Goal: Information Seeking & Learning: Learn about a topic

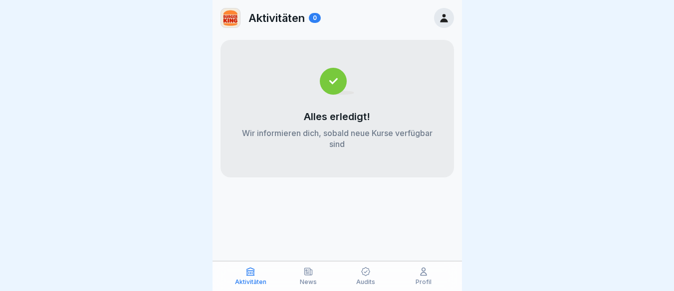
click at [366, 276] on icon at bounding box center [365, 272] width 10 height 10
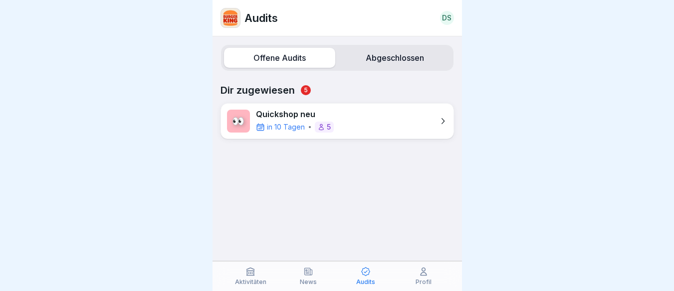
click at [306, 277] on icon at bounding box center [308, 272] width 10 height 10
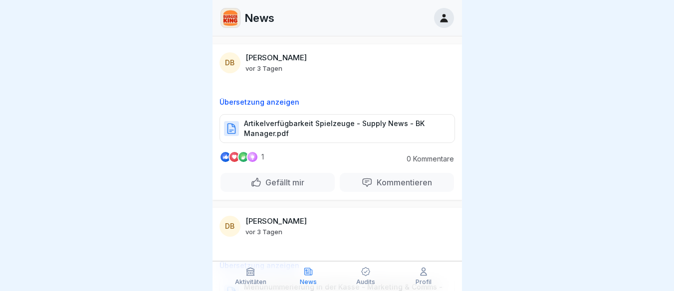
click at [251, 276] on icon at bounding box center [250, 272] width 10 height 10
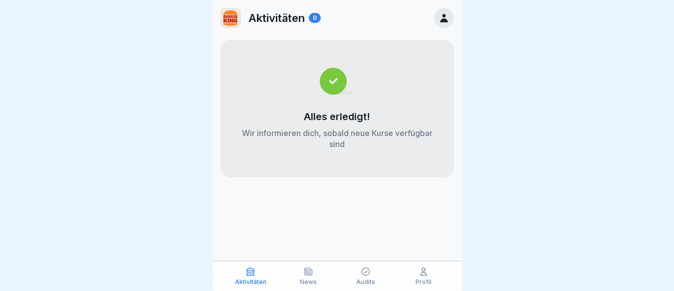
click at [334, 84] on img at bounding box center [337, 81] width 34 height 27
click at [437, 20] on div at bounding box center [444, 18] width 20 height 20
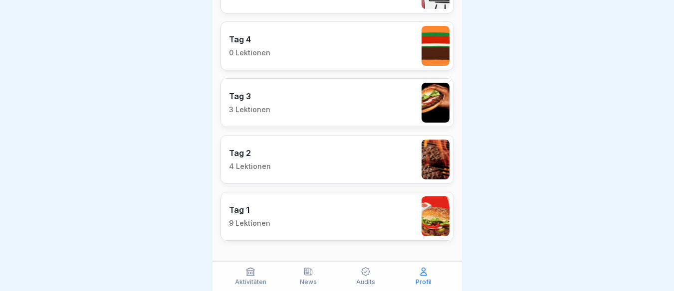
scroll to position [7, 0]
click at [251, 152] on div "Tag 2 4 Lektionen" at bounding box center [250, 159] width 42 height 23
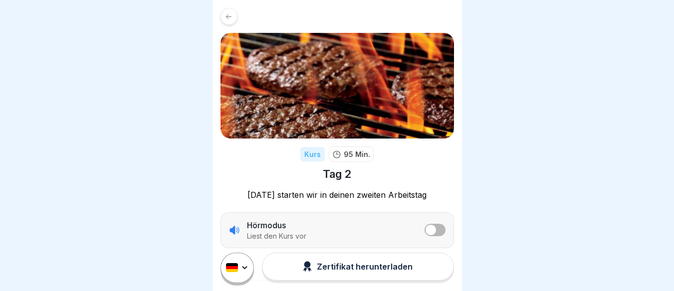
click at [230, 20] on icon at bounding box center [228, 16] width 7 height 7
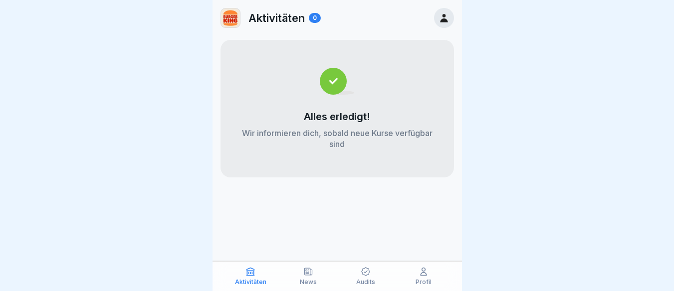
click at [440, 22] on icon at bounding box center [443, 17] width 11 height 11
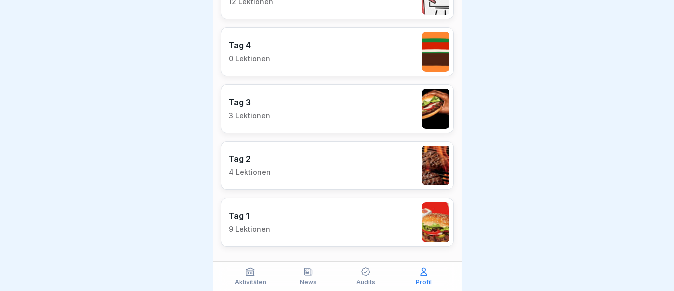
scroll to position [968, 0]
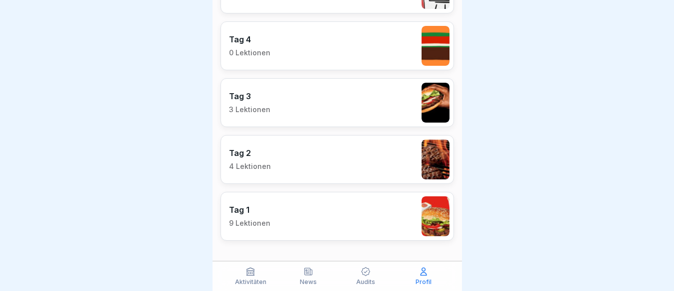
click at [246, 211] on p "Tag 1" at bounding box center [249, 210] width 41 height 10
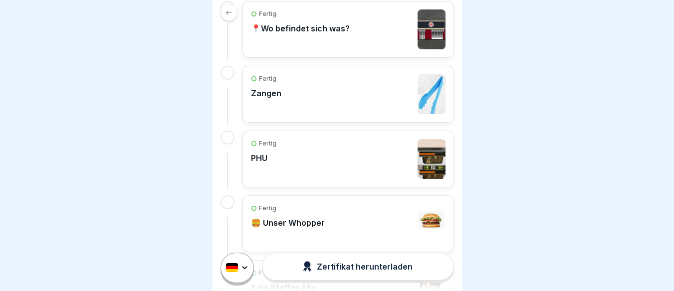
scroll to position [561, 0]
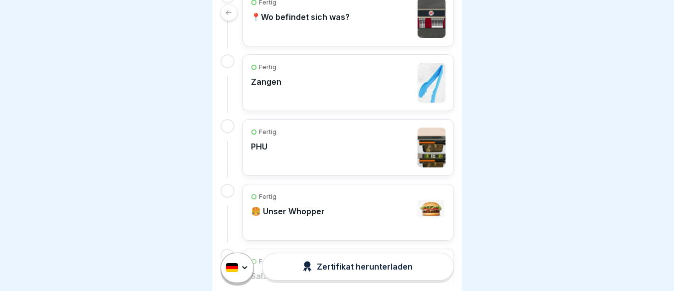
click at [259, 150] on p "PHU" at bounding box center [263, 147] width 25 height 10
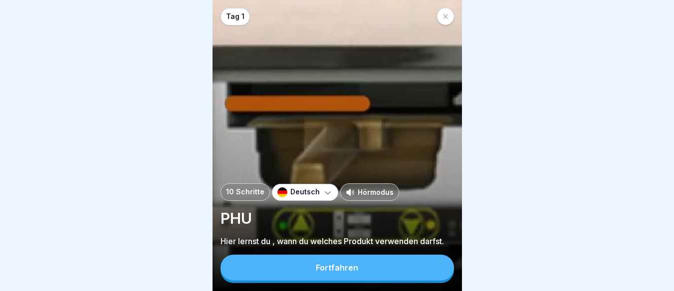
scroll to position [7, 0]
click at [313, 268] on button "Fortfahren" at bounding box center [336, 268] width 233 height 26
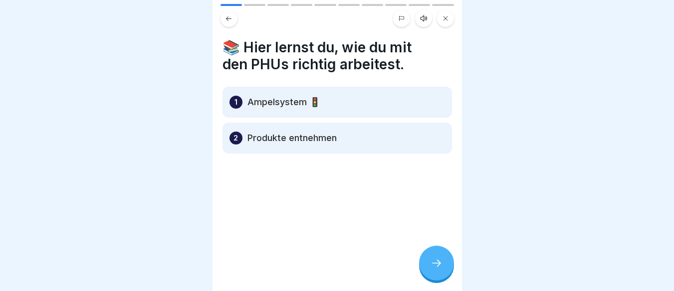
click at [441, 268] on icon at bounding box center [436, 263] width 12 height 12
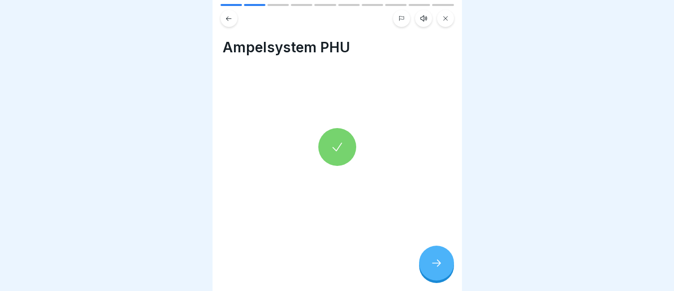
click at [441, 268] on icon at bounding box center [436, 263] width 12 height 12
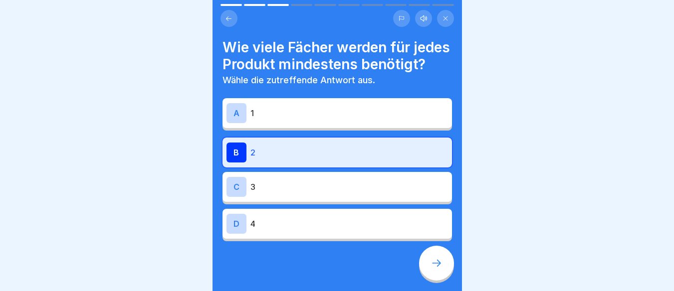
click at [441, 268] on icon at bounding box center [436, 263] width 12 height 12
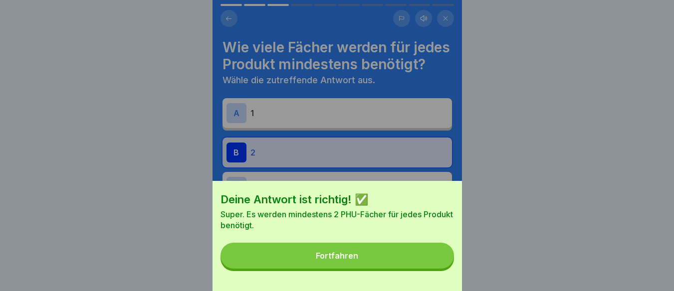
click at [440, 268] on button "Fortfahren" at bounding box center [336, 256] width 233 height 26
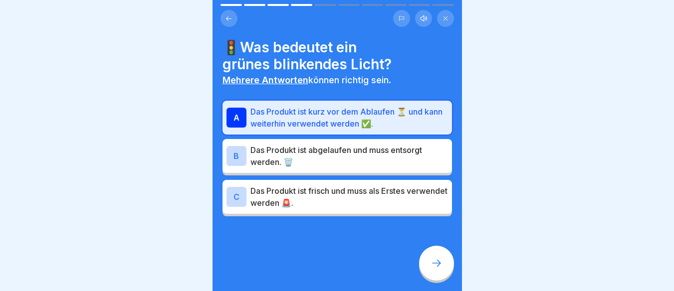
click at [443, 15] on icon at bounding box center [445, 18] width 6 height 6
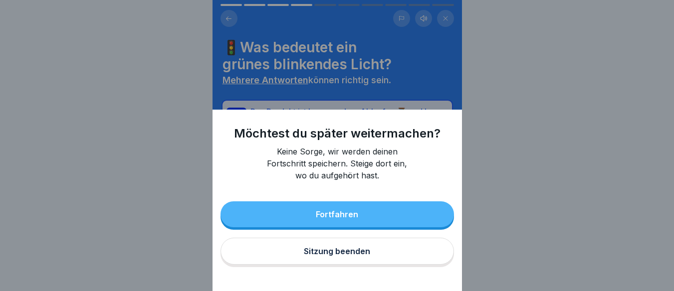
click at [347, 256] on div "Sitzung beenden" at bounding box center [337, 251] width 66 height 9
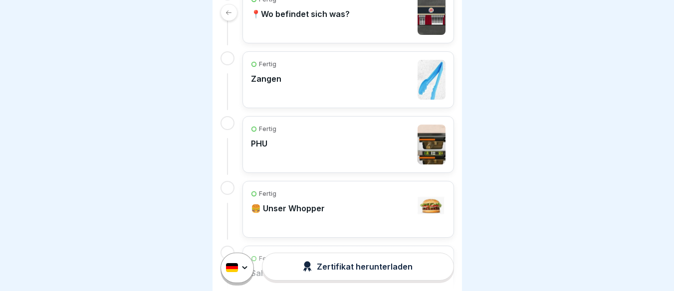
scroll to position [555, 0]
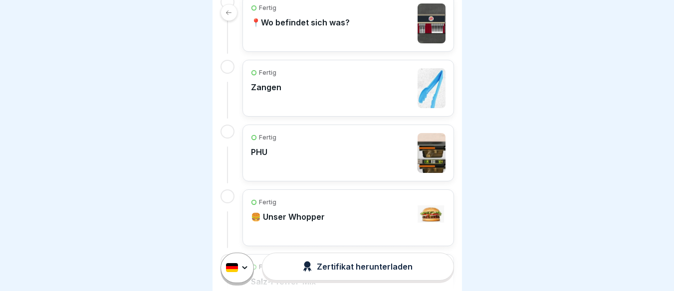
click at [323, 211] on div "Fertig 🍔 Unser Whopper" at bounding box center [288, 218] width 74 height 40
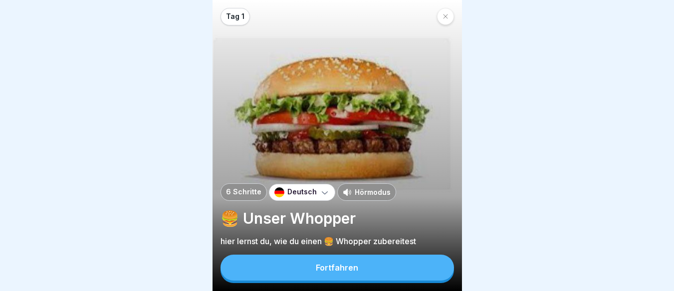
scroll to position [7, 0]
click at [380, 272] on button "Fortfahren" at bounding box center [336, 268] width 233 height 26
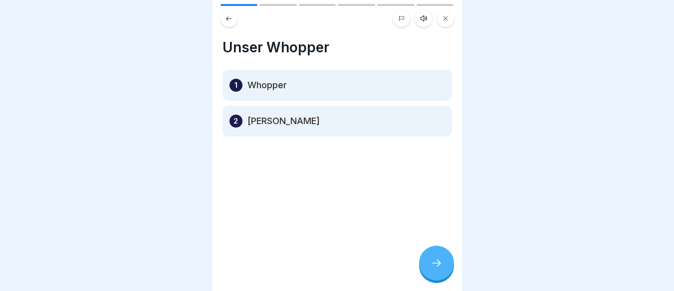
click at [432, 270] on div at bounding box center [436, 263] width 35 height 35
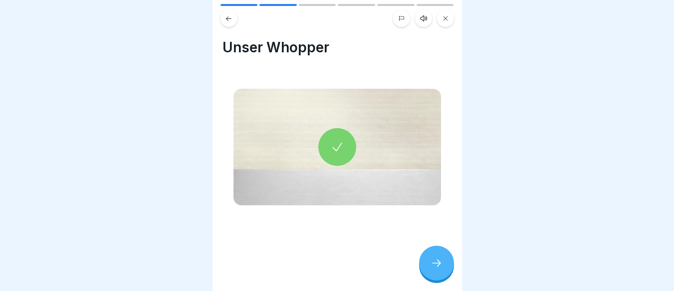
click at [432, 270] on div at bounding box center [436, 263] width 35 height 35
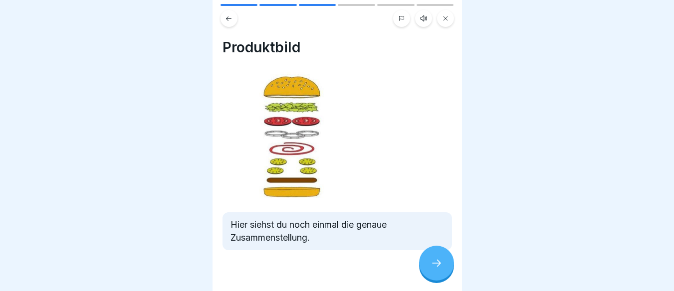
click at [432, 270] on div at bounding box center [436, 263] width 35 height 35
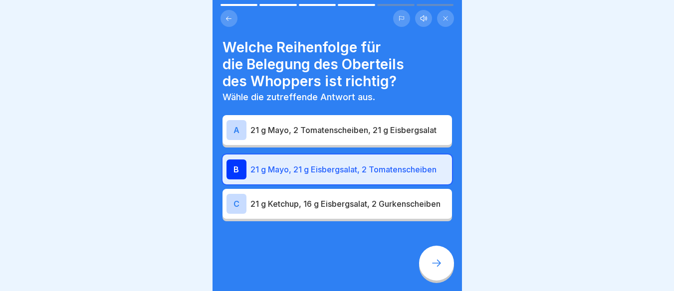
click at [432, 270] on div at bounding box center [436, 263] width 35 height 35
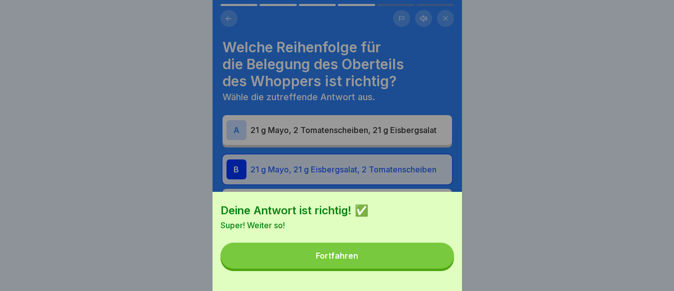
click at [431, 269] on button "Fortfahren" at bounding box center [336, 256] width 233 height 26
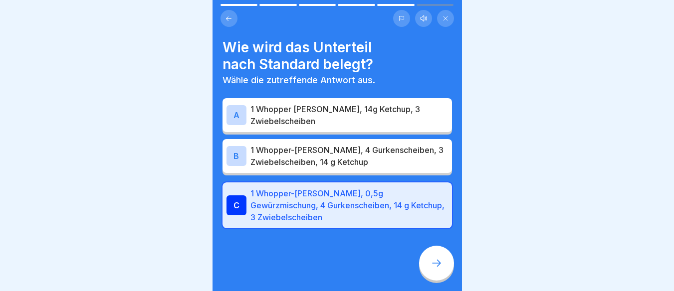
click at [431, 270] on div at bounding box center [436, 263] width 35 height 35
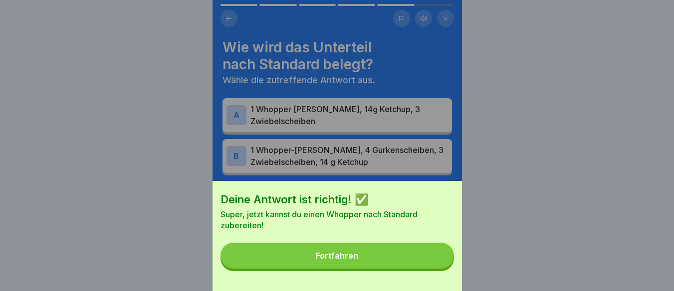
click at [431, 269] on button "Fortfahren" at bounding box center [336, 256] width 233 height 26
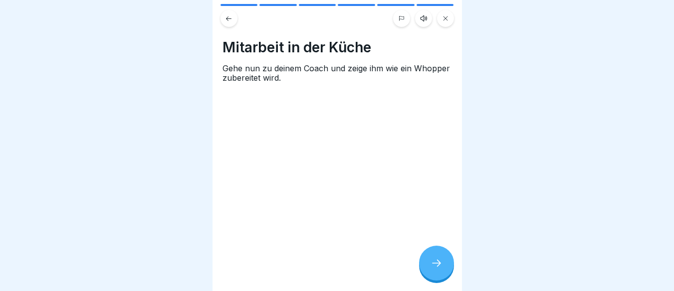
click at [431, 270] on div at bounding box center [436, 263] width 35 height 35
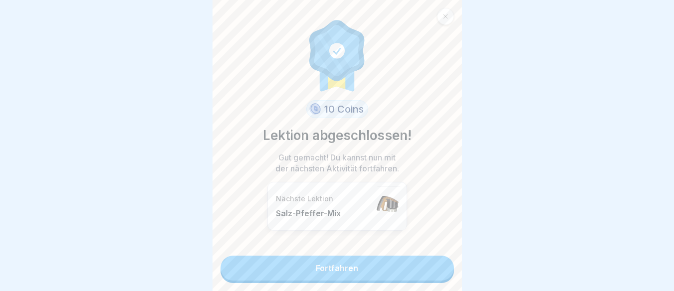
click at [431, 270] on link "Fortfahren" at bounding box center [336, 268] width 233 height 25
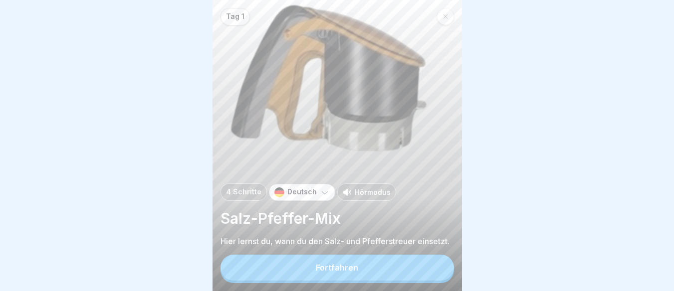
click at [431, 270] on button "Fortfahren" at bounding box center [336, 268] width 233 height 26
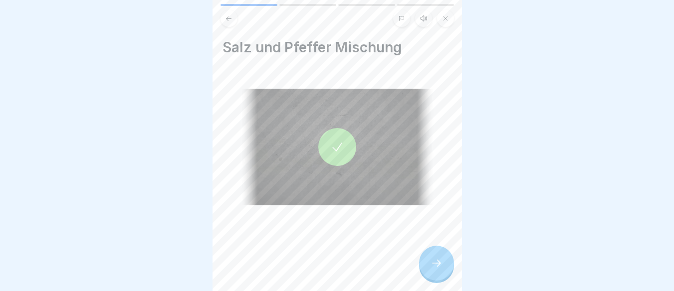
click at [431, 269] on icon at bounding box center [436, 263] width 12 height 12
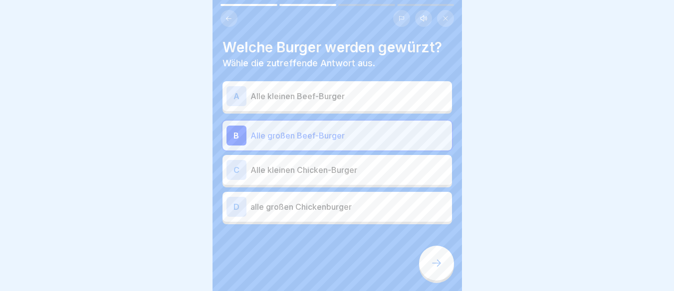
click at [431, 269] on icon at bounding box center [436, 263] width 12 height 12
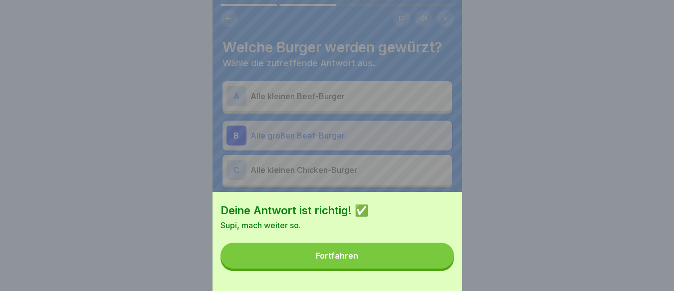
click at [431, 269] on button "Fortfahren" at bounding box center [336, 256] width 233 height 26
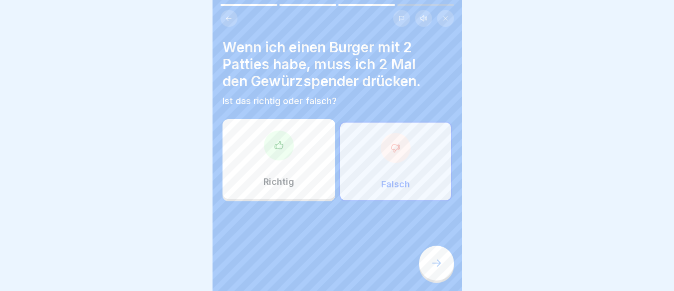
click at [431, 269] on icon at bounding box center [436, 263] width 12 height 12
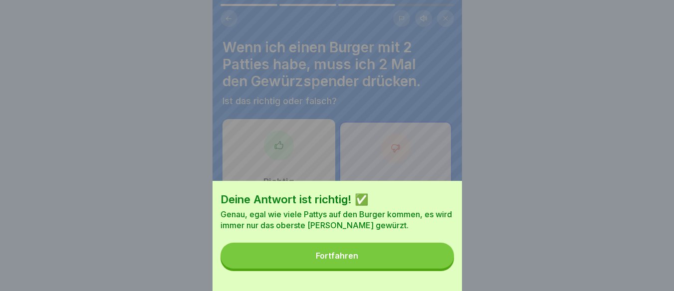
click at [431, 269] on button "Fortfahren" at bounding box center [336, 256] width 233 height 26
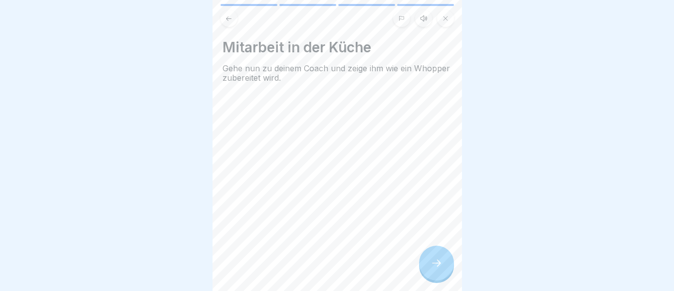
click at [431, 269] on icon at bounding box center [436, 263] width 12 height 12
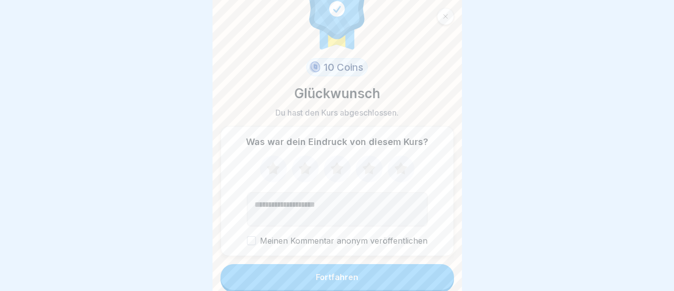
scroll to position [34, 0]
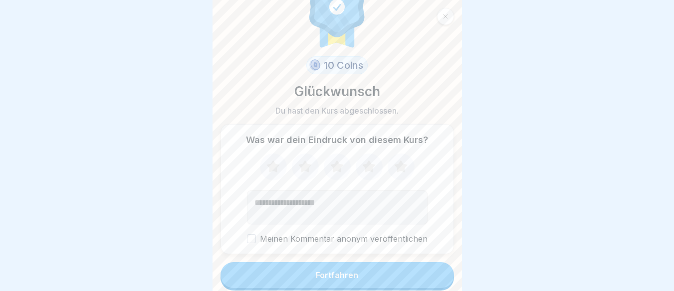
click at [311, 283] on button "Fortfahren" at bounding box center [336, 275] width 233 height 26
click at [341, 272] on div "Fortfahren" at bounding box center [337, 275] width 42 height 9
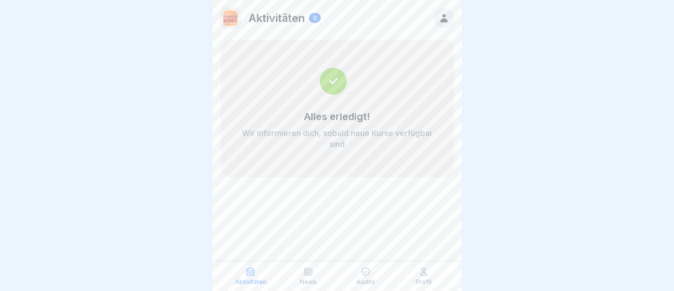
scroll to position [7, 0]
click at [437, 8] on div at bounding box center [444, 18] width 20 height 20
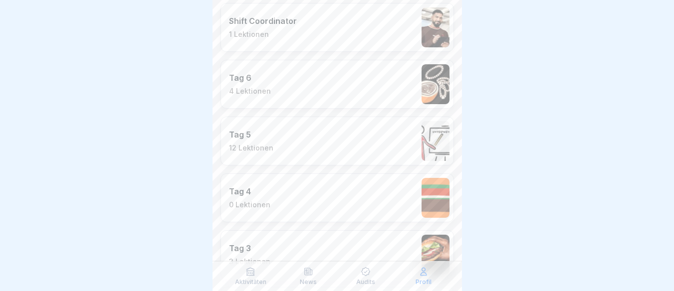
scroll to position [810, 0]
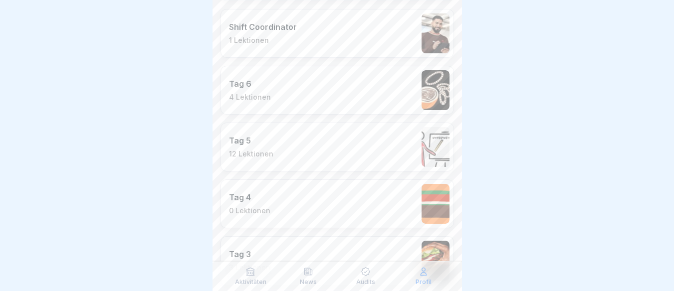
click at [239, 200] on p "Tag 4" at bounding box center [249, 197] width 41 height 10
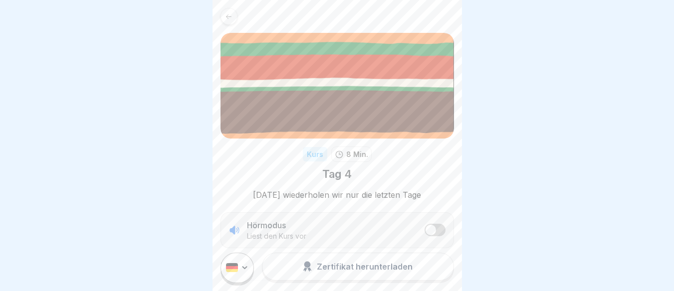
click at [223, 15] on div at bounding box center [228, 16] width 17 height 17
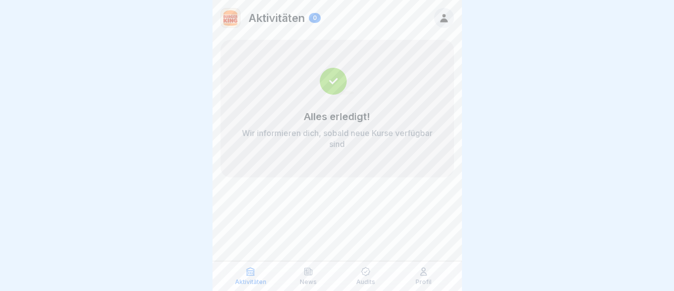
click at [446, 11] on div at bounding box center [444, 18] width 20 height 20
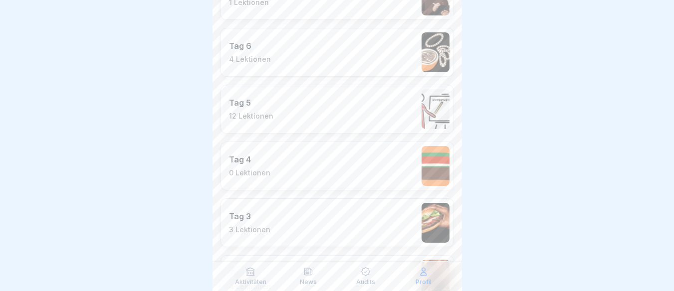
scroll to position [835, 0]
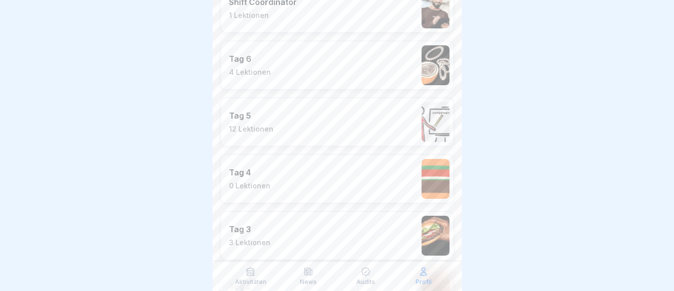
click at [259, 118] on p "Tag 5" at bounding box center [251, 116] width 44 height 10
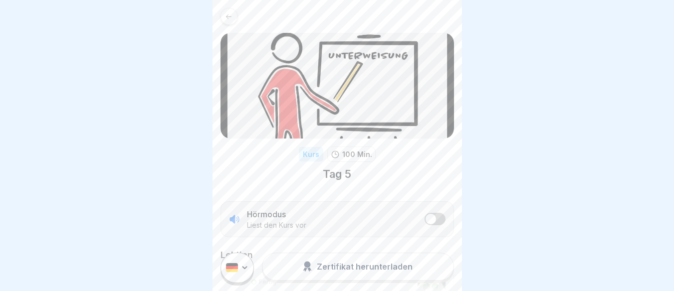
click at [227, 13] on icon at bounding box center [228, 16] width 7 height 7
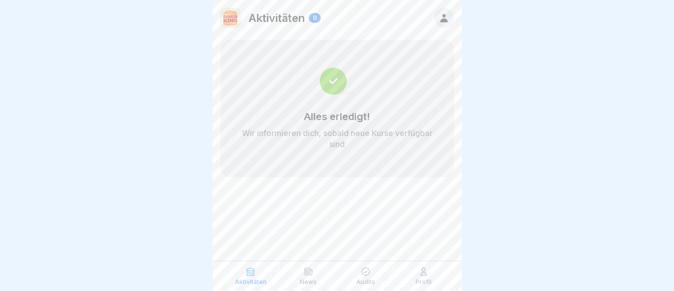
scroll to position [7, 0]
click at [448, 13] on icon at bounding box center [443, 17] width 11 height 11
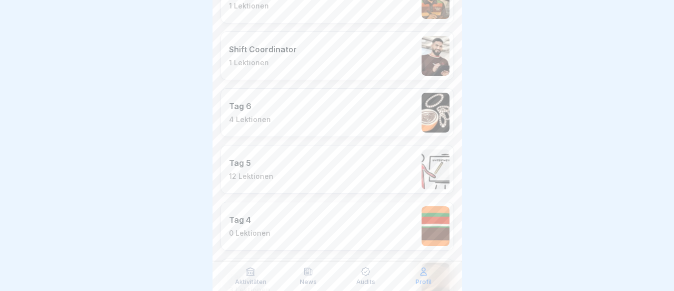
scroll to position [785, 0]
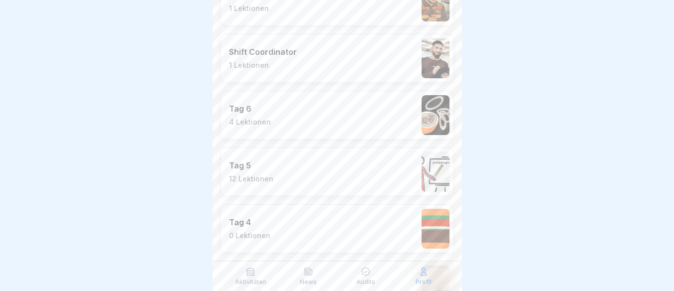
click at [269, 113] on div "Tag 6 4 Lektionen" at bounding box center [336, 115] width 233 height 49
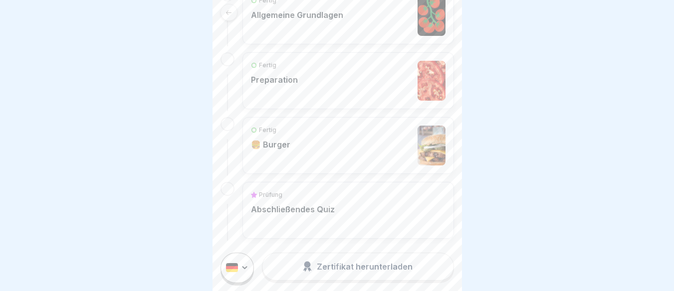
scroll to position [349, 0]
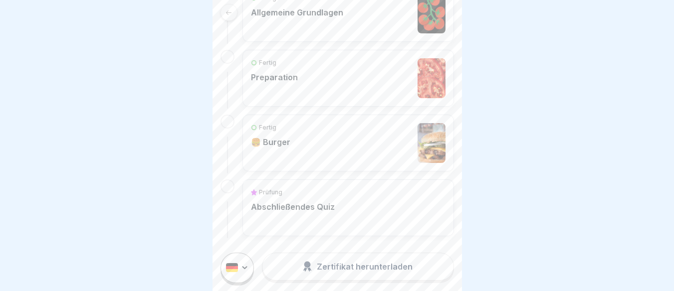
click at [331, 139] on div "Fertig 🍔 Burger" at bounding box center [348, 143] width 194 height 40
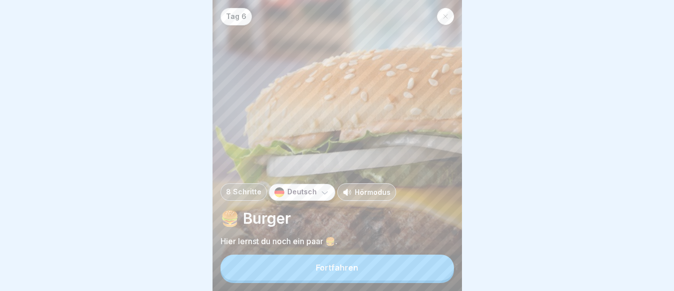
click at [382, 265] on button "Fortfahren" at bounding box center [336, 268] width 233 height 26
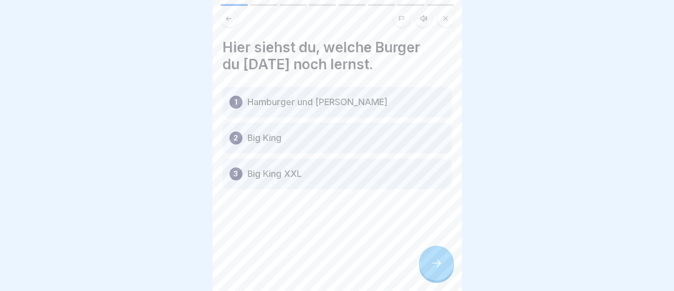
click at [440, 269] on icon at bounding box center [436, 263] width 12 height 12
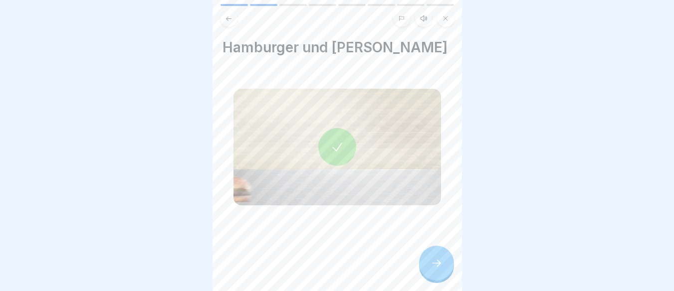
click at [440, 269] on icon at bounding box center [436, 263] width 12 height 12
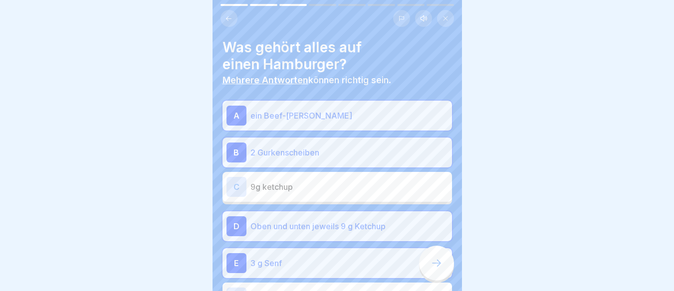
click at [440, 269] on icon at bounding box center [436, 263] width 12 height 12
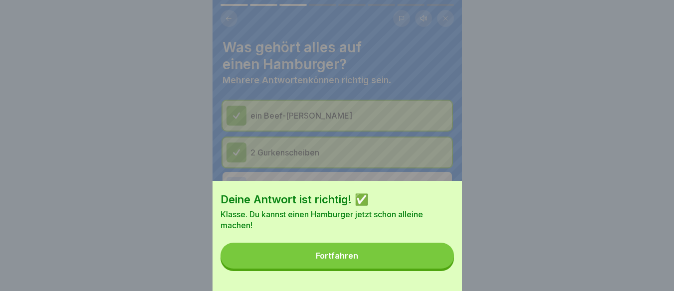
click at [440, 269] on button "Fortfahren" at bounding box center [336, 256] width 233 height 26
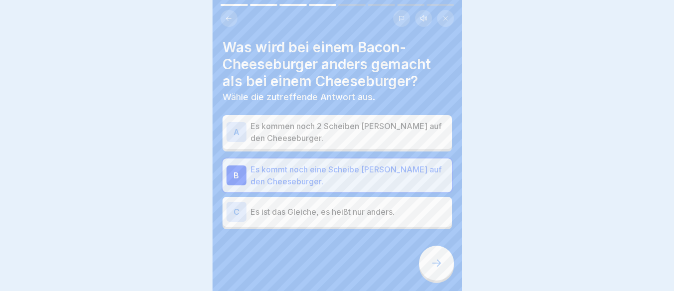
click at [440, 269] on icon at bounding box center [436, 263] width 12 height 12
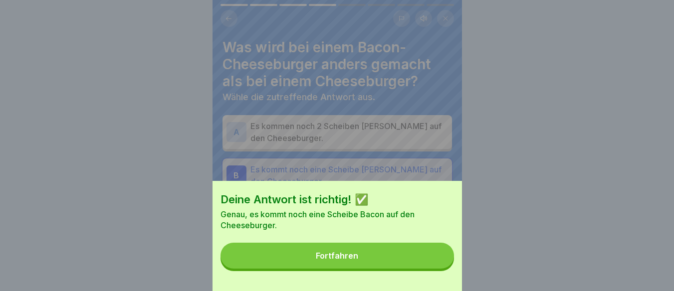
click at [440, 269] on button "Fortfahren" at bounding box center [336, 256] width 233 height 26
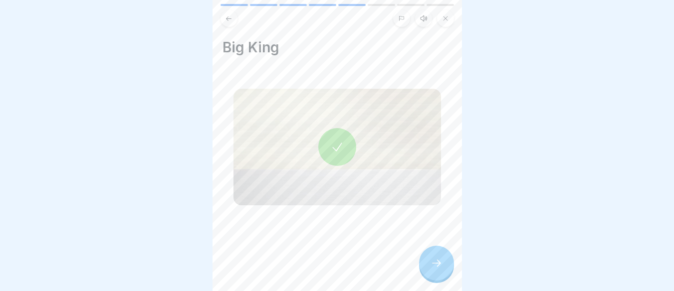
click at [440, 269] on icon at bounding box center [436, 263] width 12 height 12
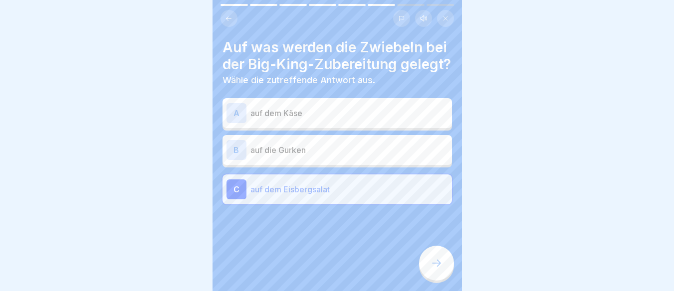
click at [440, 269] on icon at bounding box center [436, 263] width 12 height 12
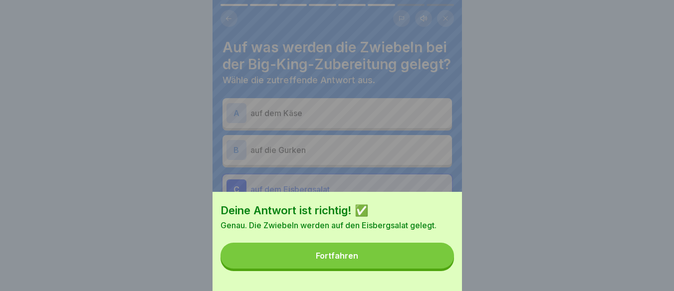
click at [440, 269] on button "Fortfahren" at bounding box center [336, 256] width 233 height 26
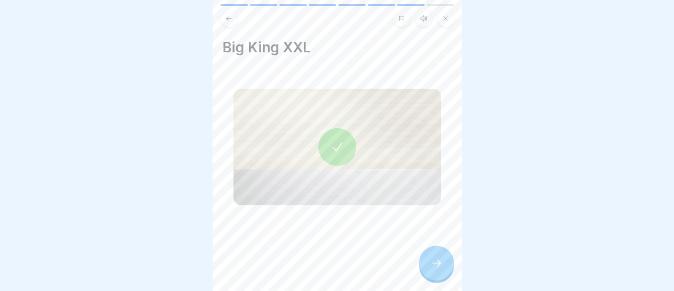
click at [440, 269] on icon at bounding box center [436, 263] width 12 height 12
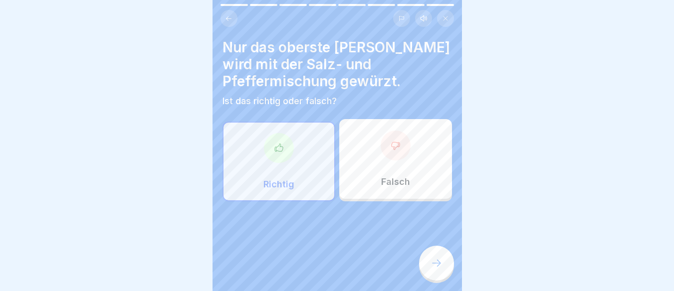
click at [440, 269] on icon at bounding box center [436, 263] width 12 height 12
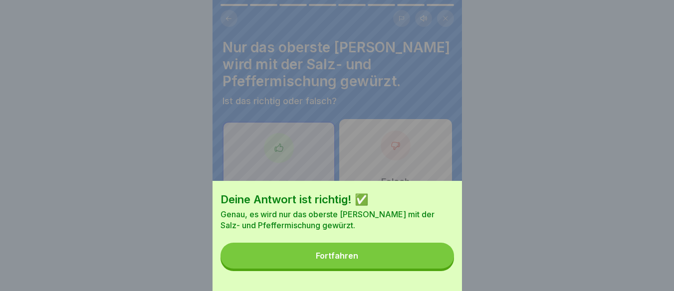
click at [440, 269] on button "Fortfahren" at bounding box center [336, 256] width 233 height 26
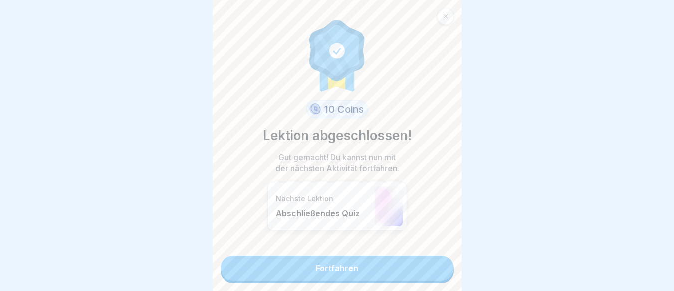
click at [440, 275] on link "Fortfahren" at bounding box center [336, 268] width 233 height 25
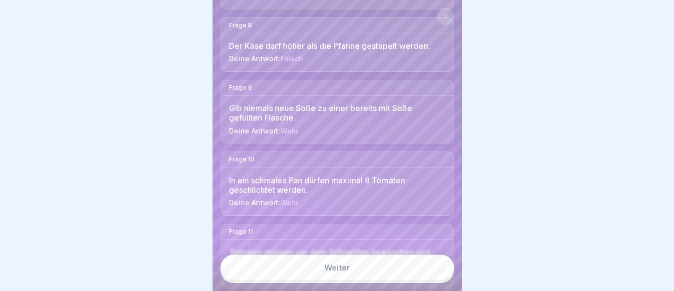
scroll to position [623, 0]
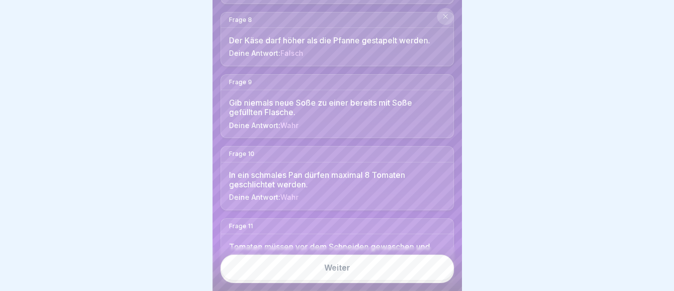
click at [371, 276] on link "Weiter" at bounding box center [336, 268] width 233 height 26
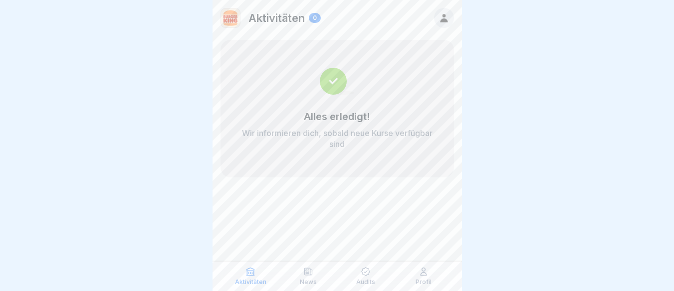
click at [435, 18] on div at bounding box center [444, 18] width 20 height 20
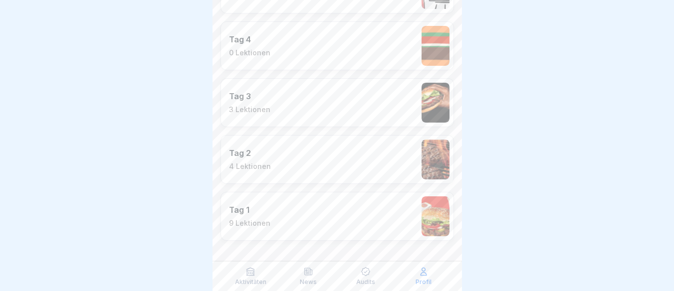
scroll to position [7, 0]
click at [249, 209] on div "Tag 1 9 Lektionen" at bounding box center [249, 216] width 41 height 23
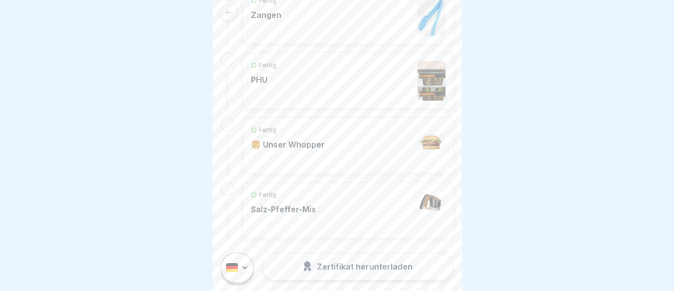
scroll to position [630, 0]
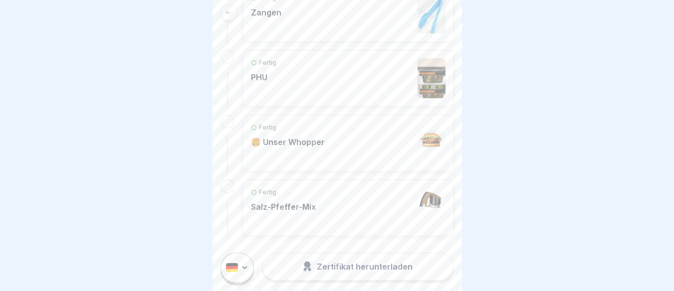
click at [309, 139] on p "🍔 Unser Whopper" at bounding box center [288, 142] width 74 height 10
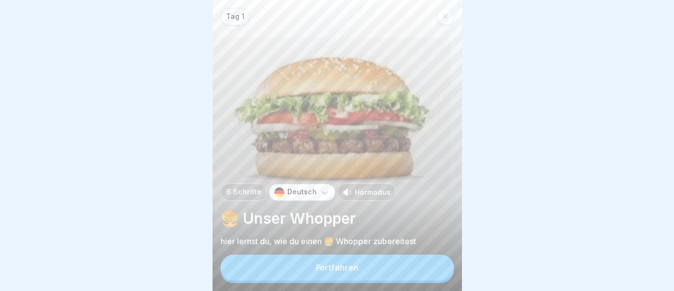
scroll to position [7, 0]
click at [384, 266] on button "Fortfahren" at bounding box center [336, 268] width 233 height 26
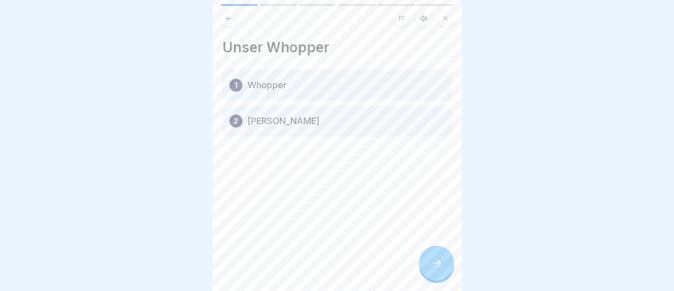
click at [432, 263] on icon at bounding box center [436, 263] width 12 height 12
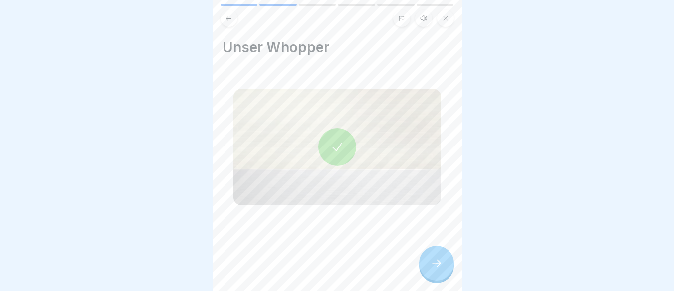
click at [433, 264] on icon at bounding box center [436, 263] width 12 height 12
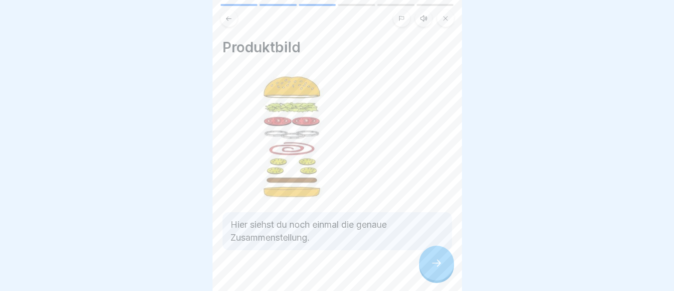
click at [433, 264] on icon at bounding box center [436, 263] width 12 height 12
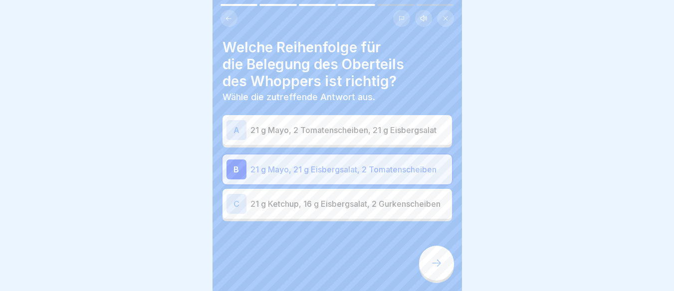
click at [433, 264] on icon at bounding box center [436, 263] width 12 height 12
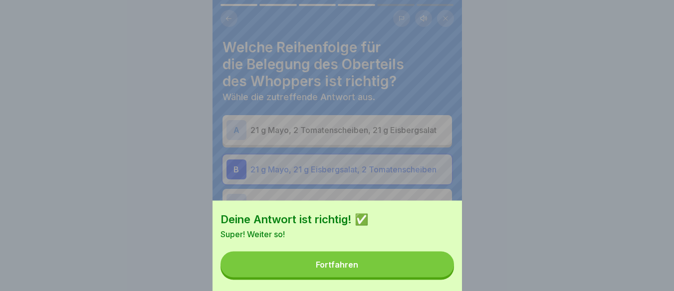
click at [433, 264] on button "Fortfahren" at bounding box center [336, 265] width 233 height 26
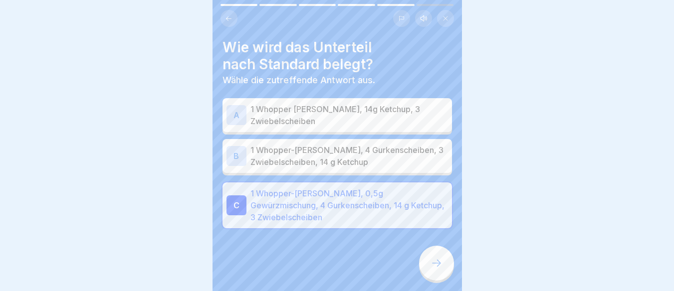
click at [433, 264] on div "Deine Antwort ist richtig! ✅ Super! Weiter so! Fortfahren" at bounding box center [337, 145] width 674 height 291
click at [433, 264] on icon at bounding box center [436, 263] width 12 height 12
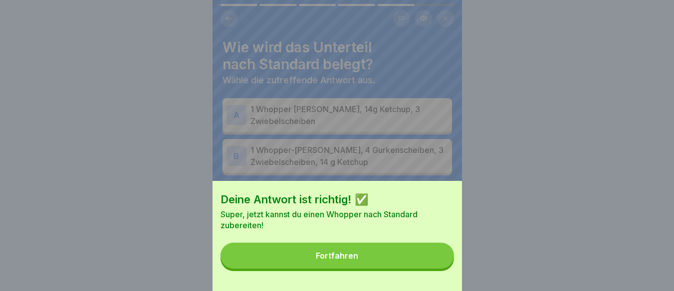
click at [433, 264] on button "Fortfahren" at bounding box center [336, 256] width 233 height 26
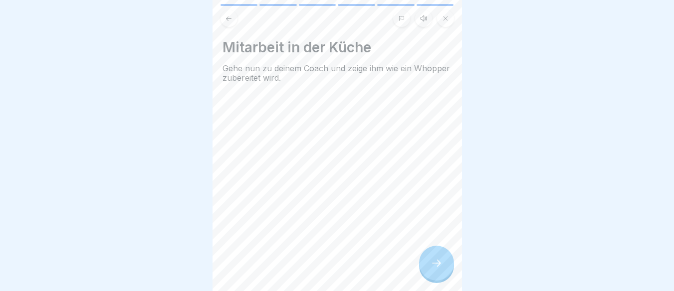
click at [433, 264] on icon at bounding box center [436, 263] width 12 height 12
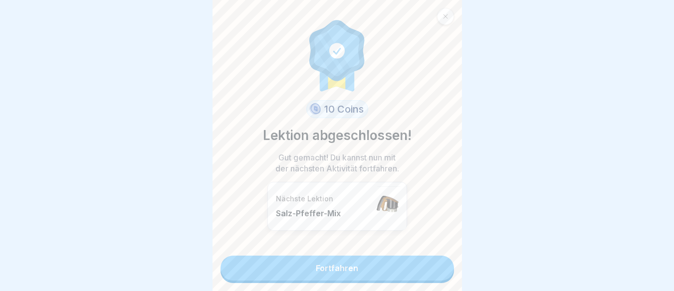
click at [418, 263] on link "Fortfahren" at bounding box center [336, 268] width 233 height 25
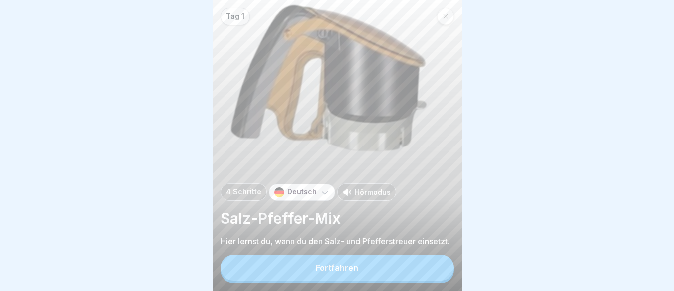
scroll to position [7, 0]
click at [323, 263] on button "Fortfahren" at bounding box center [336, 268] width 233 height 26
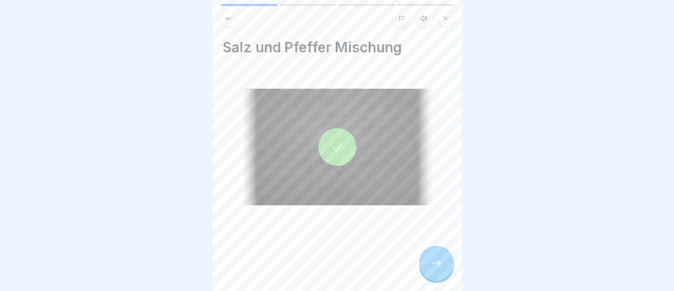
click at [226, 10] on button at bounding box center [228, 18] width 17 height 17
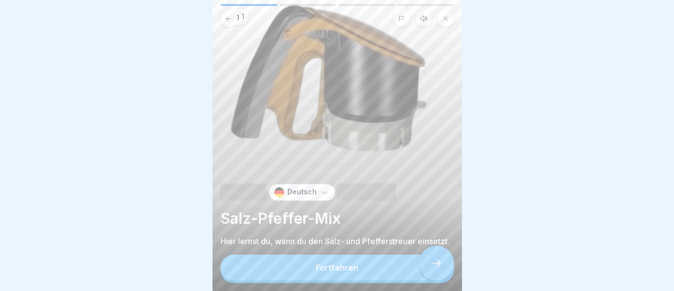
click at [226, 12] on p "Tag 1" at bounding box center [235, 16] width 18 height 8
click at [438, 17] on div at bounding box center [445, 16] width 17 height 17
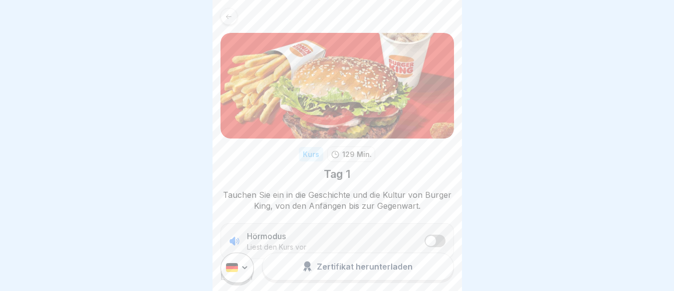
click at [227, 16] on icon at bounding box center [228, 16] width 5 height 4
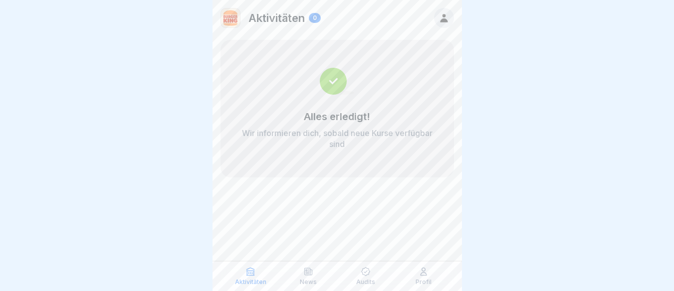
click at [445, 21] on icon at bounding box center [443, 18] width 7 height 8
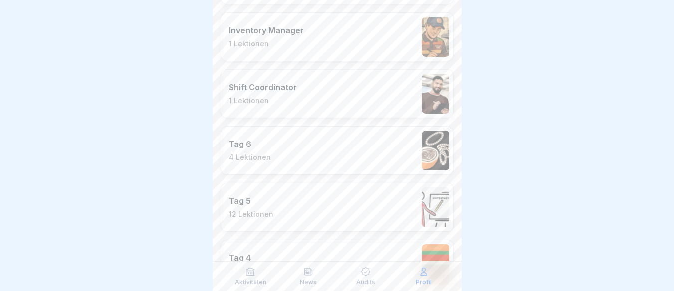
scroll to position [810, 0]
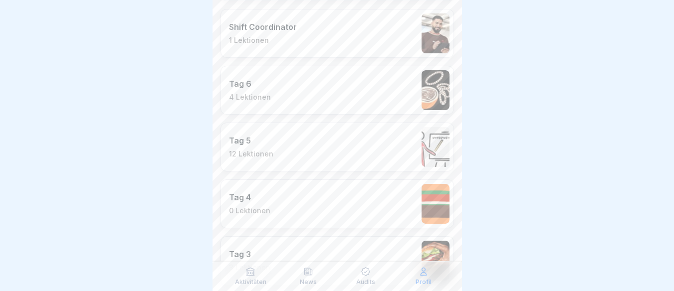
click at [264, 92] on div "Tag 6 4 Lektionen" at bounding box center [250, 90] width 42 height 23
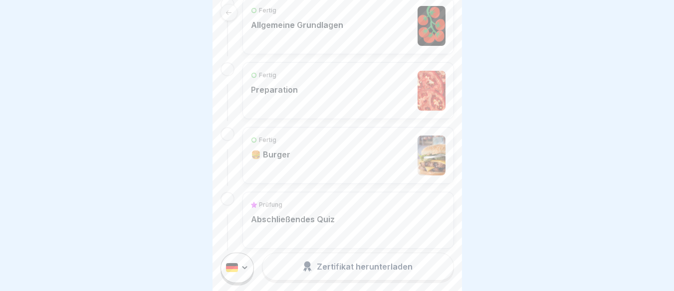
scroll to position [349, 0]
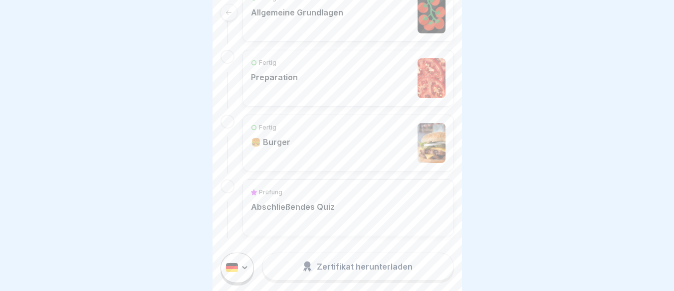
click at [288, 142] on p "🍔 Burger" at bounding box center [270, 142] width 39 height 10
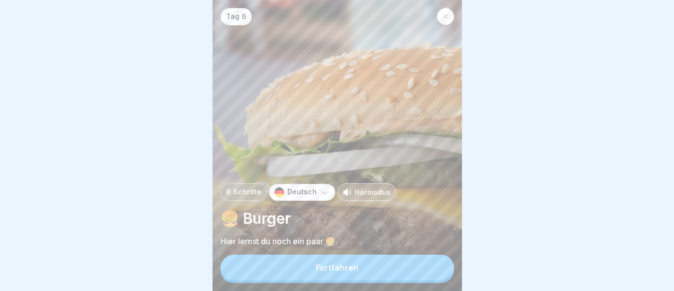
scroll to position [7, 0]
click at [324, 270] on div "Fortfahren" at bounding box center [337, 267] width 42 height 9
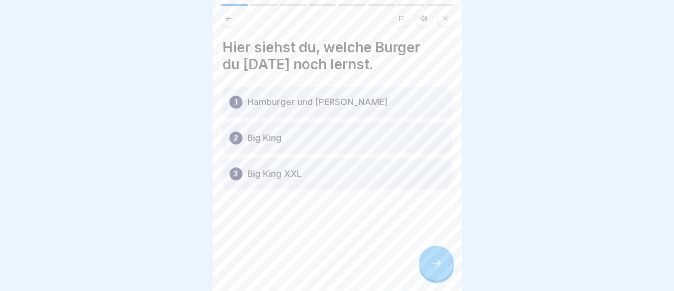
scroll to position [0, 0]
click at [227, 16] on icon at bounding box center [228, 18] width 7 height 7
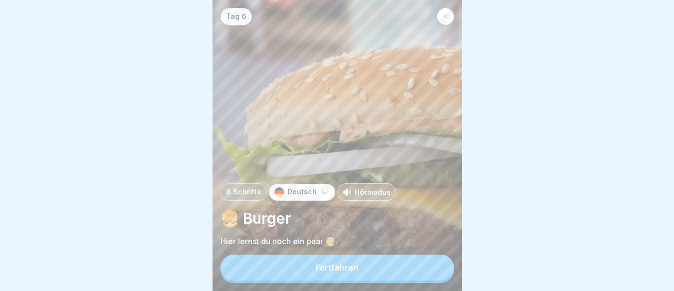
click at [448, 20] on div at bounding box center [445, 16] width 17 height 17
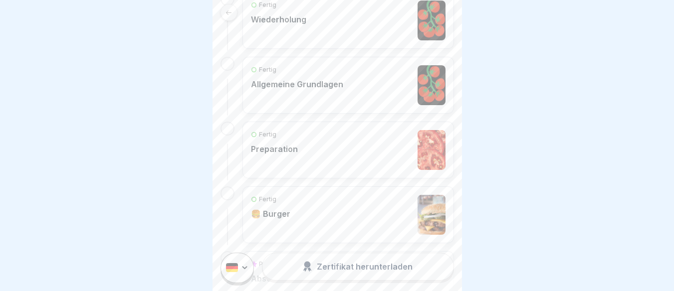
scroll to position [274, 0]
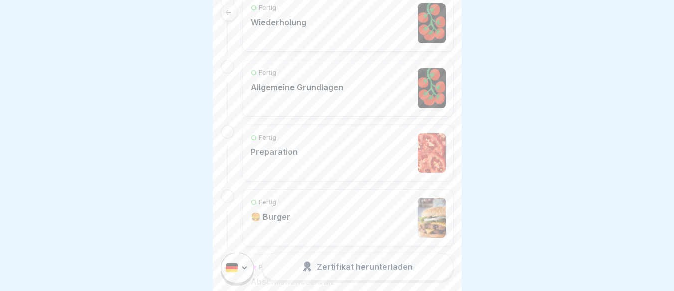
click at [291, 149] on p "Preparation" at bounding box center [274, 152] width 47 height 10
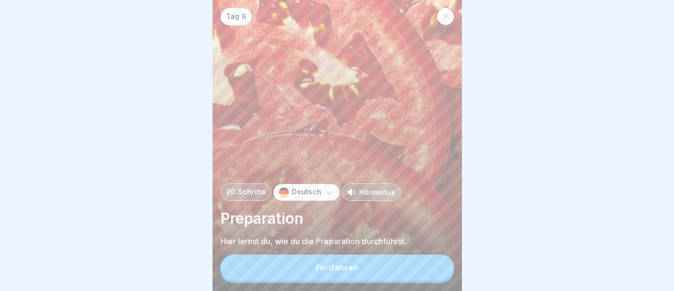
scroll to position [7, 0]
click at [294, 270] on button "Fortfahren" at bounding box center [336, 268] width 233 height 26
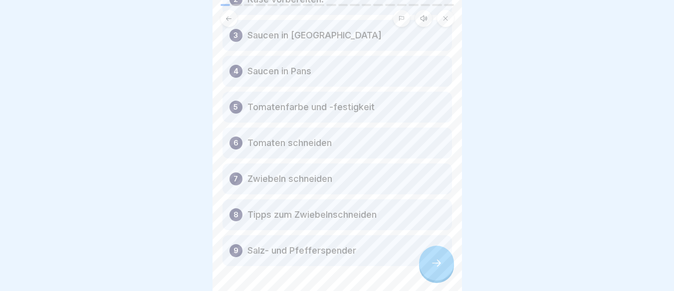
scroll to position [136, 0]
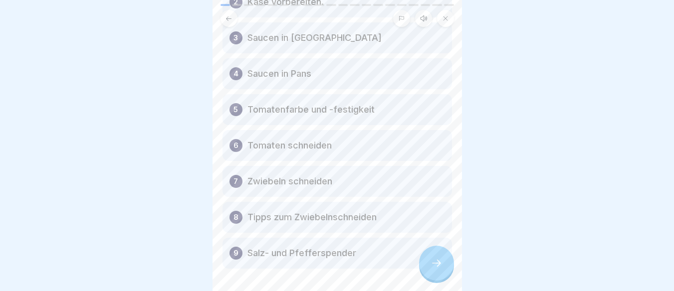
click at [447, 16] on icon at bounding box center [445, 18] width 4 height 4
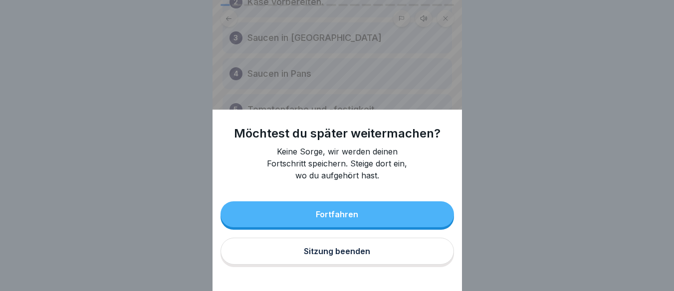
scroll to position [0, 0]
click at [387, 257] on button "Sitzung beenden" at bounding box center [336, 251] width 233 height 27
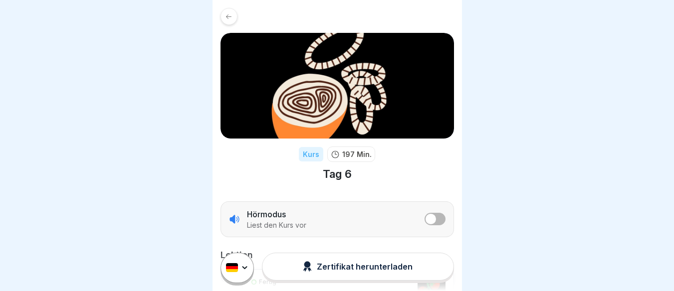
click at [225, 10] on div at bounding box center [228, 16] width 17 height 17
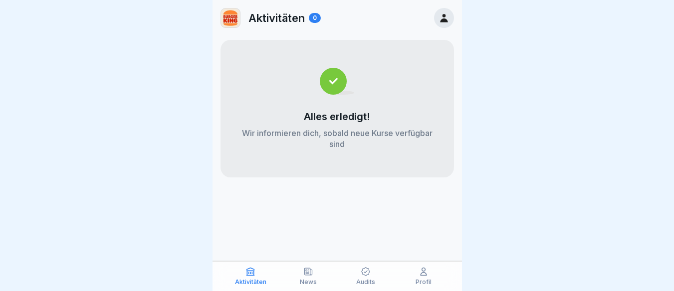
click at [449, 22] on div "Aktivitäten 0" at bounding box center [336, 18] width 249 height 36
click at [445, 15] on icon at bounding box center [443, 17] width 11 height 11
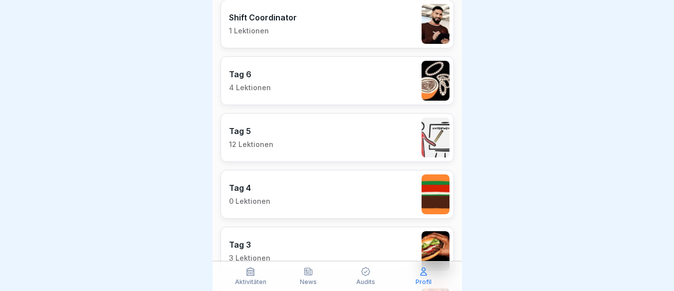
scroll to position [823, 0]
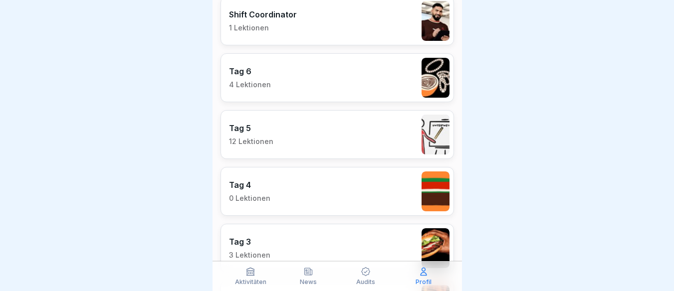
click at [285, 143] on div "Tag 5 12 Lektionen" at bounding box center [336, 134] width 233 height 49
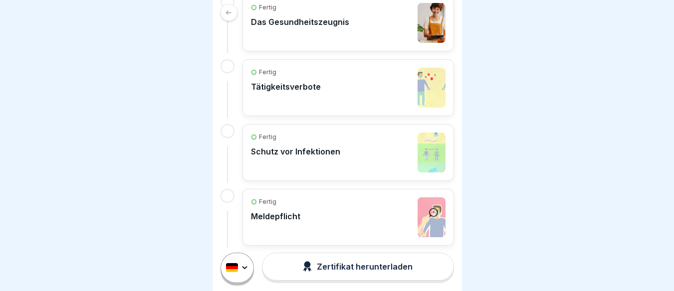
scroll to position [790, 0]
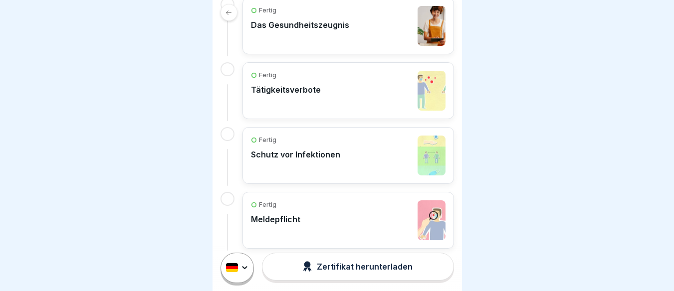
click at [230, 19] on div at bounding box center [228, 12] width 17 height 17
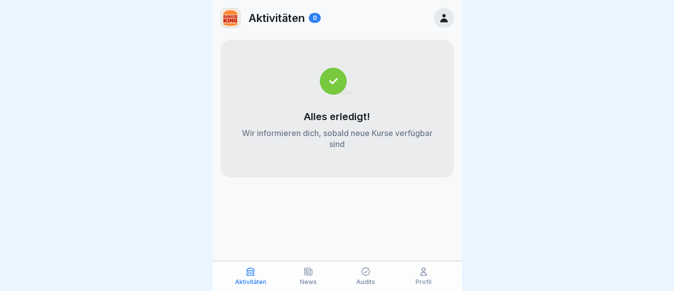
click at [443, 24] on div at bounding box center [444, 18] width 20 height 20
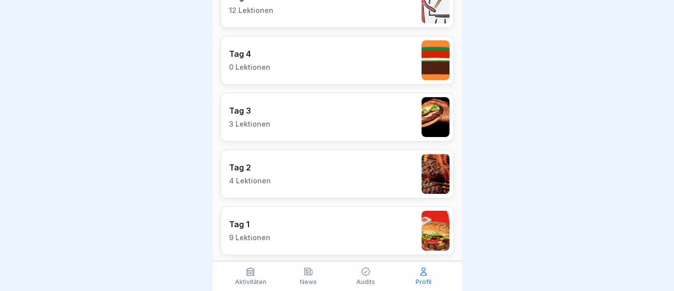
scroll to position [960, 0]
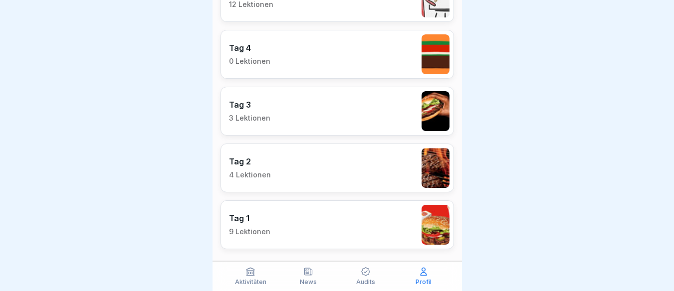
click at [310, 165] on div "Tag 2 4 Lektionen" at bounding box center [336, 168] width 233 height 49
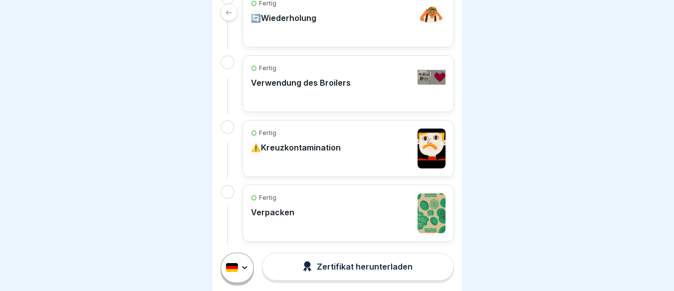
scroll to position [295, 0]
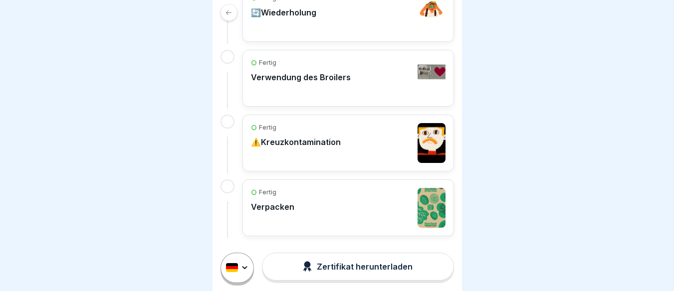
click at [311, 211] on div "Fertig Verpacken" at bounding box center [348, 208] width 194 height 40
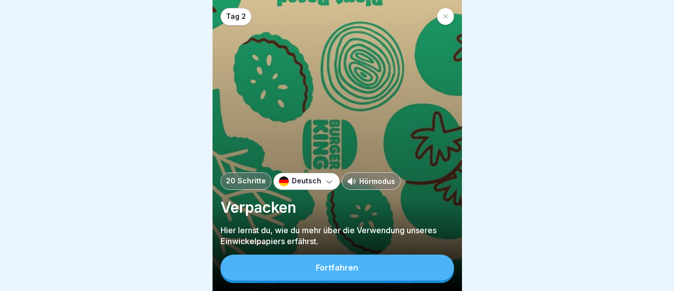
click at [321, 272] on div "Fortfahren" at bounding box center [337, 267] width 42 height 9
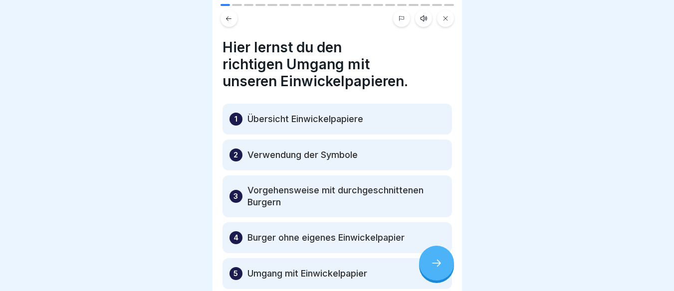
click at [445, 17] on icon at bounding box center [445, 18] width 6 height 6
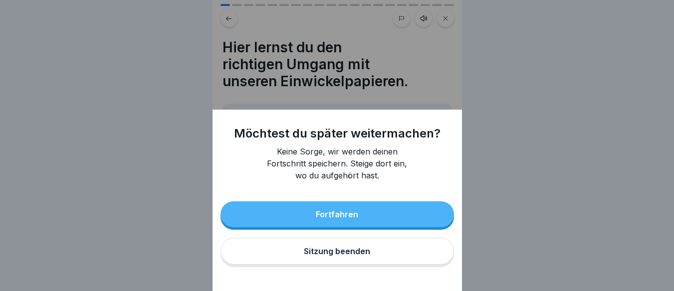
click at [357, 256] on div "Sitzung beenden" at bounding box center [337, 251] width 66 height 9
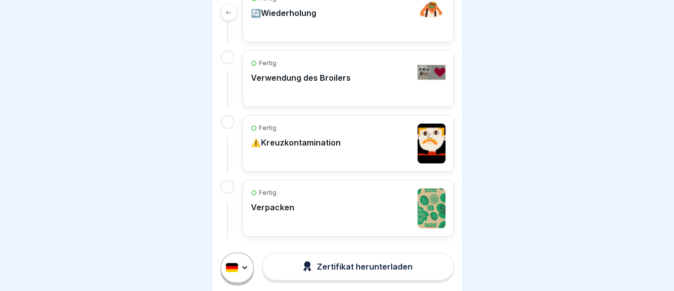
scroll to position [295, 0]
click at [312, 141] on p "⚠️Kreuzkontamination" at bounding box center [296, 142] width 90 height 10
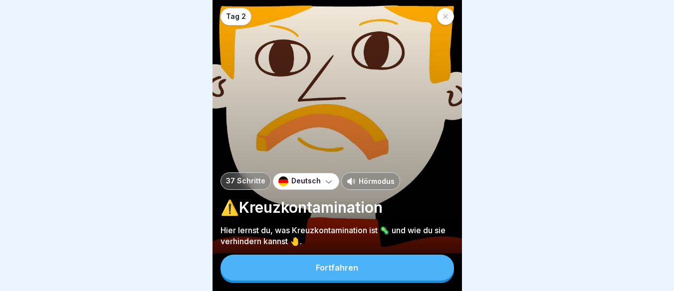
scroll to position [7, 0]
click at [343, 268] on div "Fortfahren" at bounding box center [337, 267] width 42 height 9
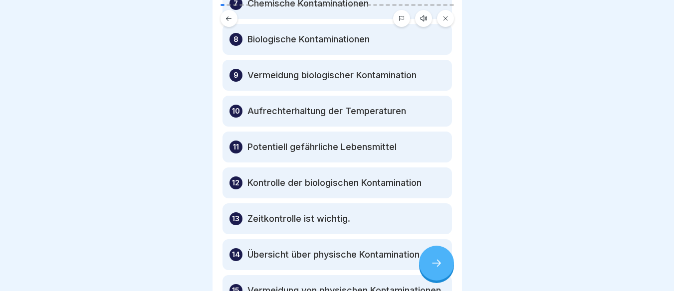
scroll to position [312, 0]
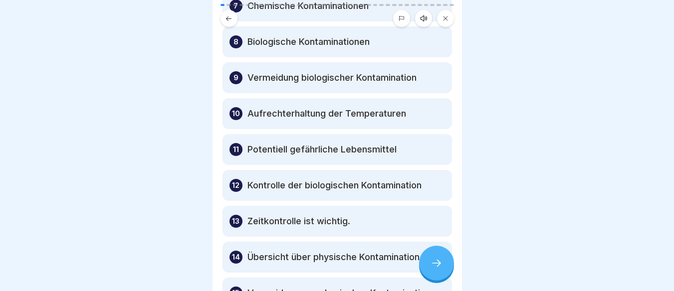
click at [445, 15] on icon at bounding box center [445, 18] width 6 height 6
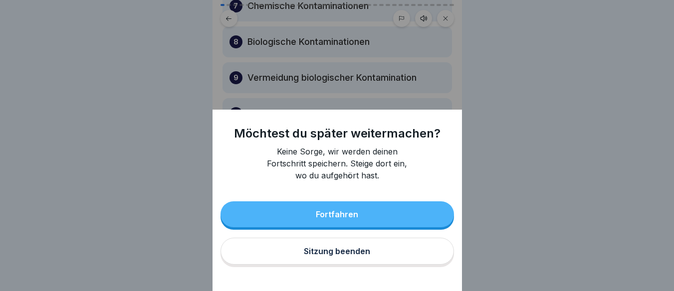
click at [350, 256] on div "Sitzung beenden" at bounding box center [337, 251] width 66 height 9
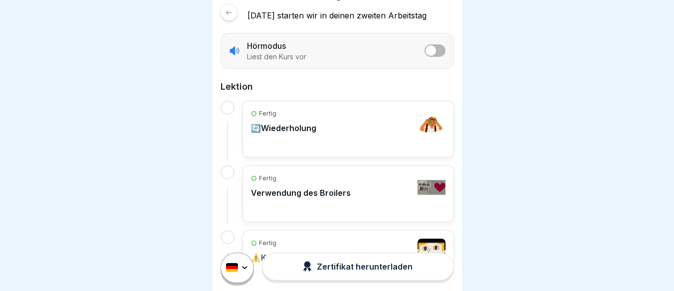
scroll to position [187, 0]
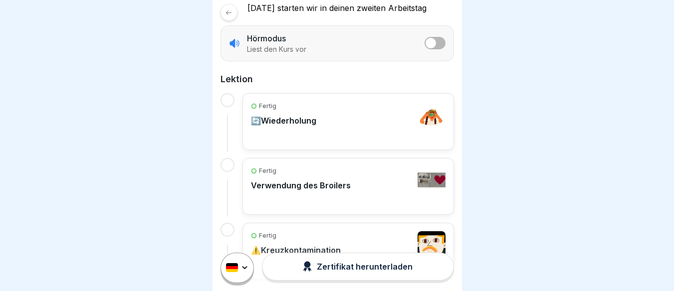
click at [307, 127] on div "Fertig 🔄Wiederholung" at bounding box center [283, 122] width 65 height 40
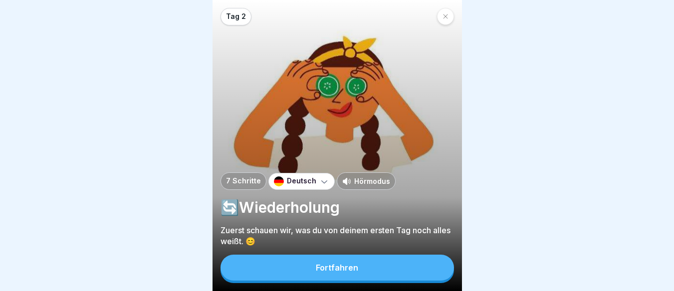
scroll to position [7, 0]
click at [318, 273] on button "Fortfahren" at bounding box center [336, 268] width 233 height 26
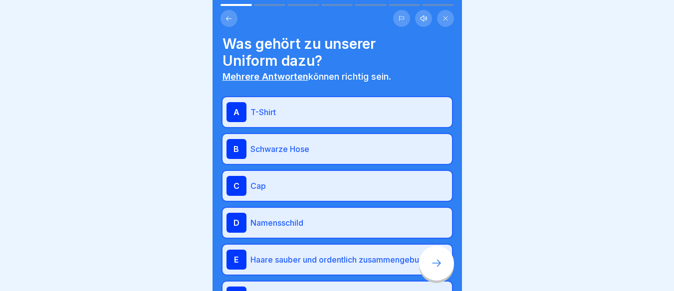
scroll to position [0, 0]
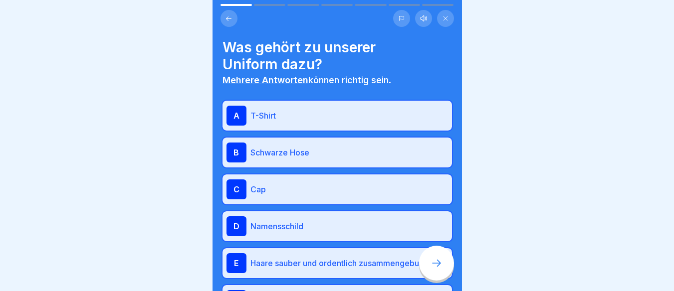
click at [230, 15] on icon at bounding box center [228, 18] width 7 height 7
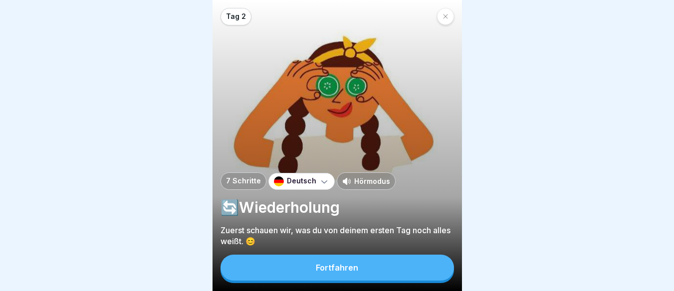
click at [443, 17] on icon at bounding box center [445, 16] width 6 height 6
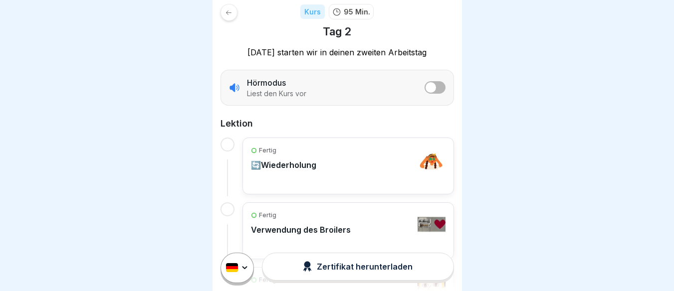
scroll to position [133, 0]
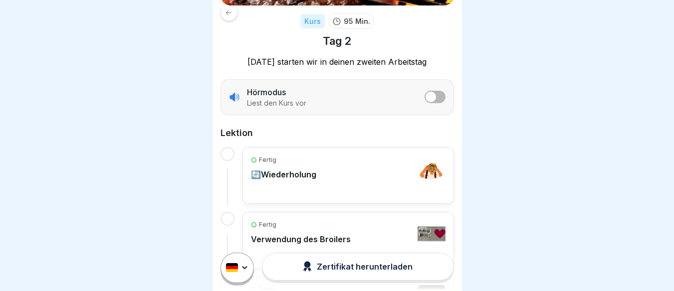
click at [221, 12] on div at bounding box center [228, 12] width 17 height 17
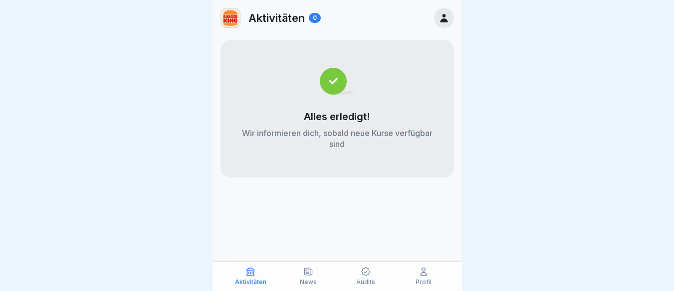
click at [438, 24] on div at bounding box center [444, 18] width 20 height 20
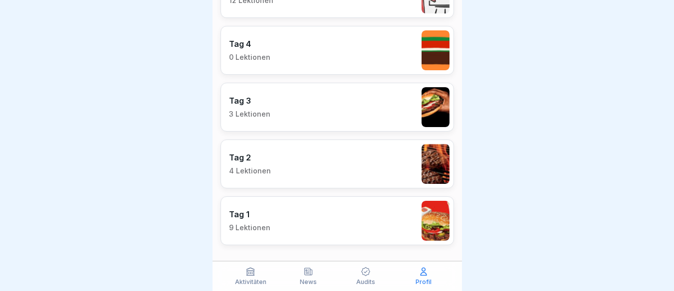
scroll to position [968, 0]
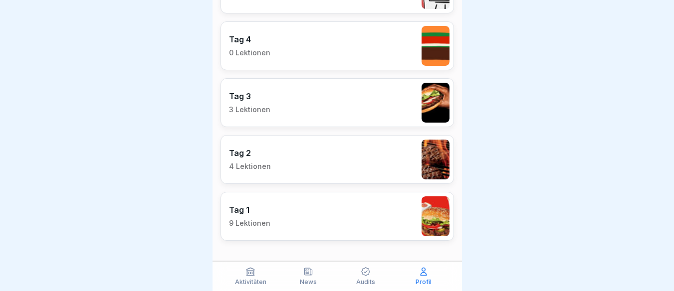
click at [313, 170] on div "Tag 2 4 Lektionen" at bounding box center [336, 159] width 233 height 49
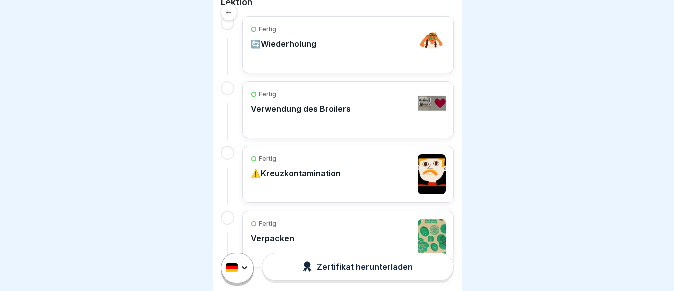
scroll to position [258, 0]
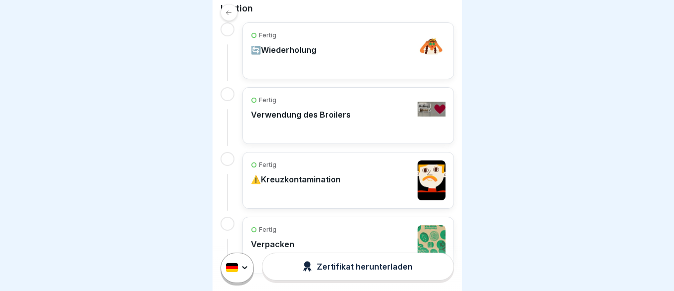
click at [234, 5] on div at bounding box center [228, 12] width 17 height 17
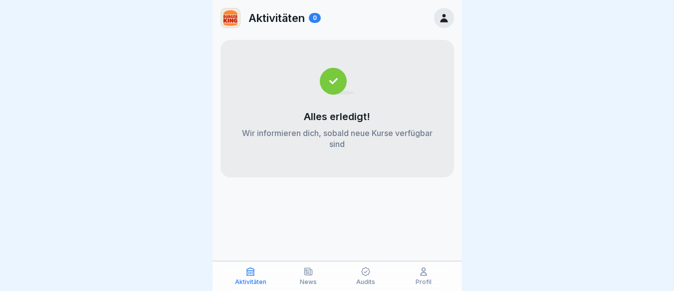
click at [439, 18] on icon at bounding box center [443, 17] width 11 height 11
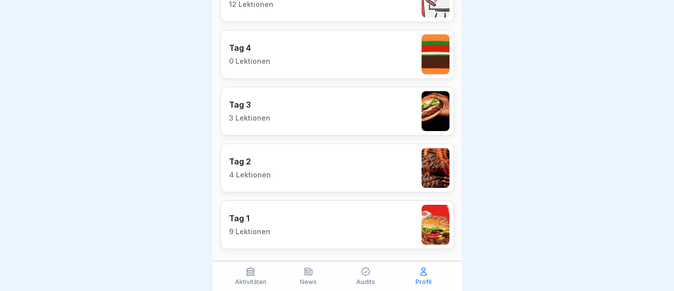
scroll to position [968, 0]
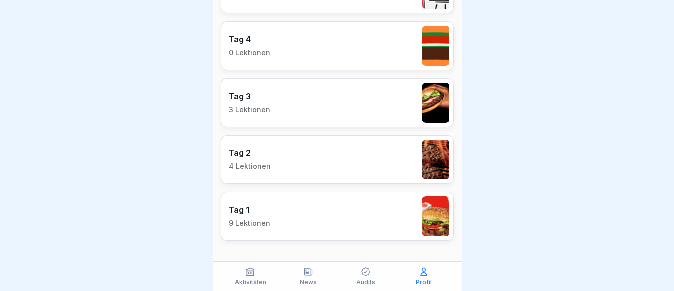
click at [274, 221] on div "Tag 1 9 Lektionen" at bounding box center [336, 216] width 233 height 49
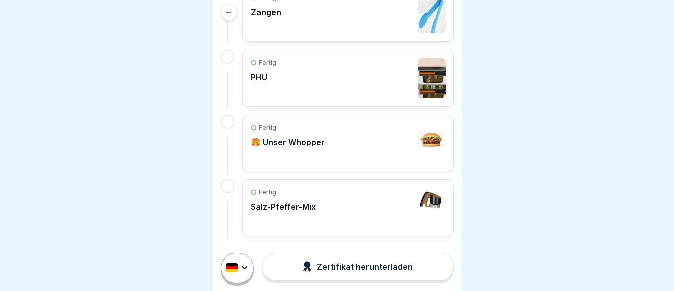
scroll to position [7, 0]
click at [227, 10] on icon at bounding box center [228, 12] width 5 height 4
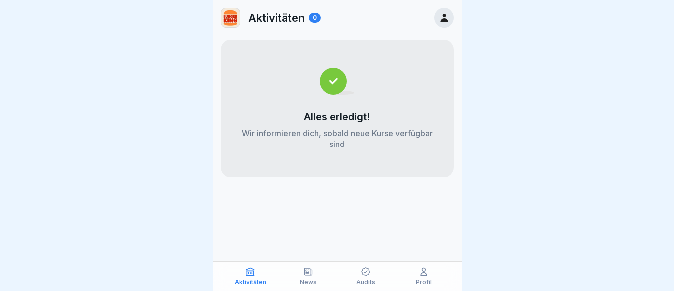
click at [437, 22] on div at bounding box center [444, 18] width 20 height 20
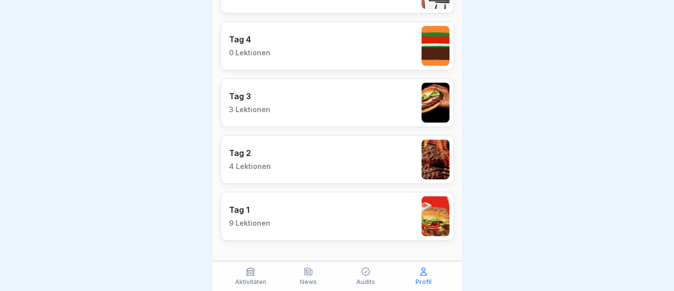
scroll to position [7, 0]
click at [270, 155] on div "Tag 2 4 Lektionen" at bounding box center [336, 159] width 233 height 49
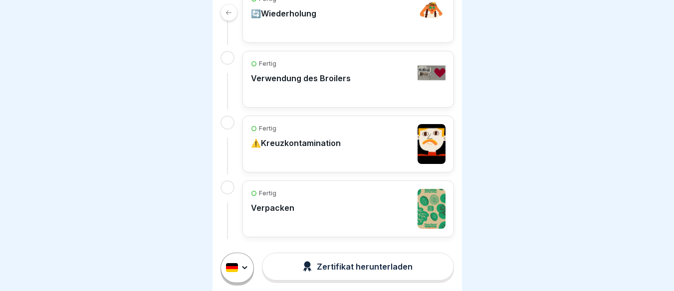
scroll to position [295, 0]
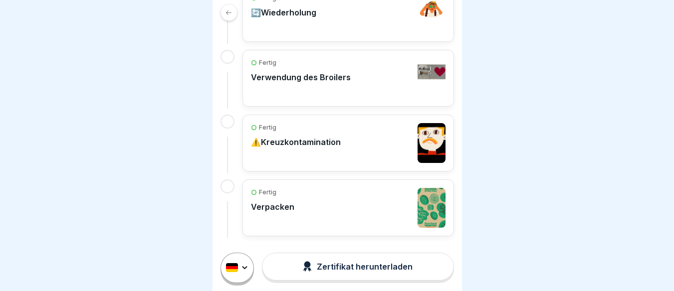
click at [230, 13] on icon at bounding box center [228, 12] width 7 height 7
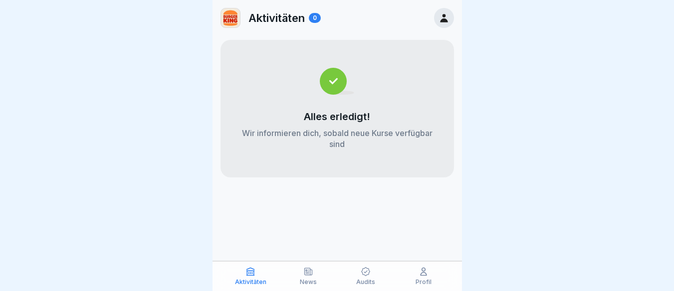
click at [452, 19] on div at bounding box center [444, 18] width 20 height 20
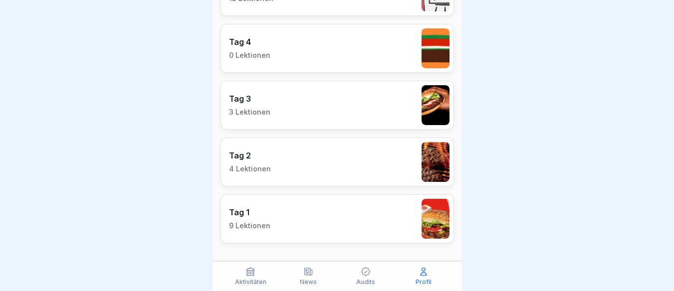
scroll to position [968, 0]
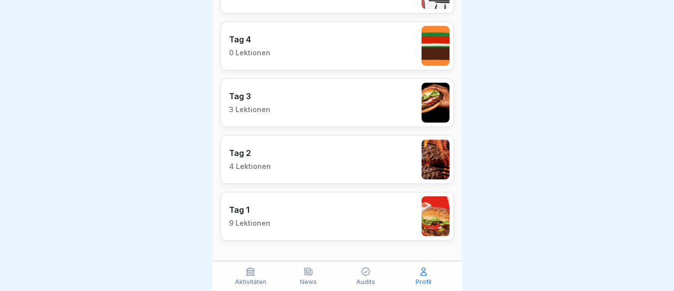
click at [262, 111] on p "3 Lektionen" at bounding box center [249, 109] width 41 height 9
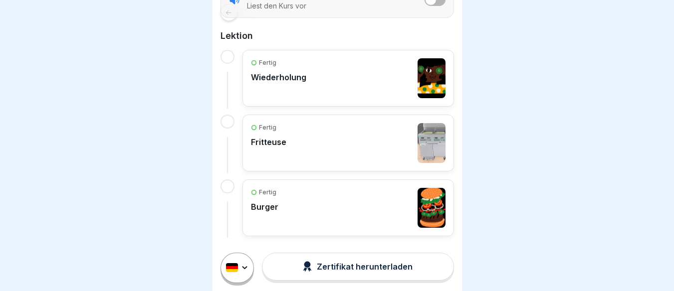
scroll to position [7, 0]
click at [277, 203] on div "Fertig Burger" at bounding box center [348, 208] width 194 height 40
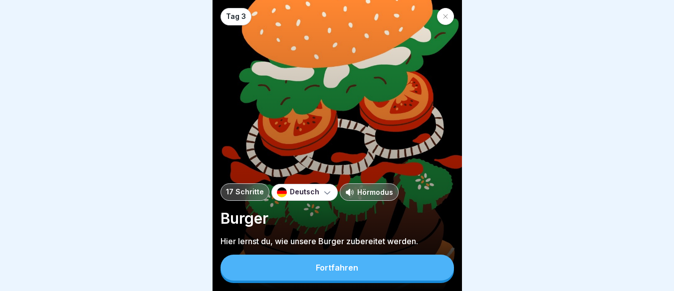
scroll to position [7, 0]
click at [317, 277] on button "Fortfahren" at bounding box center [336, 268] width 233 height 26
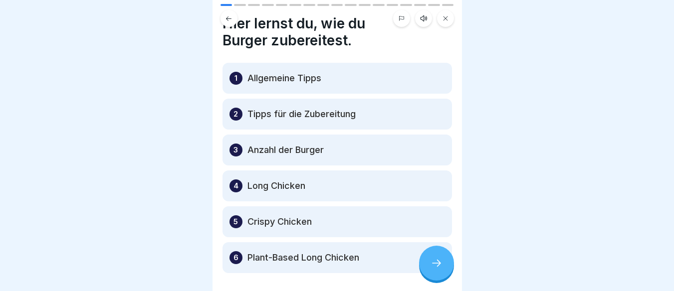
scroll to position [37, 0]
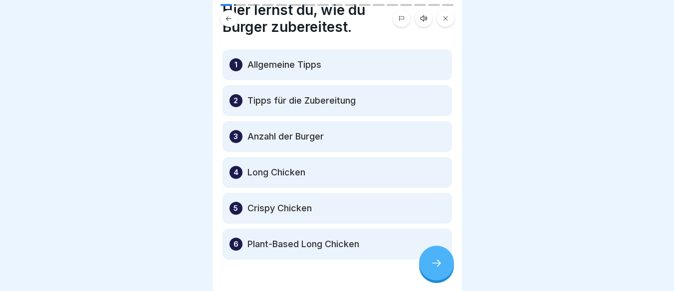
click at [285, 131] on p "Anzahl der Burger" at bounding box center [285, 137] width 76 height 12
click at [295, 131] on p "Anzahl der Burger" at bounding box center [285, 137] width 76 height 12
click at [438, 263] on icon at bounding box center [436, 263] width 12 height 12
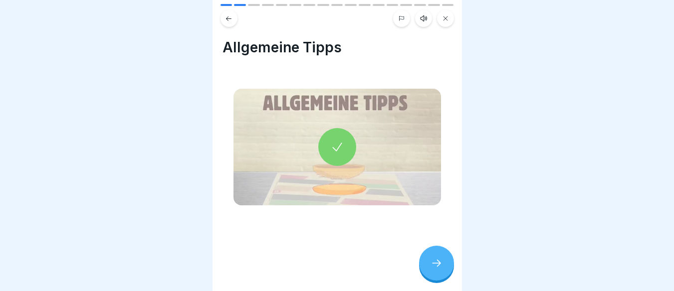
click at [230, 15] on icon at bounding box center [228, 18] width 7 height 7
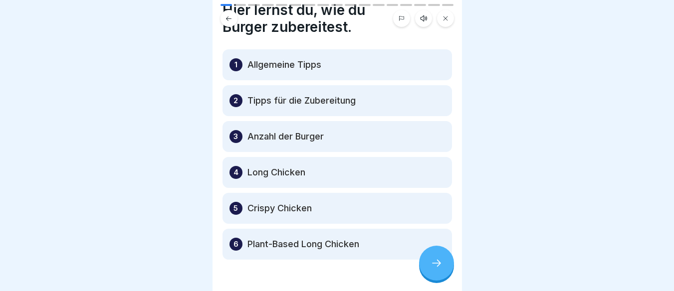
click at [232, 130] on div "3" at bounding box center [235, 136] width 13 height 13
click at [251, 131] on p "Anzahl der Burger" at bounding box center [285, 137] width 76 height 12
click at [429, 258] on div at bounding box center [436, 263] width 35 height 35
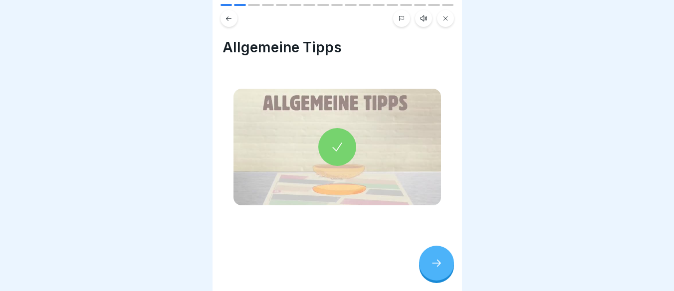
click at [442, 270] on div at bounding box center [436, 263] width 35 height 35
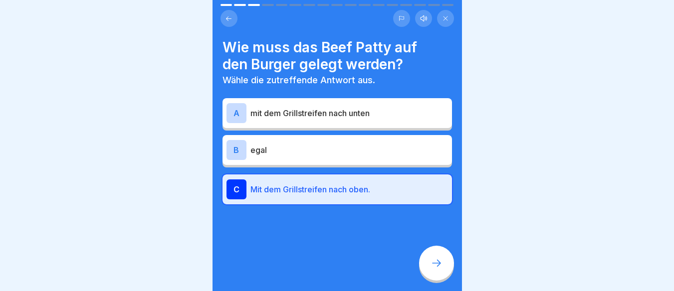
click at [441, 269] on icon at bounding box center [436, 263] width 12 height 12
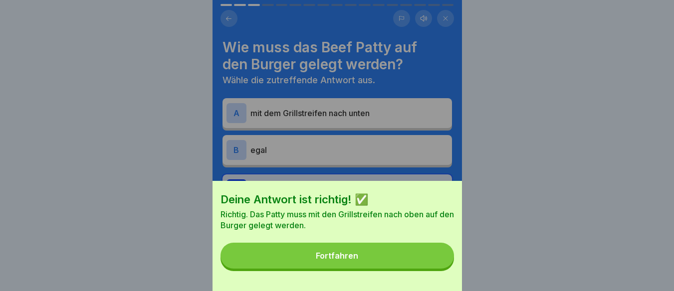
click at [439, 268] on button "Fortfahren" at bounding box center [336, 256] width 233 height 26
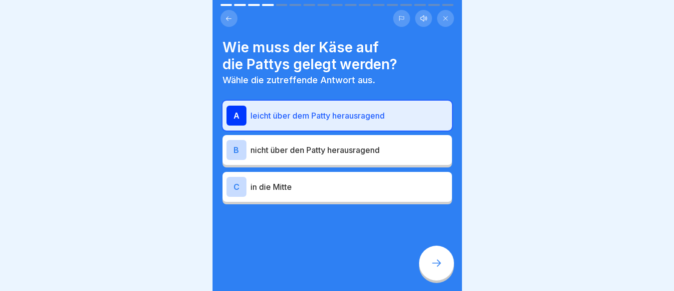
click at [439, 268] on icon at bounding box center [436, 263] width 12 height 12
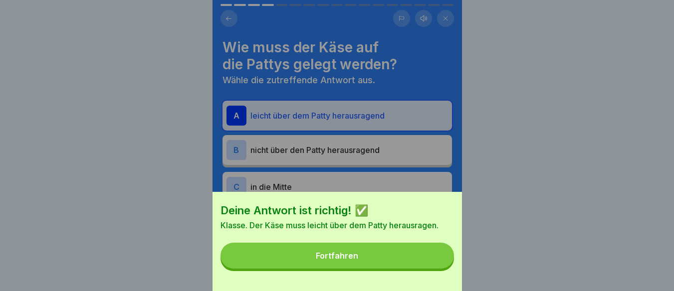
click at [439, 268] on button "Fortfahren" at bounding box center [336, 256] width 233 height 26
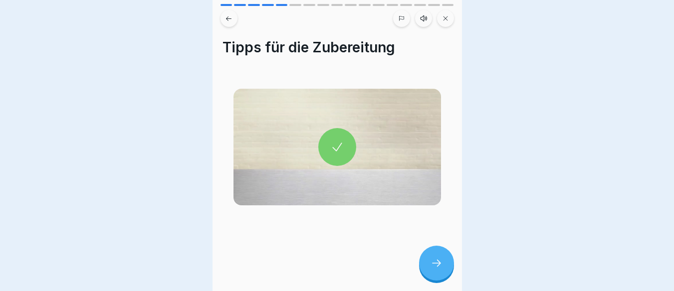
click at [439, 268] on icon at bounding box center [436, 263] width 12 height 12
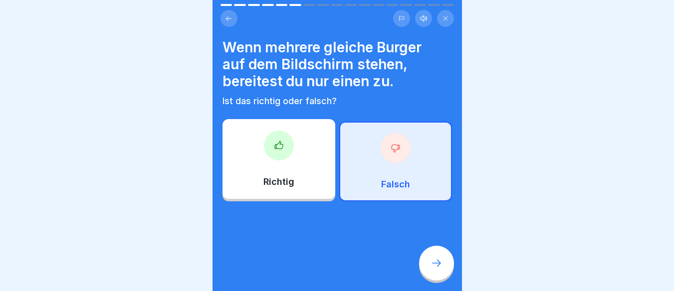
click at [439, 268] on icon at bounding box center [436, 263] width 12 height 12
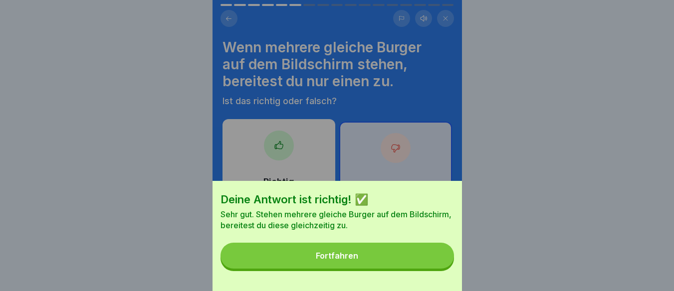
click at [439, 268] on button "Fortfahren" at bounding box center [336, 256] width 233 height 26
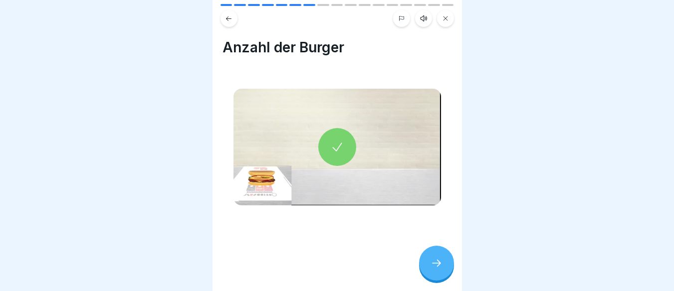
click at [436, 263] on icon at bounding box center [436, 263] width 12 height 12
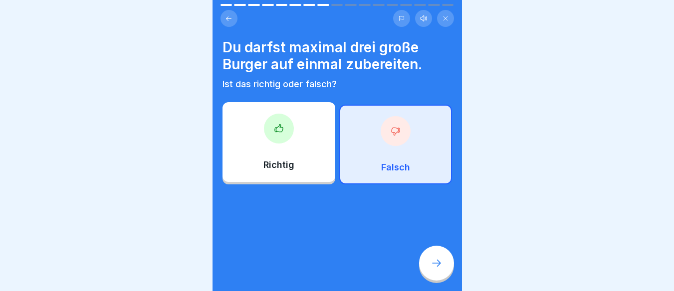
click at [436, 263] on icon at bounding box center [436, 263] width 12 height 12
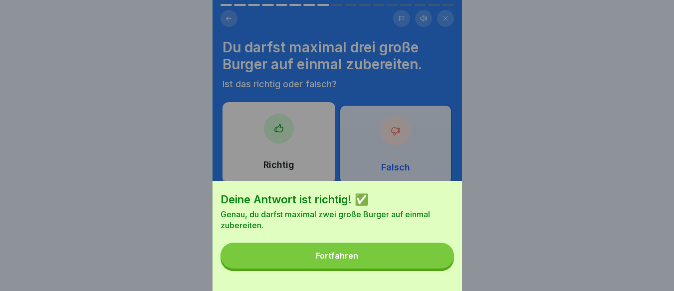
click at [436, 263] on button "Fortfahren" at bounding box center [336, 256] width 233 height 26
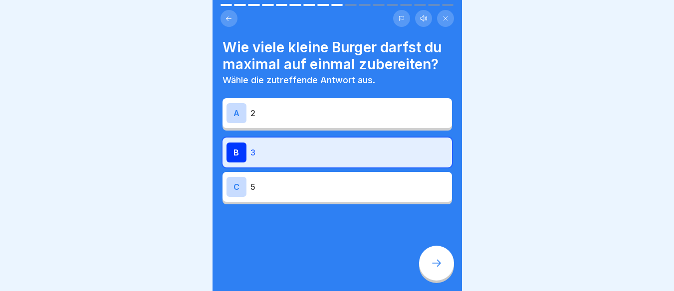
click at [436, 263] on icon at bounding box center [436, 263] width 12 height 12
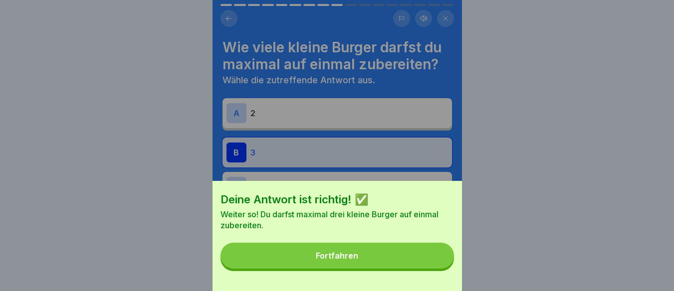
click at [436, 263] on button "Fortfahren" at bounding box center [336, 256] width 233 height 26
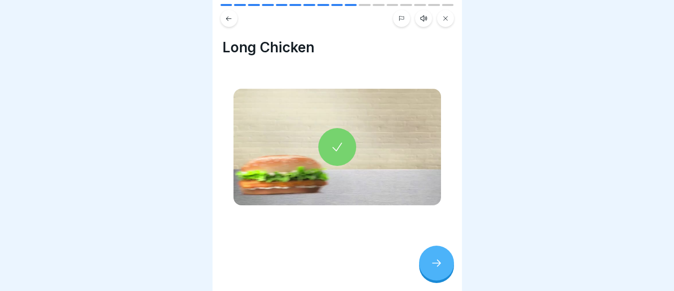
click at [436, 263] on icon at bounding box center [436, 263] width 12 height 12
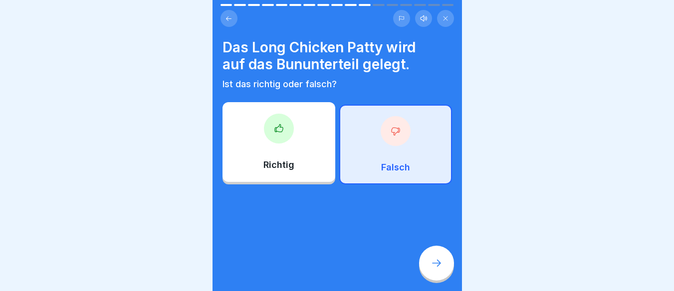
click at [436, 263] on icon at bounding box center [436, 263] width 12 height 12
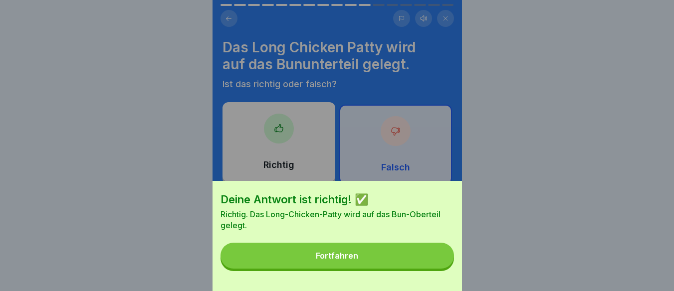
click at [436, 263] on button "Fortfahren" at bounding box center [336, 256] width 233 height 26
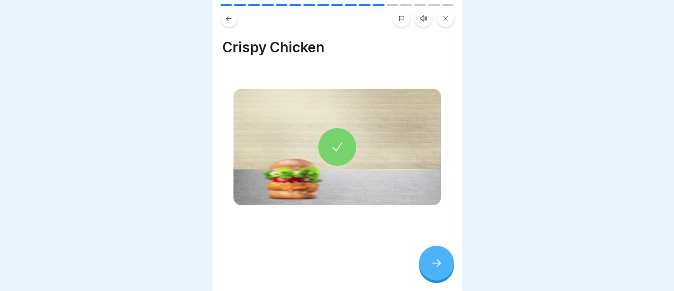
click at [436, 263] on icon at bounding box center [436, 263] width 12 height 12
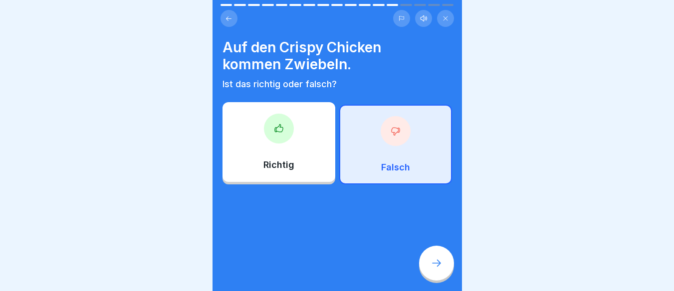
click at [436, 263] on icon at bounding box center [436, 263] width 12 height 12
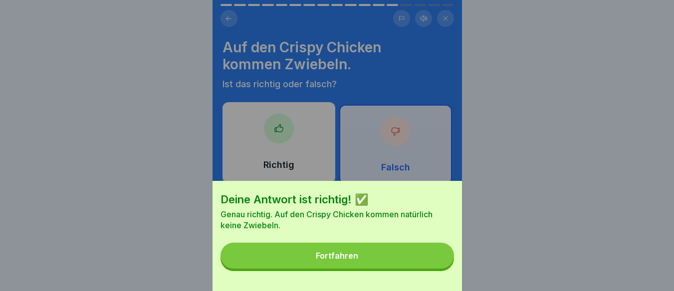
click at [436, 263] on button "Fortfahren" at bounding box center [336, 256] width 233 height 26
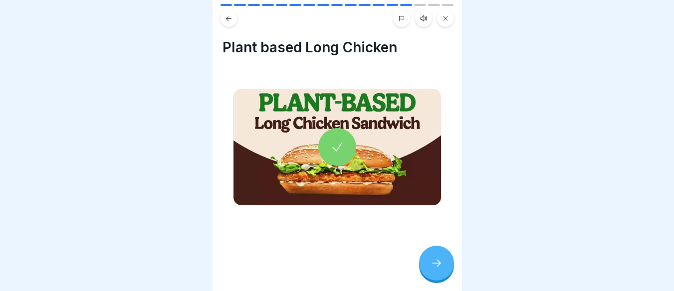
click at [436, 263] on icon at bounding box center [436, 263] width 12 height 12
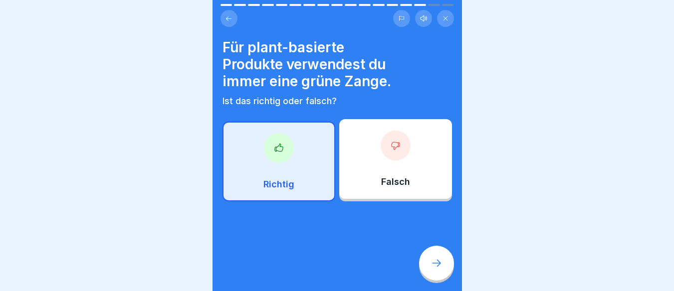
click at [436, 263] on icon at bounding box center [436, 263] width 12 height 12
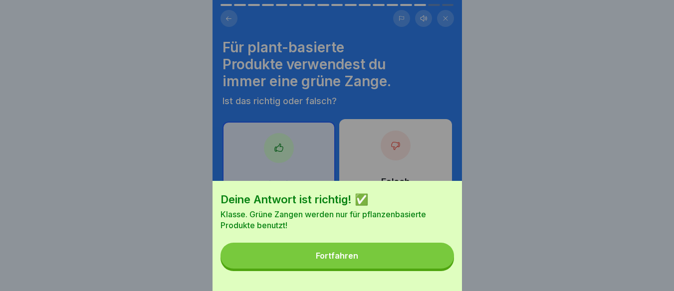
click at [436, 263] on button "Fortfahren" at bounding box center [336, 256] width 233 height 26
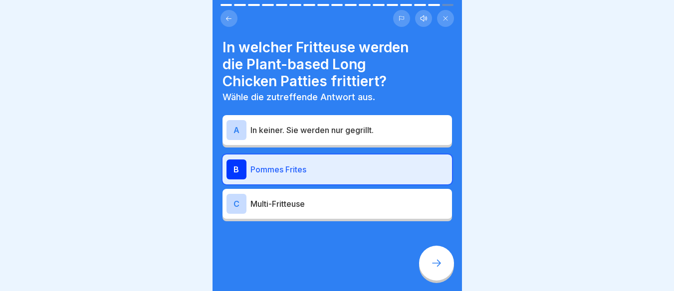
click at [436, 263] on icon at bounding box center [436, 263] width 12 height 12
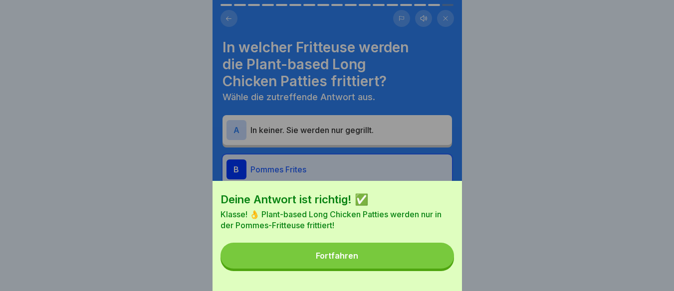
click at [436, 263] on button "Fortfahren" at bounding box center [336, 256] width 233 height 26
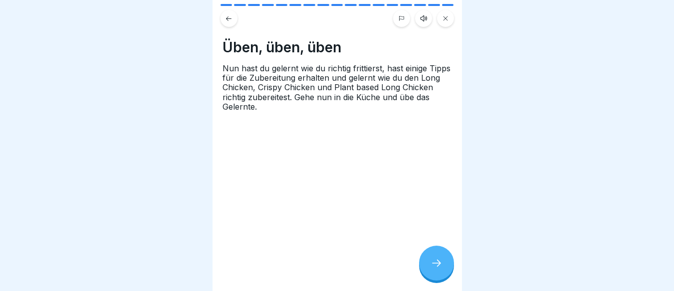
click at [436, 263] on icon at bounding box center [436, 263] width 12 height 12
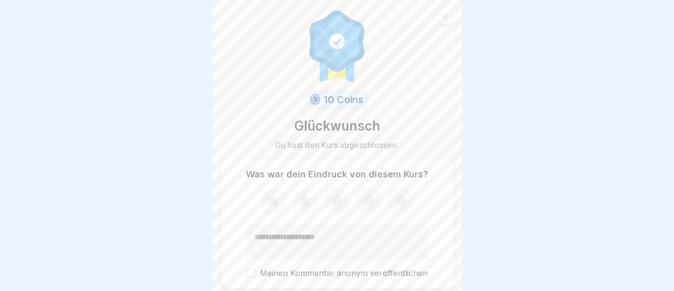
click at [441, 15] on div at bounding box center [445, 16] width 17 height 17
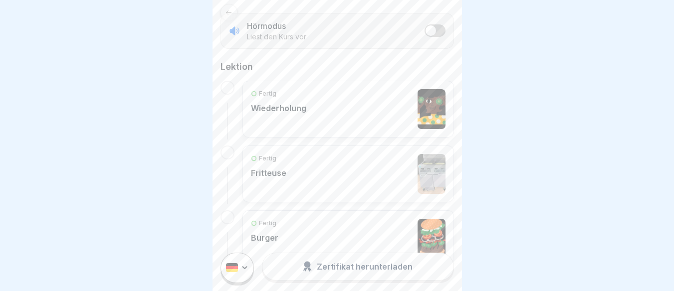
scroll to position [193, 0]
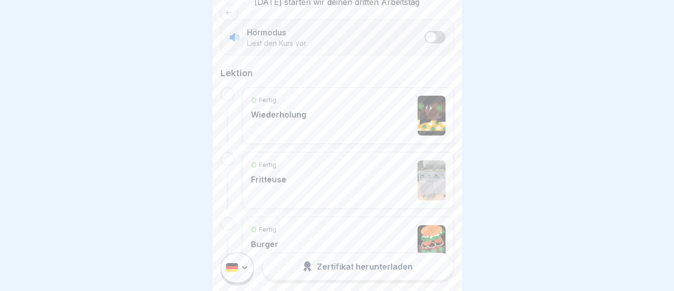
click at [291, 181] on div "Fertig Fritteuse" at bounding box center [348, 181] width 194 height 40
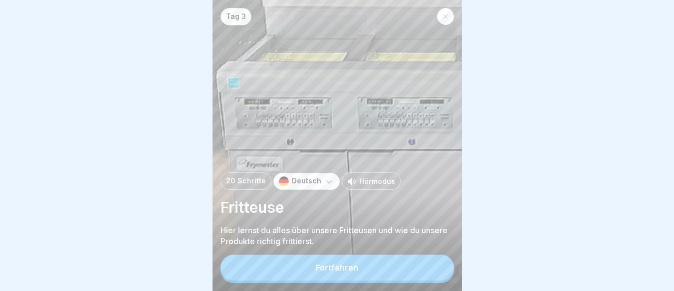
scroll to position [7, 0]
click at [311, 263] on button "Fortfahren" at bounding box center [336, 268] width 233 height 26
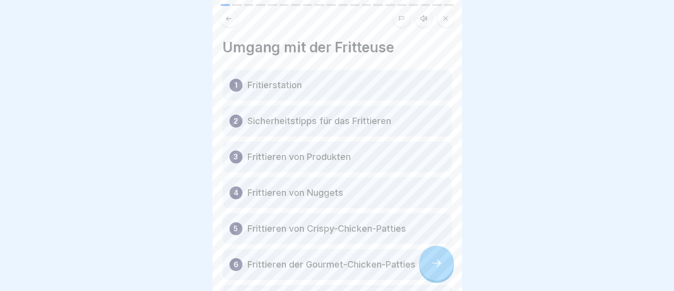
click at [428, 270] on div at bounding box center [436, 263] width 35 height 35
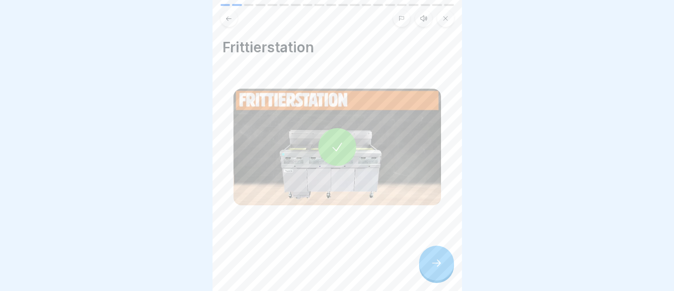
scroll to position [0, 0]
click at [428, 270] on div at bounding box center [436, 263] width 35 height 35
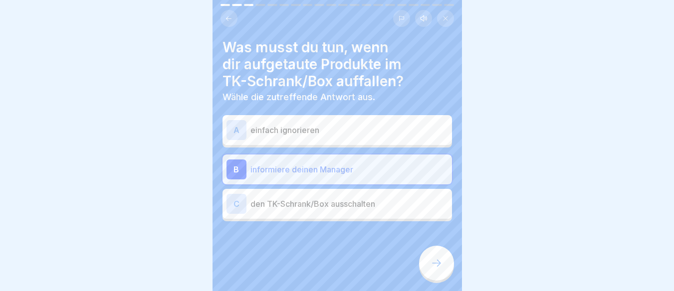
click at [428, 270] on div at bounding box center [436, 263] width 35 height 35
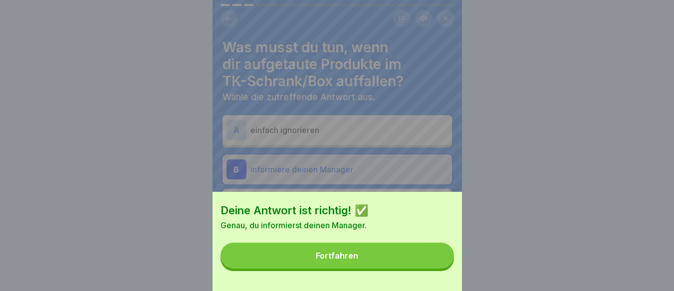
click at [428, 269] on button "Fortfahren" at bounding box center [336, 256] width 233 height 26
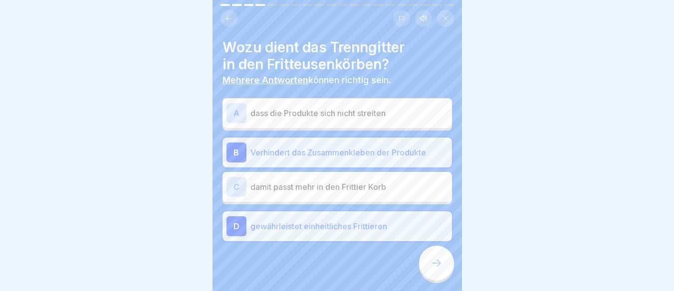
click at [428, 270] on div at bounding box center [436, 263] width 35 height 35
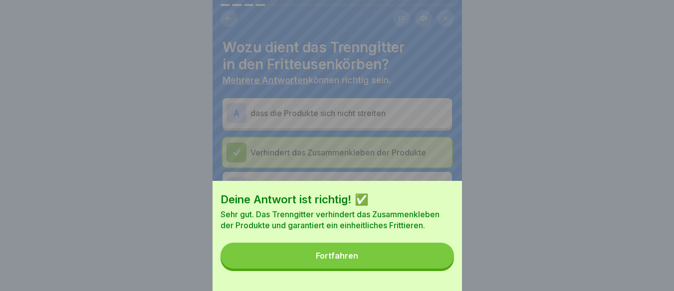
click at [428, 269] on button "Fortfahren" at bounding box center [336, 256] width 233 height 26
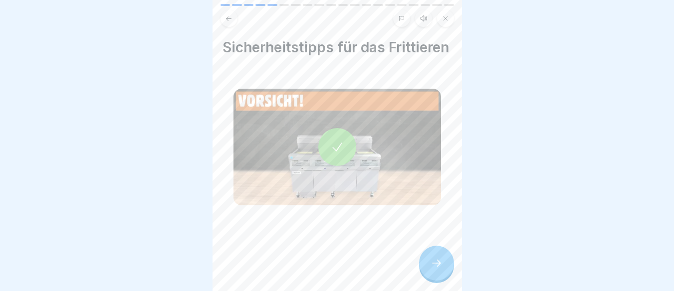
click at [428, 270] on div at bounding box center [436, 263] width 35 height 35
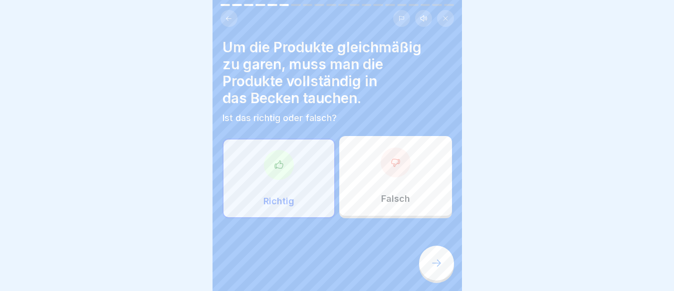
click at [428, 270] on div at bounding box center [436, 263] width 35 height 35
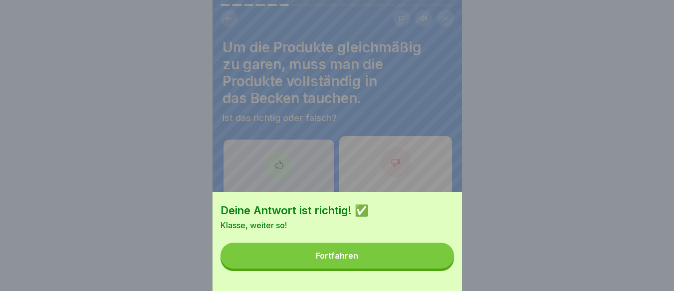
click at [428, 269] on button "Fortfahren" at bounding box center [336, 256] width 233 height 26
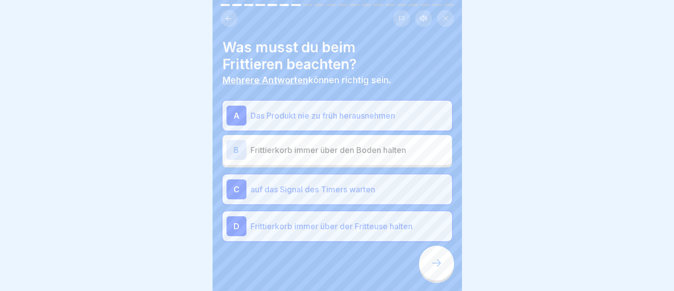
click at [428, 270] on div at bounding box center [436, 263] width 35 height 35
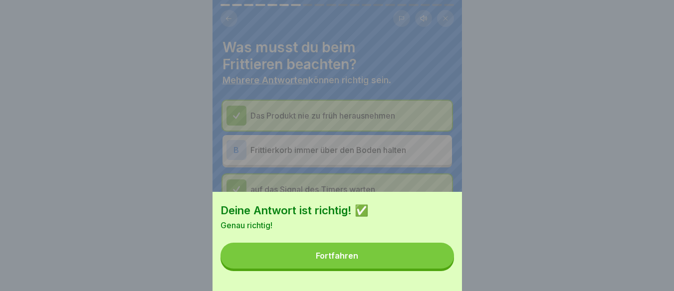
click at [428, 269] on button "Fortfahren" at bounding box center [336, 256] width 233 height 26
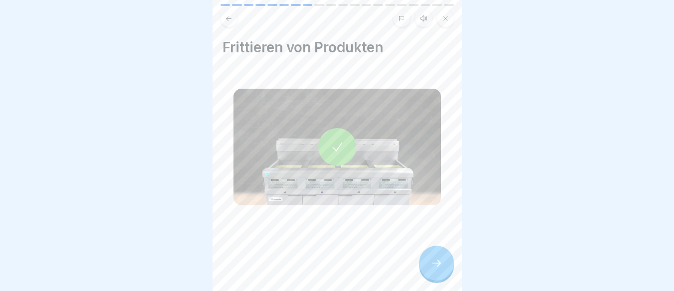
click at [428, 270] on div at bounding box center [436, 263] width 35 height 35
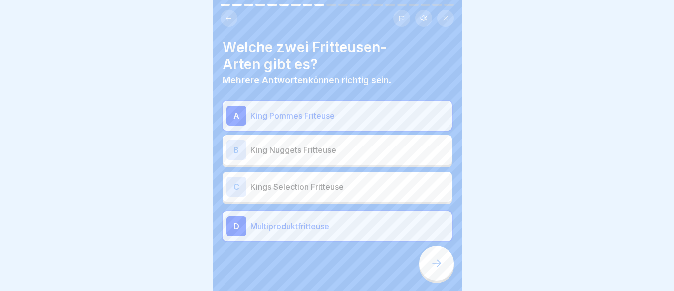
click at [428, 270] on div at bounding box center [436, 263] width 35 height 35
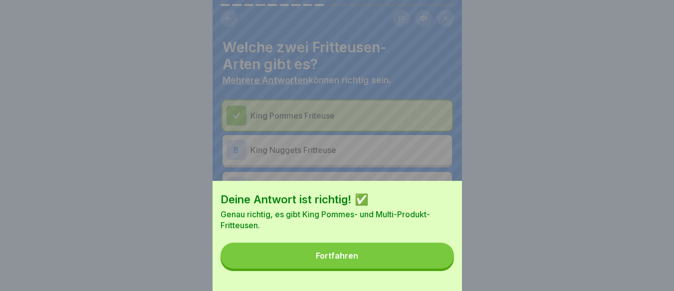
click at [428, 269] on button "Fortfahren" at bounding box center [336, 256] width 233 height 26
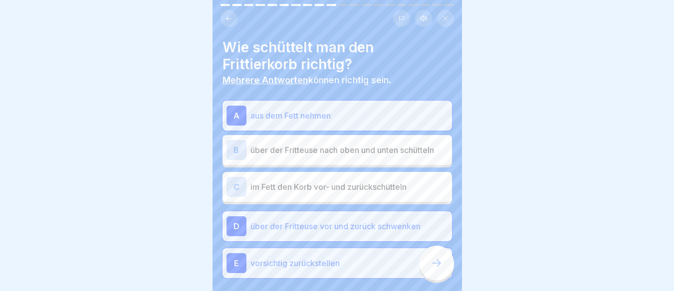
click at [428, 270] on div at bounding box center [436, 263] width 35 height 35
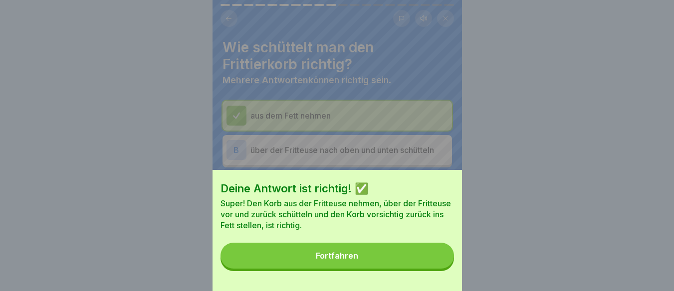
click at [428, 269] on button "Fortfahren" at bounding box center [336, 256] width 233 height 26
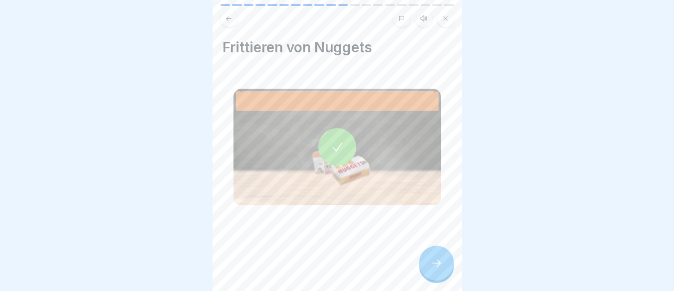
click at [428, 270] on div at bounding box center [436, 263] width 35 height 35
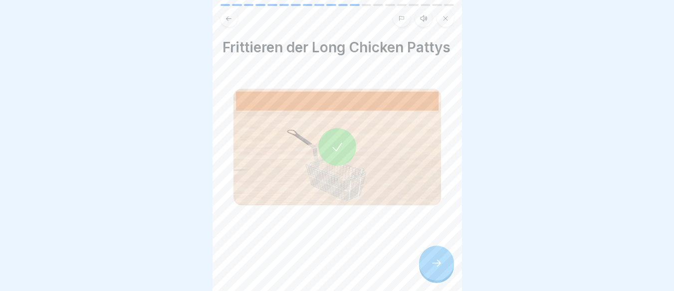
click at [428, 270] on div at bounding box center [436, 263] width 35 height 35
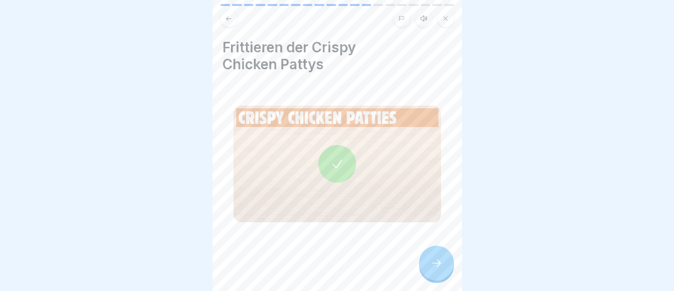
click at [428, 270] on div at bounding box center [436, 263] width 35 height 35
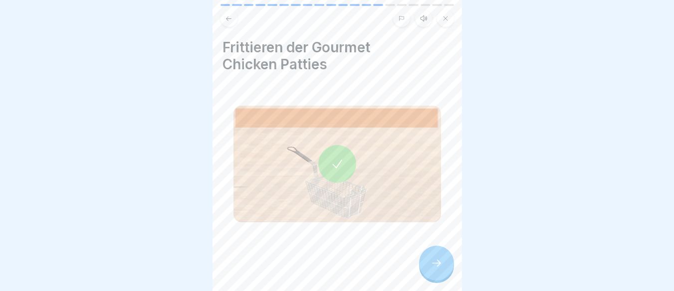
click at [428, 270] on div at bounding box center [436, 263] width 35 height 35
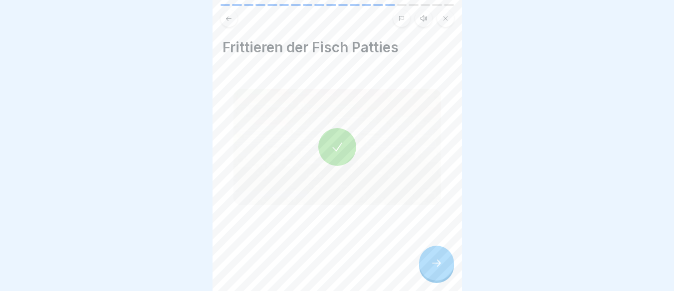
click at [428, 270] on div at bounding box center [436, 263] width 35 height 35
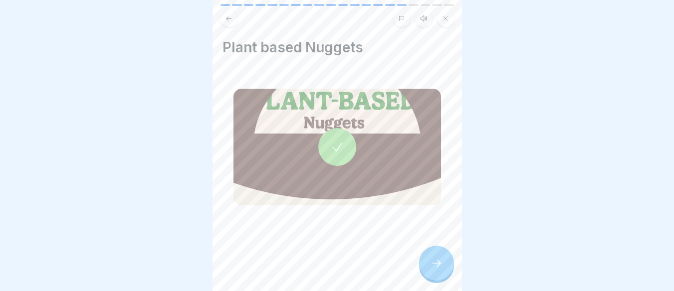
click at [428, 270] on div at bounding box center [436, 263] width 35 height 35
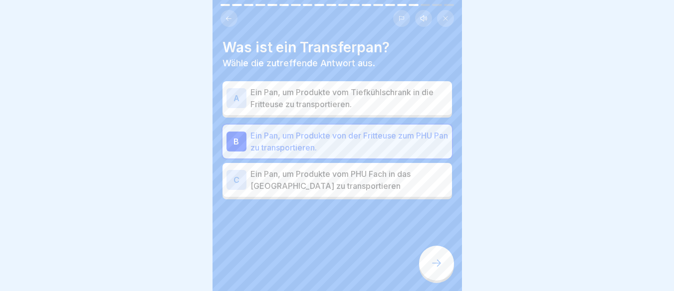
click at [428, 270] on div at bounding box center [436, 263] width 35 height 35
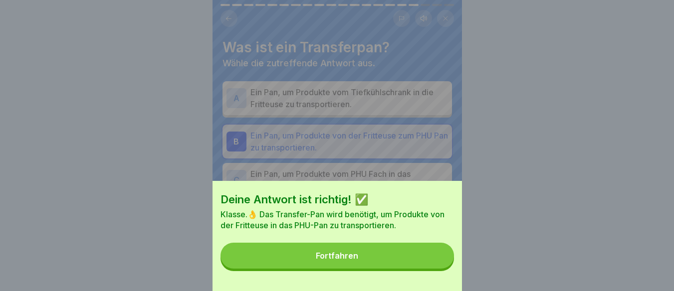
click at [428, 269] on button "Fortfahren" at bounding box center [336, 256] width 233 height 26
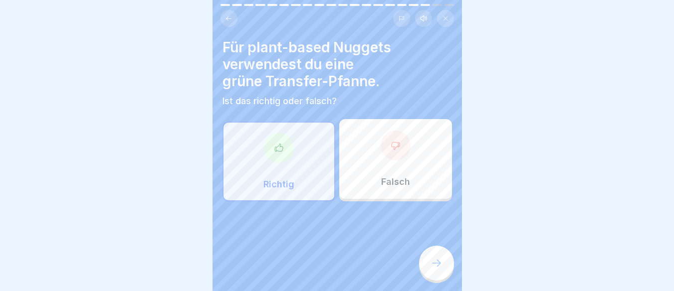
click at [428, 270] on div at bounding box center [436, 263] width 35 height 35
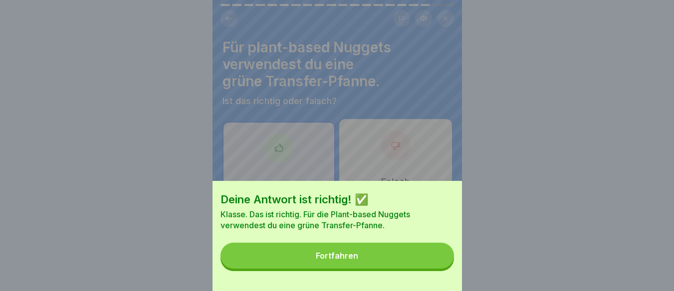
click at [428, 269] on button "Fortfahren" at bounding box center [336, 256] width 233 height 26
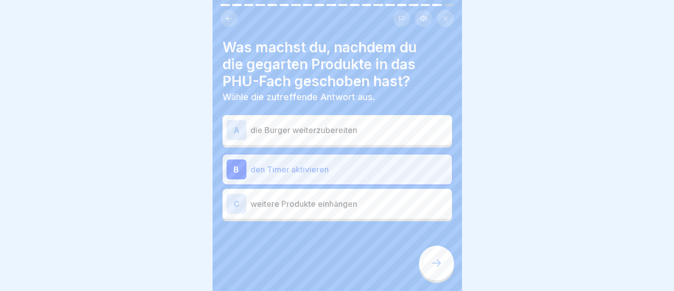
click at [428, 270] on div at bounding box center [436, 263] width 35 height 35
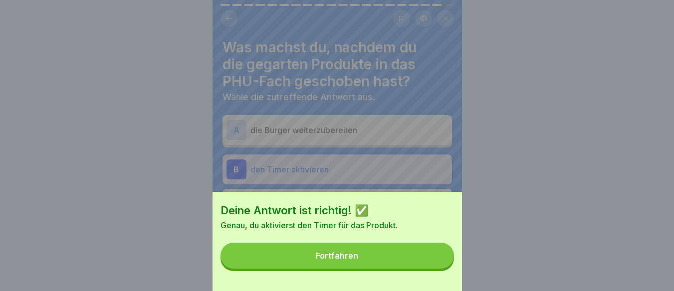
click at [428, 269] on button "Fortfahren" at bounding box center [336, 256] width 233 height 26
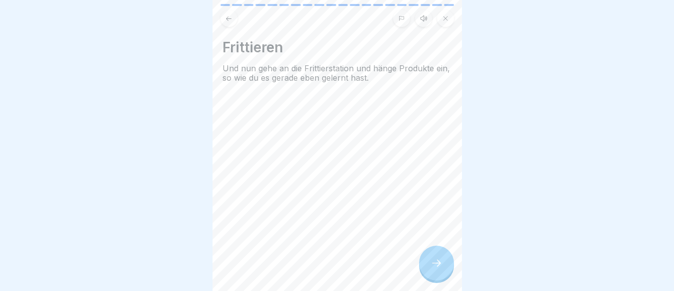
click at [428, 270] on div at bounding box center [436, 263] width 35 height 35
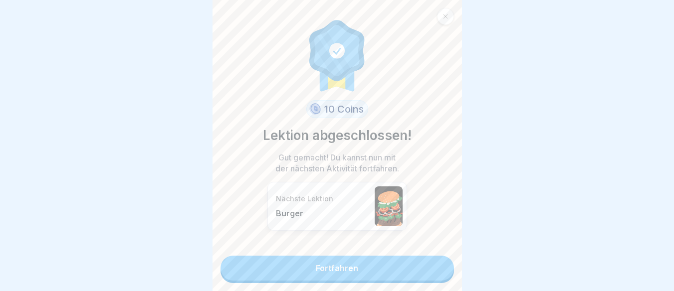
click at [444, 17] on icon at bounding box center [445, 16] width 4 height 4
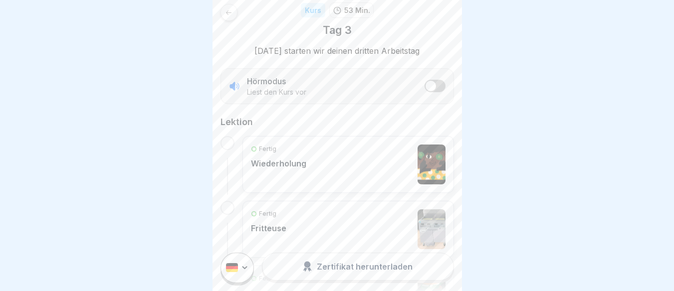
scroll to position [131, 0]
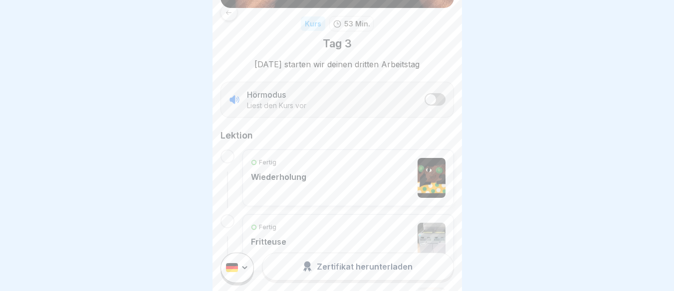
click at [233, 21] on div "Kurs 53 Min. Tag 3" at bounding box center [336, 33] width 233 height 35
click at [231, 19] on div at bounding box center [228, 12] width 17 height 17
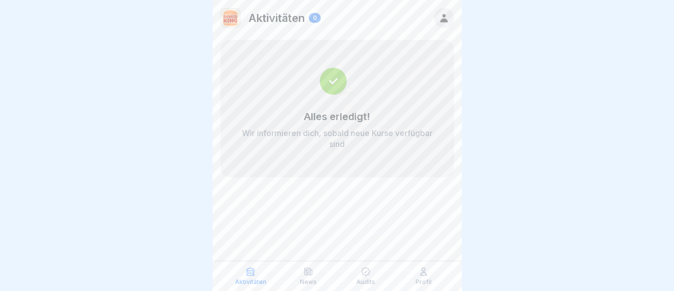
click at [435, 16] on div at bounding box center [444, 18] width 20 height 20
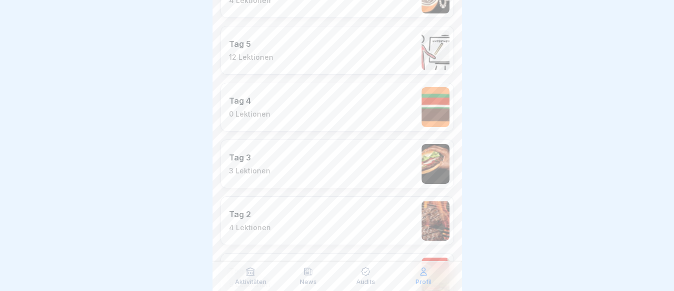
scroll to position [906, 0]
click at [246, 54] on p "12 Lektionen" at bounding box center [251, 58] width 44 height 9
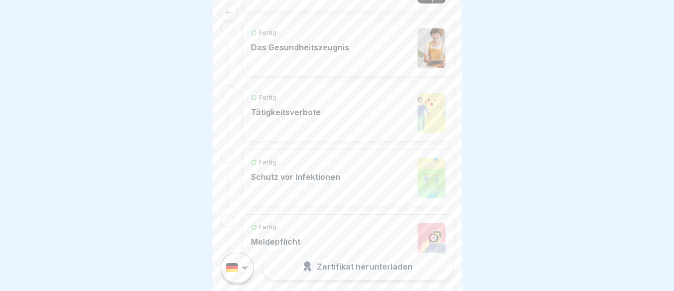
scroll to position [753, 0]
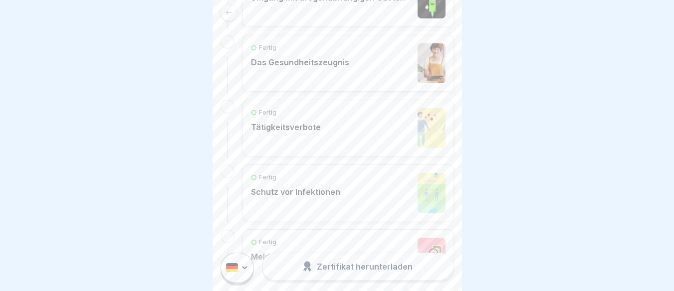
click at [228, 17] on div at bounding box center [228, 12] width 17 height 17
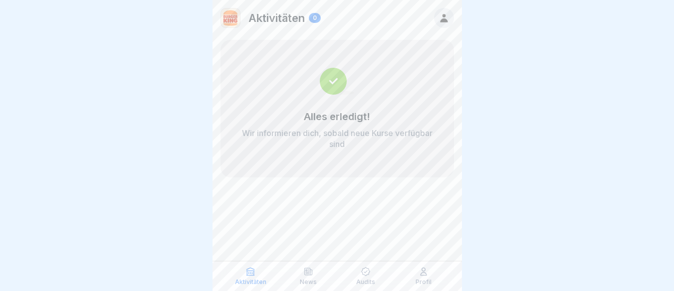
click at [443, 19] on icon at bounding box center [443, 18] width 7 height 8
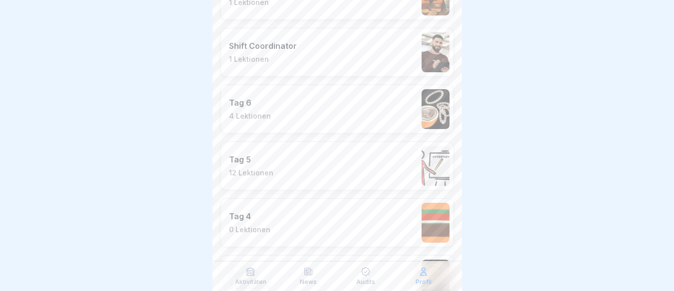
scroll to position [798, 0]
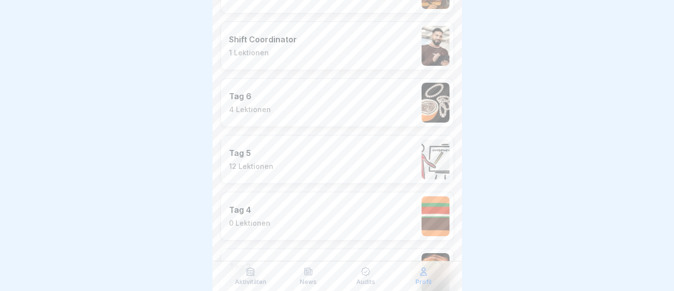
click at [233, 103] on div "Tag 6 4 Lektionen" at bounding box center [250, 102] width 42 height 23
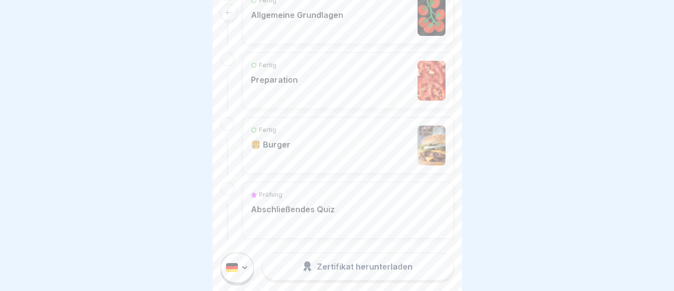
scroll to position [349, 0]
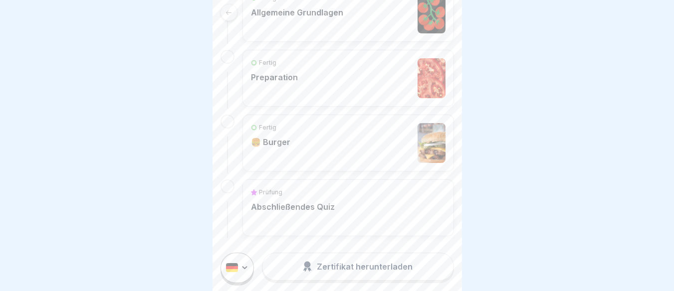
click at [276, 142] on p "🍔 Burger" at bounding box center [270, 142] width 39 height 10
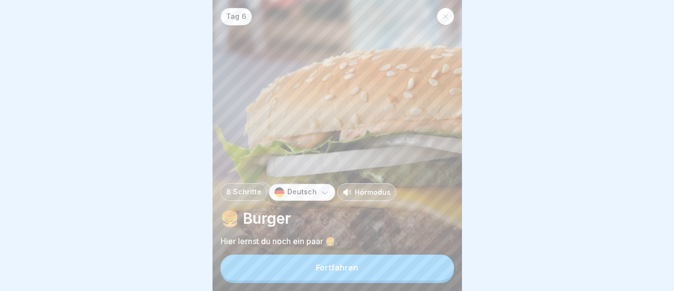
click at [301, 273] on button "Fortfahren" at bounding box center [336, 268] width 233 height 26
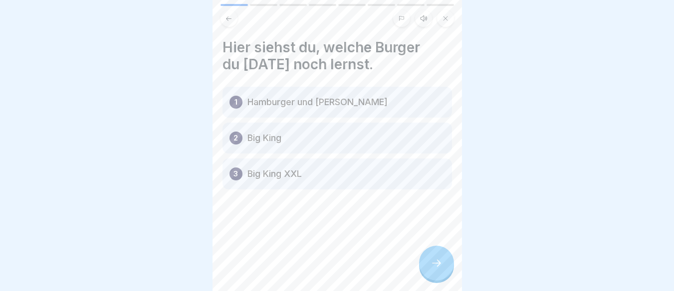
click at [452, 21] on button at bounding box center [445, 18] width 17 height 17
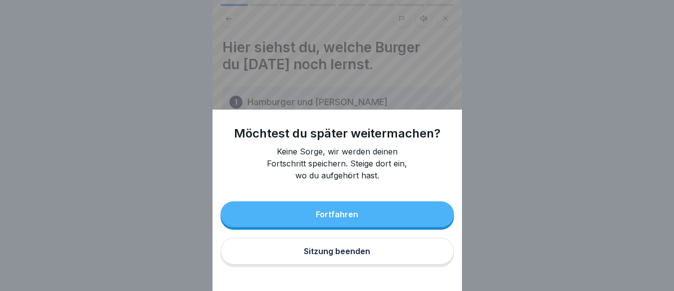
click at [409, 264] on button "Sitzung beenden" at bounding box center [336, 251] width 233 height 27
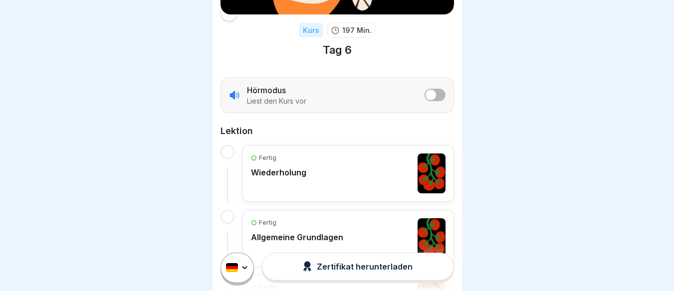
scroll to position [162, 0]
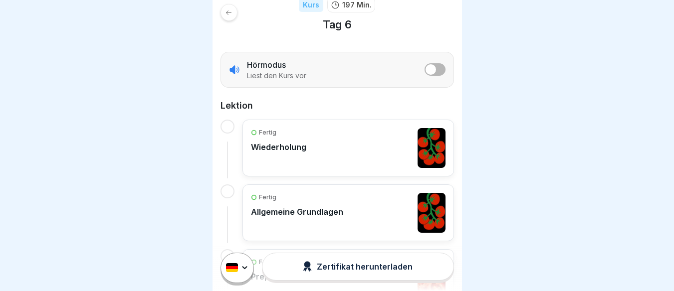
click at [273, 202] on div "Fertig Allgemeine Grundlagen" at bounding box center [297, 213] width 92 height 40
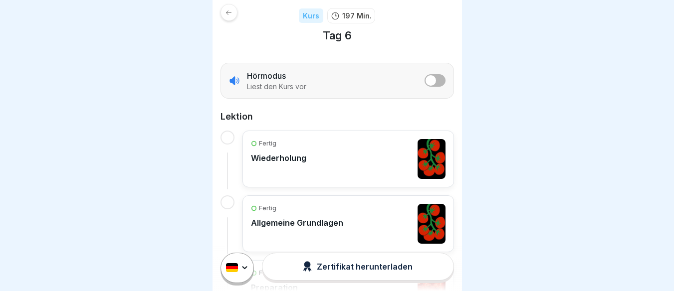
scroll to position [0, 0]
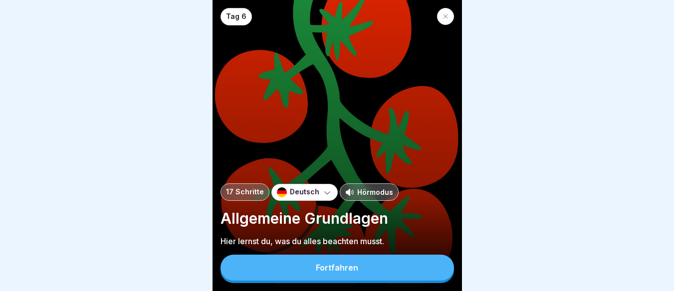
click at [435, 12] on div "Tag 6" at bounding box center [336, 16] width 233 height 17
click at [442, 14] on icon at bounding box center [445, 16] width 6 height 6
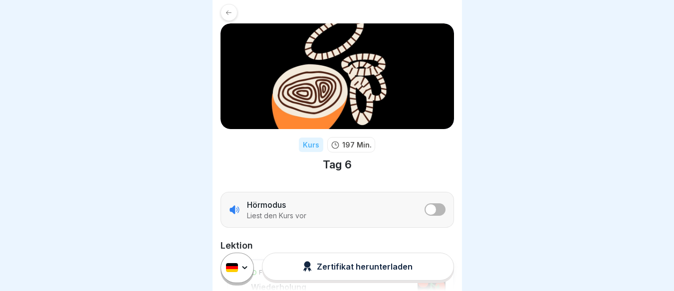
scroll to position [12, 0]
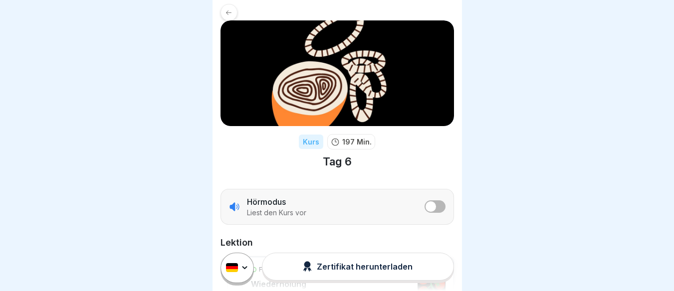
click at [237, 12] on link at bounding box center [336, 12] width 233 height 17
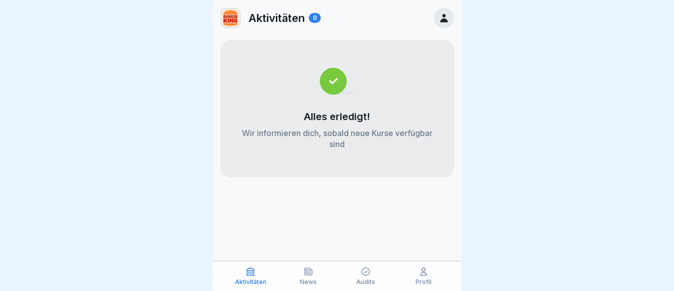
click at [447, 16] on icon at bounding box center [443, 17] width 11 height 11
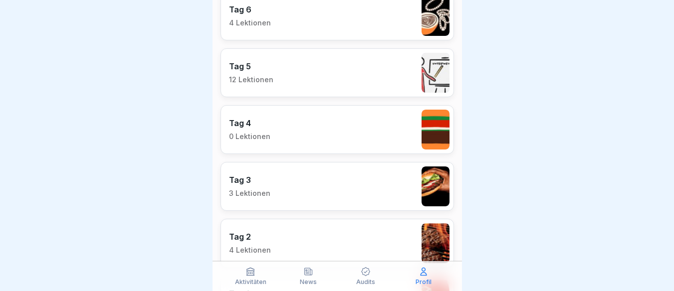
scroll to position [885, 0]
click at [359, 193] on div "Tag 3 3 Lektionen" at bounding box center [336, 186] width 233 height 49
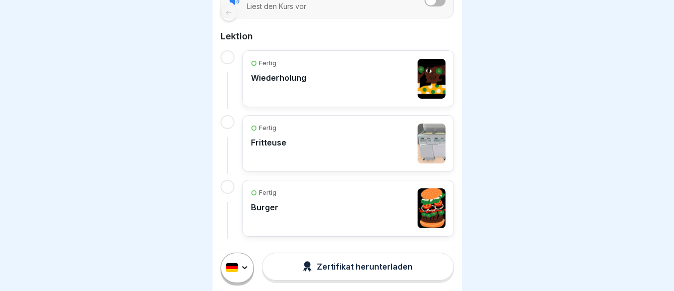
scroll to position [230, 0]
click at [329, 204] on div "Fertig Burger" at bounding box center [348, 208] width 194 height 40
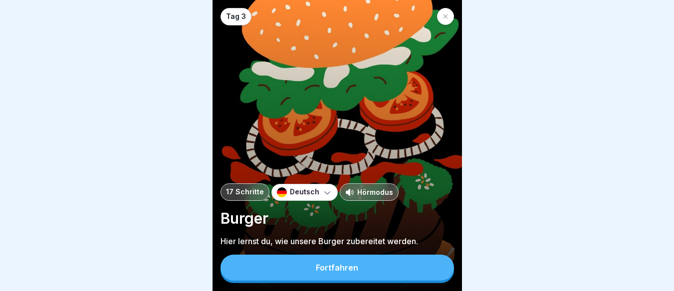
scroll to position [7, 0]
click at [338, 272] on div "Fortfahren" at bounding box center [337, 267] width 42 height 9
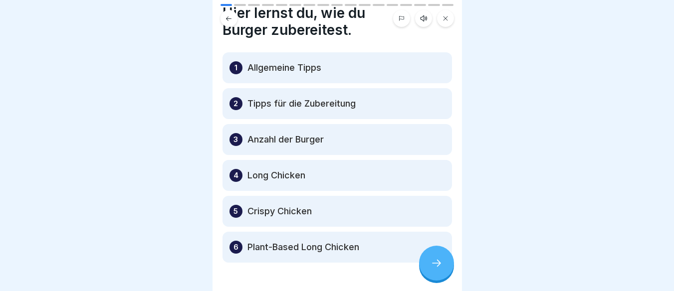
scroll to position [37, 0]
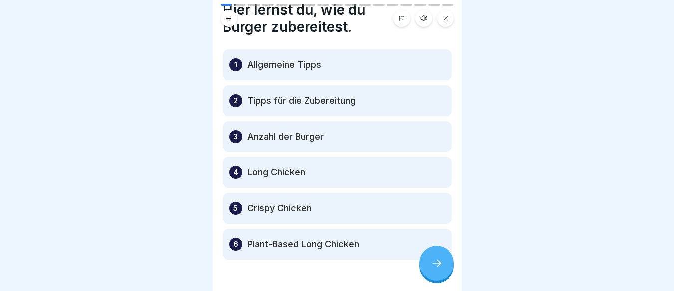
click at [284, 167] on p "Long Chicken" at bounding box center [276, 173] width 58 height 12
click at [436, 270] on div at bounding box center [436, 263] width 35 height 35
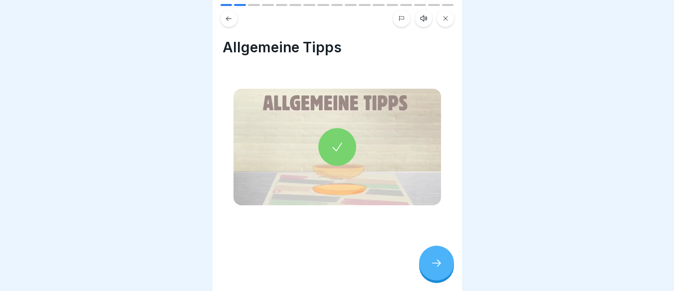
click at [435, 266] on icon at bounding box center [436, 263] width 12 height 12
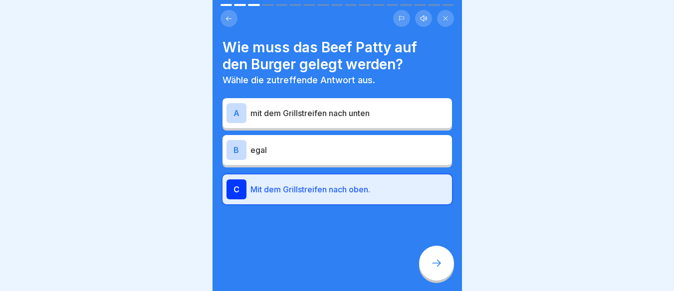
click at [435, 266] on icon at bounding box center [436, 263] width 12 height 12
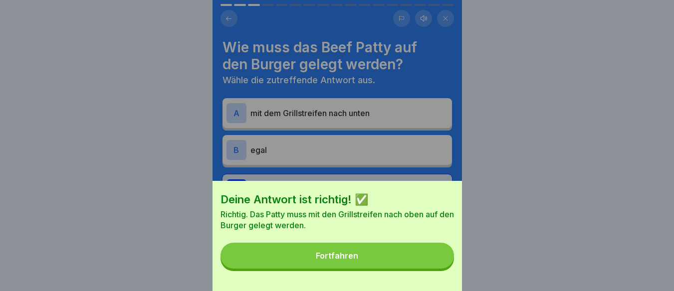
click at [435, 266] on button "Fortfahren" at bounding box center [336, 256] width 233 height 26
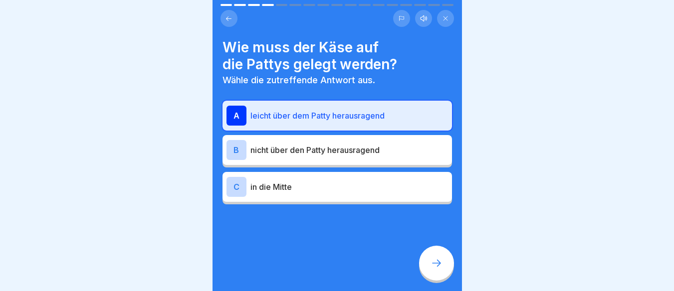
click at [435, 266] on icon at bounding box center [436, 263] width 12 height 12
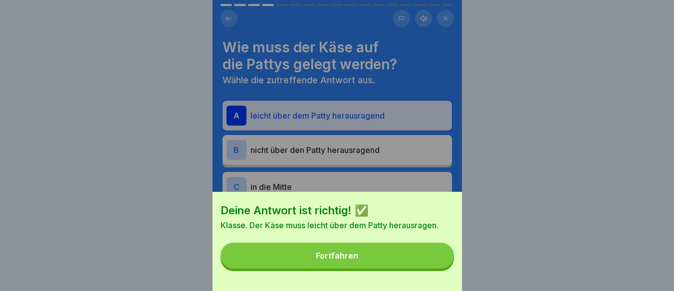
click at [435, 266] on button "Fortfahren" at bounding box center [336, 256] width 233 height 26
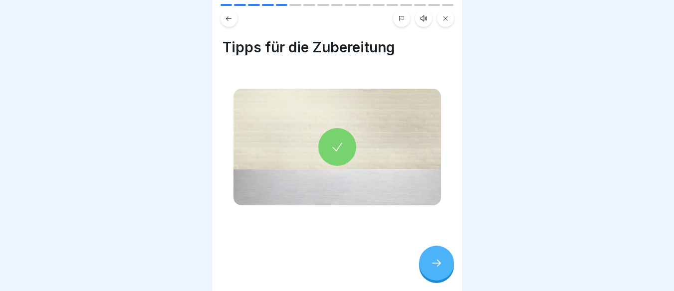
click at [435, 266] on icon at bounding box center [436, 263] width 12 height 12
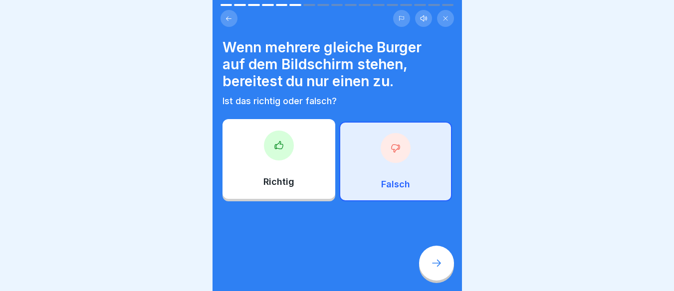
click at [435, 266] on icon at bounding box center [436, 263] width 12 height 12
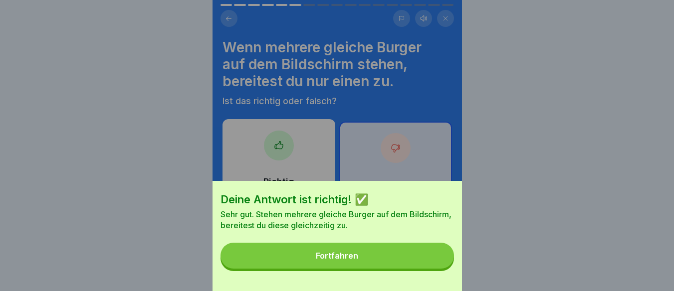
click at [435, 266] on button "Fortfahren" at bounding box center [336, 256] width 233 height 26
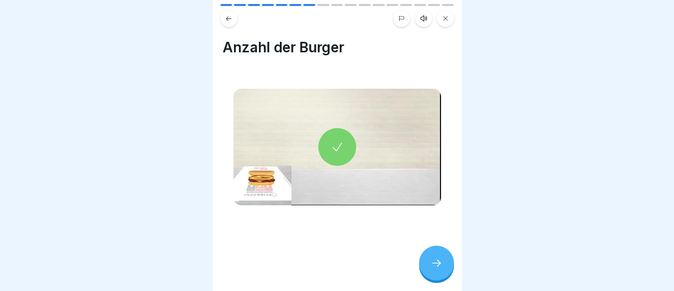
click at [435, 266] on icon at bounding box center [436, 263] width 12 height 12
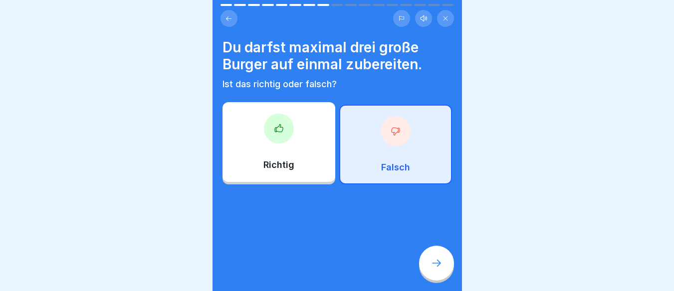
click at [435, 266] on icon at bounding box center [436, 263] width 12 height 12
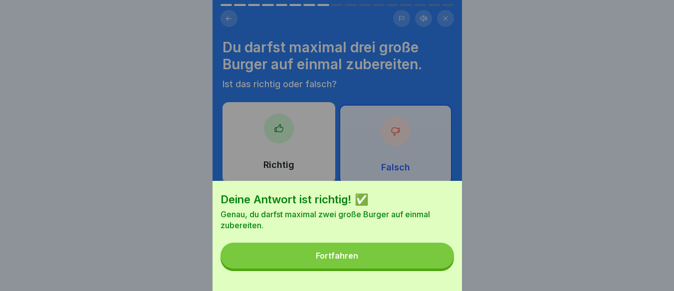
click at [435, 266] on button "Fortfahren" at bounding box center [336, 256] width 233 height 26
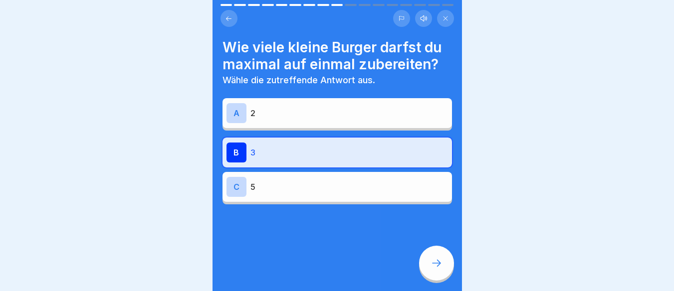
click at [435, 266] on icon at bounding box center [436, 263] width 12 height 12
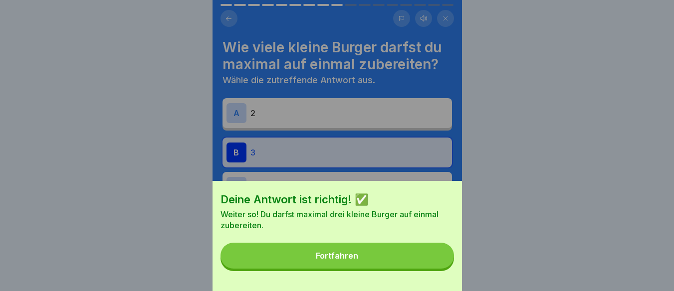
click at [435, 266] on button "Fortfahren" at bounding box center [336, 256] width 233 height 26
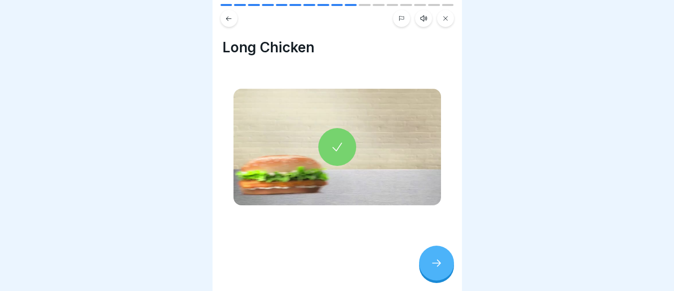
click at [435, 266] on icon at bounding box center [436, 263] width 12 height 12
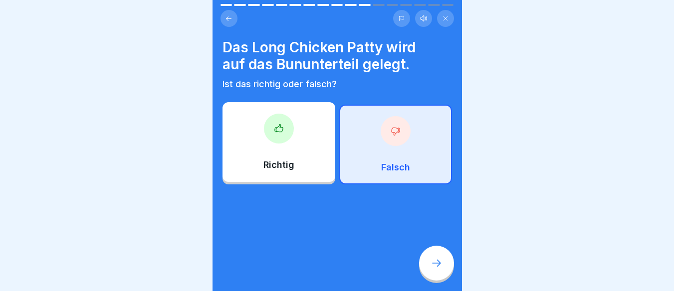
click at [435, 266] on icon at bounding box center [436, 263] width 12 height 12
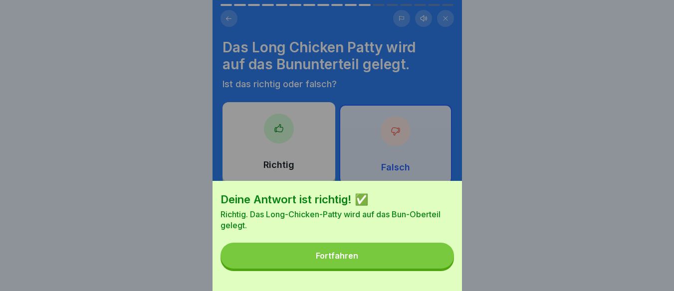
click at [435, 266] on button "Fortfahren" at bounding box center [336, 256] width 233 height 26
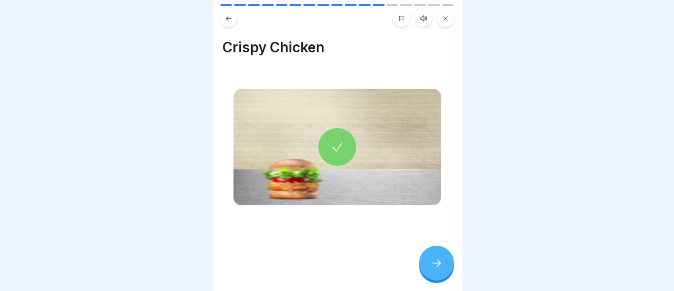
click at [435, 266] on icon at bounding box center [436, 263] width 12 height 12
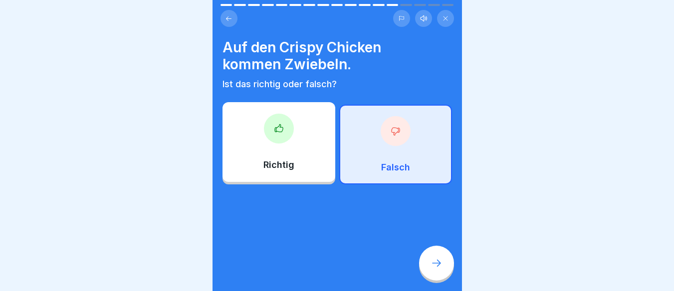
click at [435, 266] on icon at bounding box center [436, 263] width 12 height 12
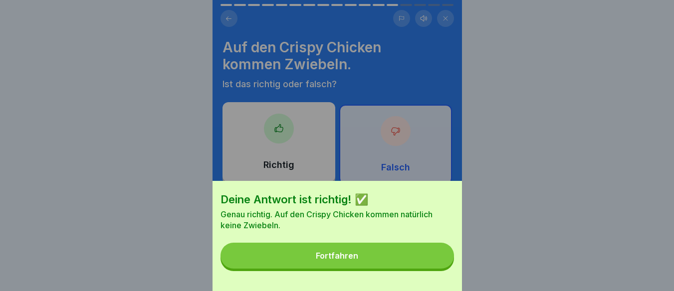
click at [435, 266] on button "Fortfahren" at bounding box center [336, 256] width 233 height 26
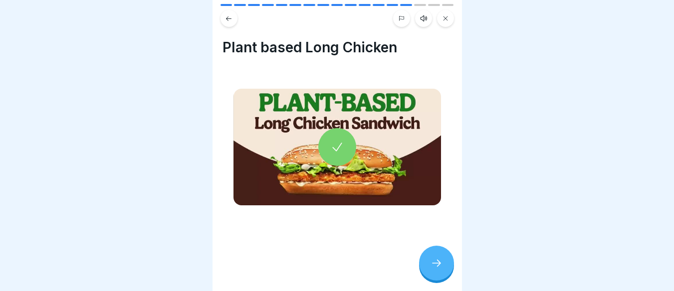
click at [435, 266] on icon at bounding box center [436, 263] width 12 height 12
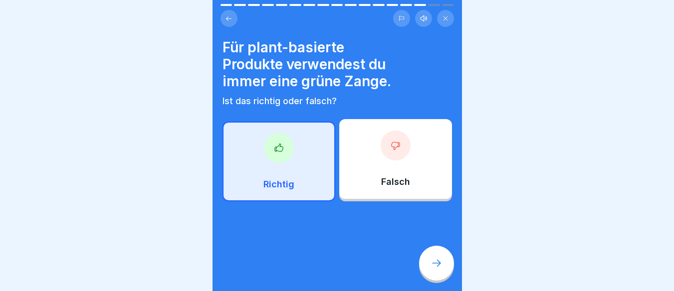
click at [435, 266] on icon at bounding box center [436, 263] width 12 height 12
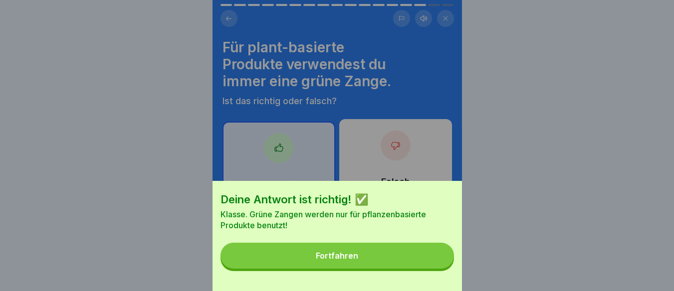
click at [435, 266] on button "Fortfahren" at bounding box center [336, 256] width 233 height 26
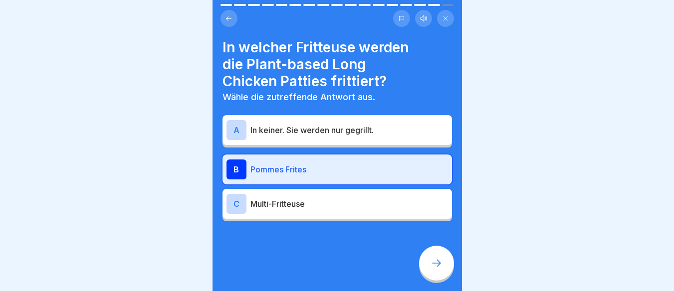
click at [435, 266] on icon at bounding box center [436, 263] width 12 height 12
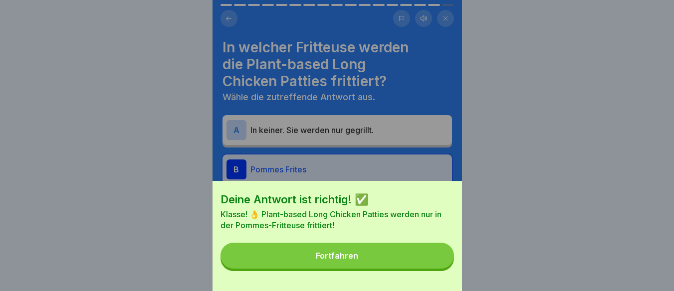
click at [435, 266] on button "Fortfahren" at bounding box center [336, 256] width 233 height 26
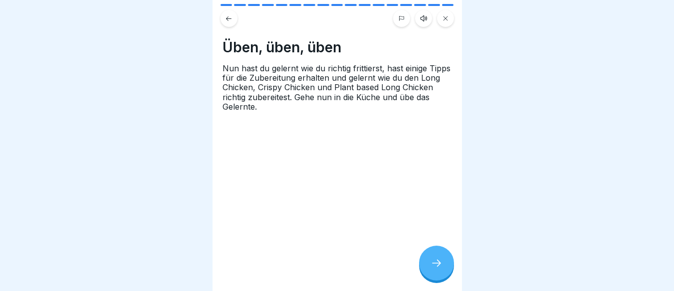
click at [435, 266] on icon at bounding box center [436, 263] width 12 height 12
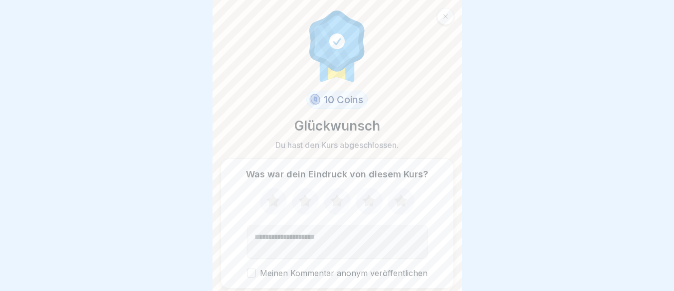
click at [443, 12] on div at bounding box center [445, 16] width 17 height 17
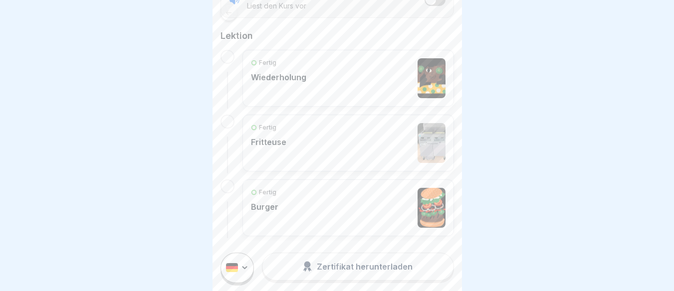
scroll to position [7, 0]
click at [288, 202] on div "Fertig Burger" at bounding box center [348, 208] width 194 height 40
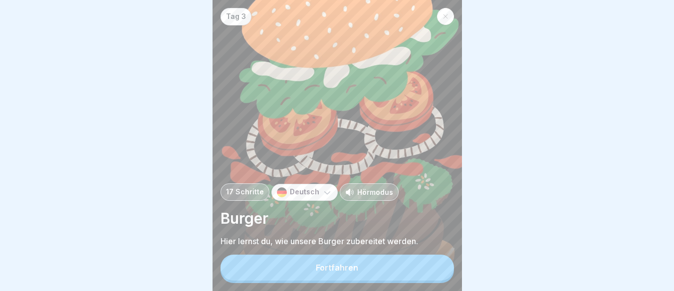
click at [297, 274] on button "Fortfahren" at bounding box center [336, 268] width 233 height 26
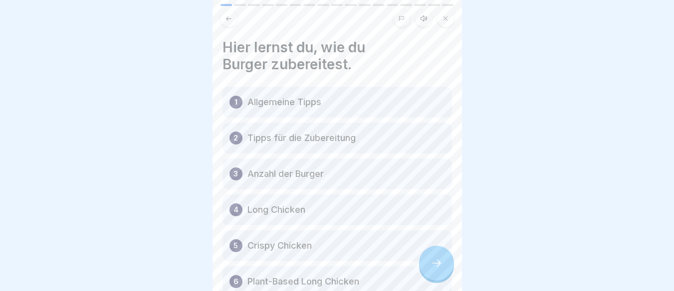
click at [226, 16] on icon at bounding box center [228, 18] width 7 height 7
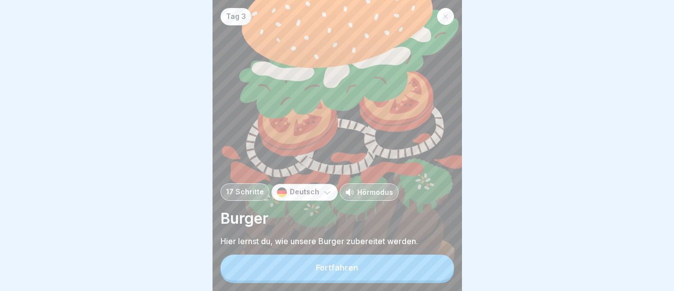
scroll to position [7, 0]
click at [438, 9] on div at bounding box center [445, 16] width 17 height 17
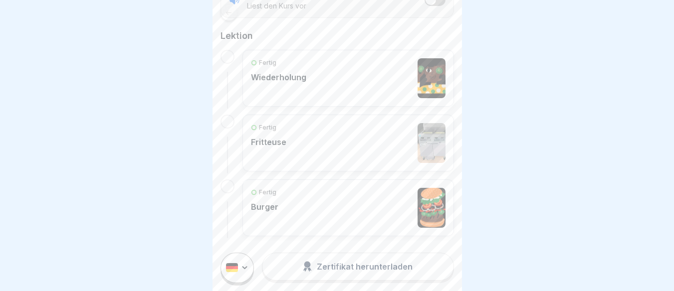
scroll to position [7, 0]
click at [312, 144] on div "Fertig Fritteuse" at bounding box center [348, 143] width 194 height 40
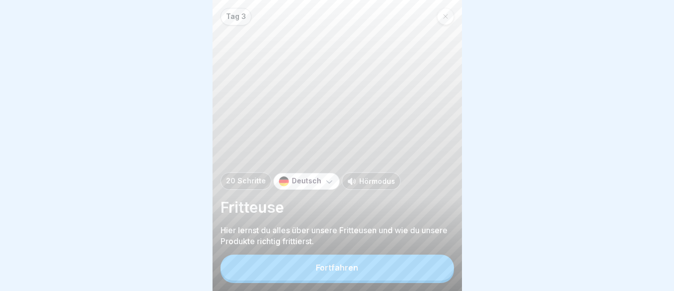
scroll to position [7, 0]
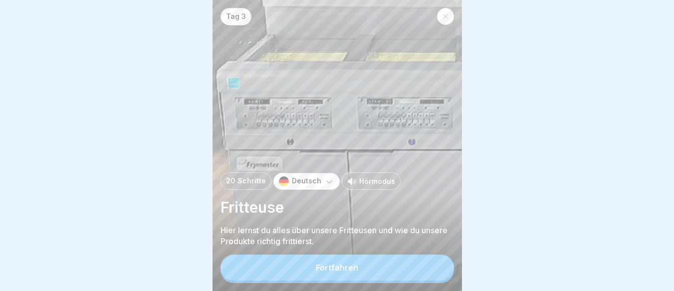
click at [338, 266] on div "Fortfahren" at bounding box center [337, 267] width 42 height 9
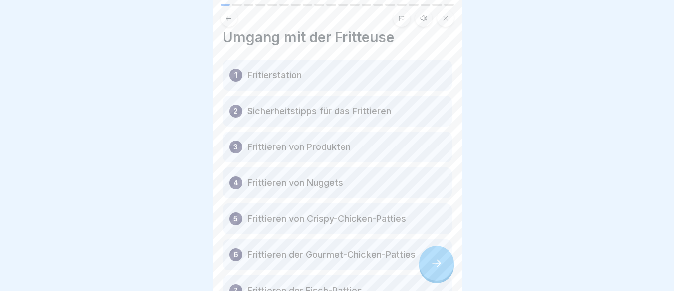
scroll to position [0, 0]
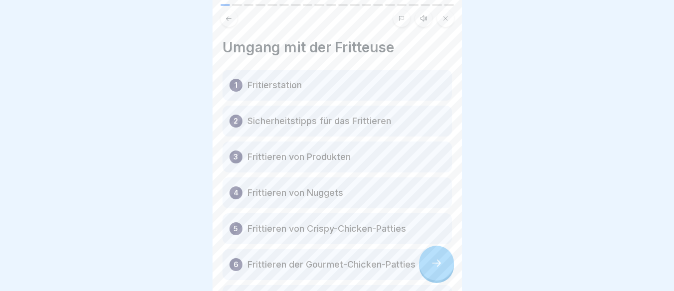
click at [450, 10] on button at bounding box center [445, 18] width 17 height 17
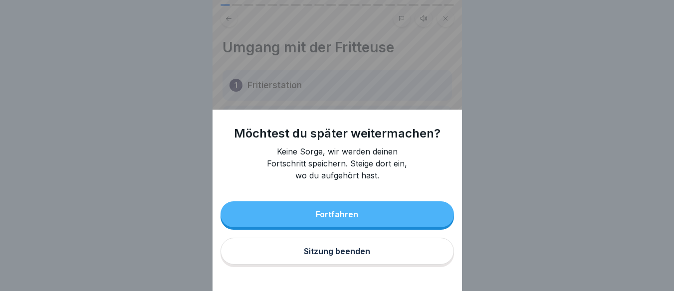
click at [310, 256] on div "Sitzung beenden" at bounding box center [337, 251] width 66 height 9
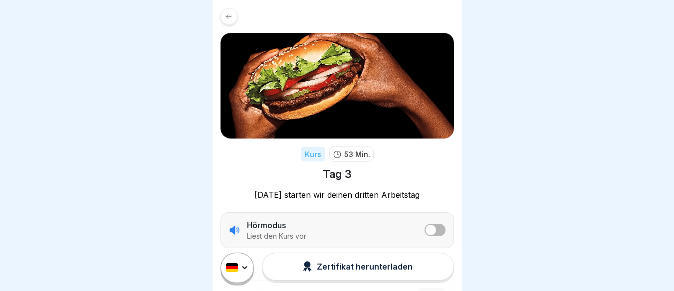
click at [230, 12] on div at bounding box center [228, 16] width 17 height 17
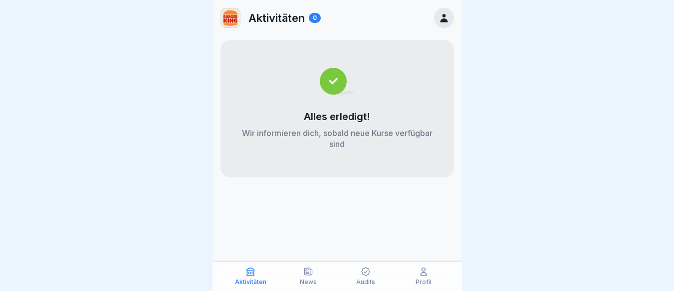
click at [446, 24] on div at bounding box center [444, 18] width 20 height 20
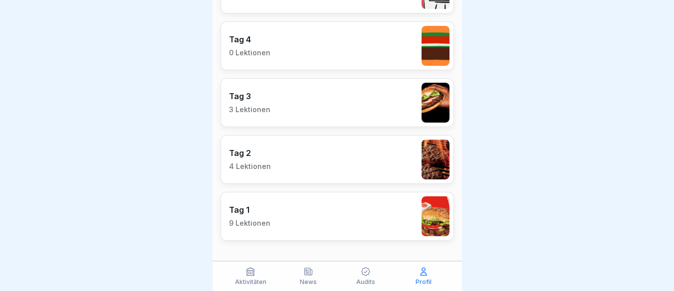
scroll to position [7, 0]
click at [259, 162] on p "4 Lektionen" at bounding box center [250, 166] width 42 height 9
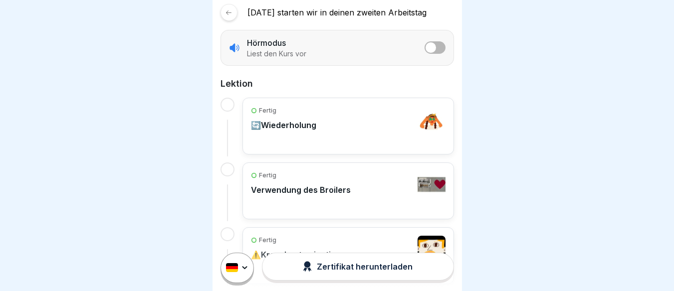
scroll to position [170, 0]
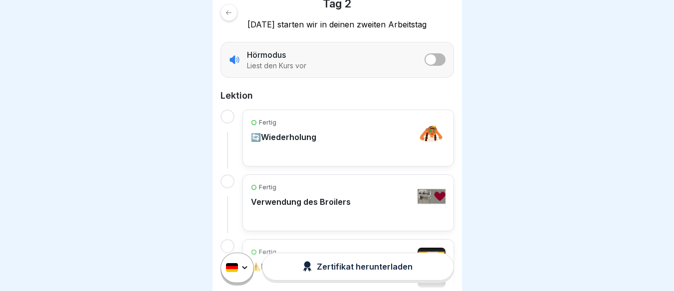
click at [224, 10] on div at bounding box center [228, 12] width 17 height 17
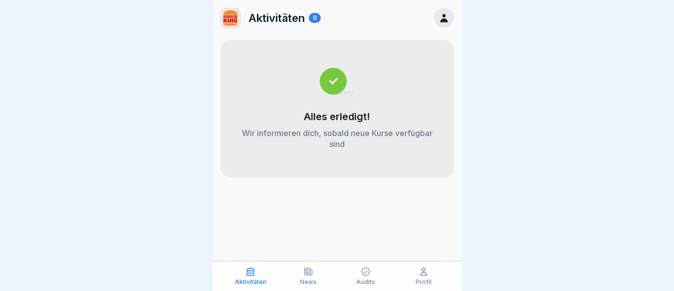
scroll to position [7, 0]
click at [439, 12] on icon at bounding box center [443, 17] width 11 height 11
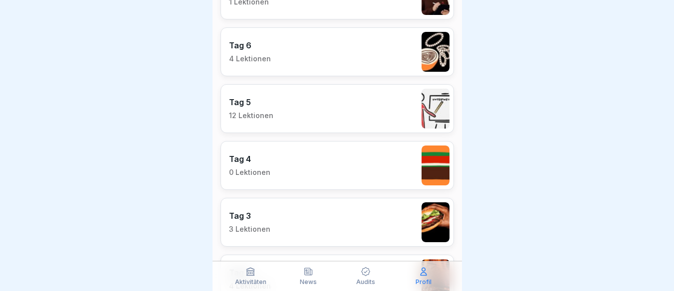
scroll to position [885, 0]
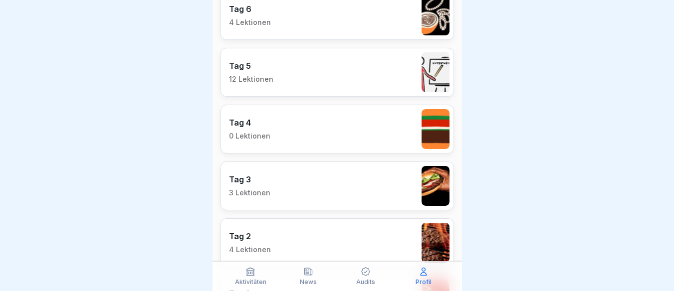
click at [251, 132] on p "0 Lektionen" at bounding box center [249, 136] width 41 height 9
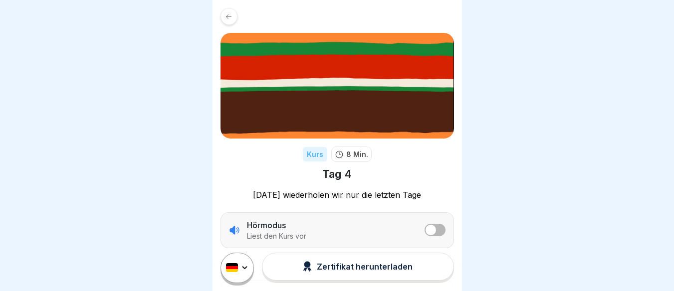
click at [228, 17] on icon at bounding box center [228, 16] width 7 height 7
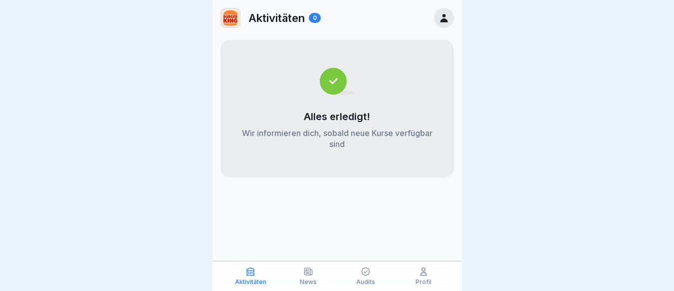
scroll to position [7, 0]
click at [442, 12] on icon at bounding box center [443, 17] width 11 height 11
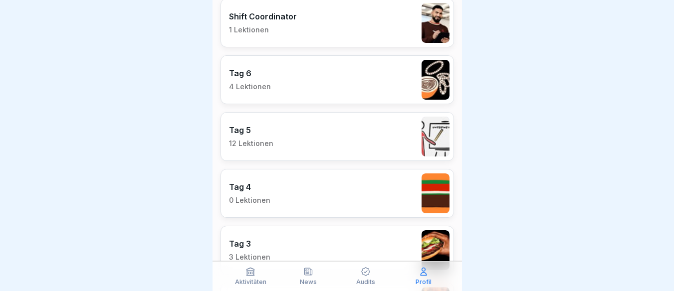
scroll to position [823, 0]
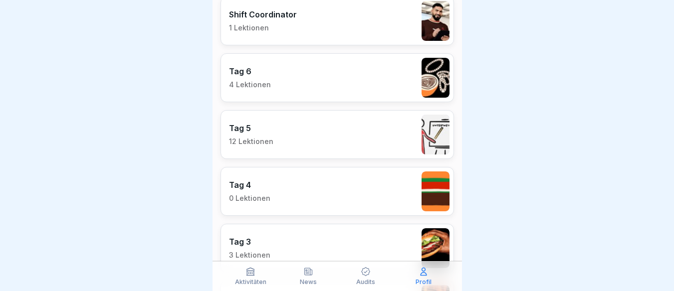
click at [262, 143] on p "12 Lektionen" at bounding box center [251, 141] width 44 height 9
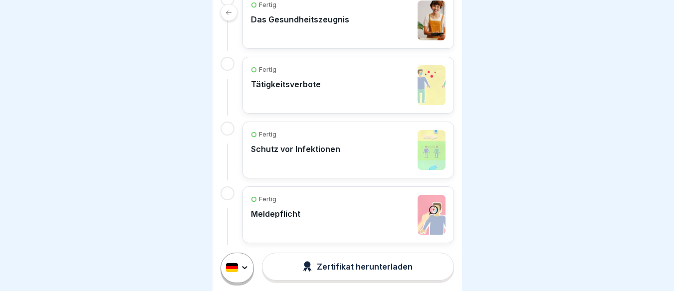
scroll to position [803, 0]
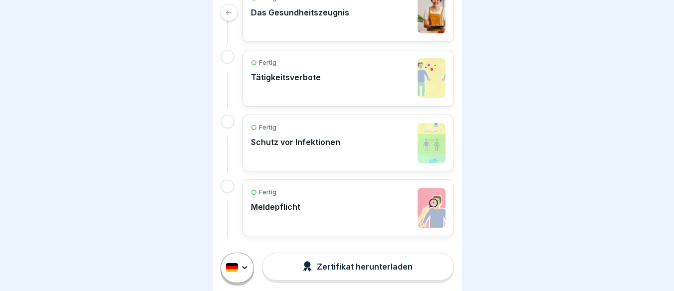
click at [227, 16] on div at bounding box center [228, 12] width 17 height 17
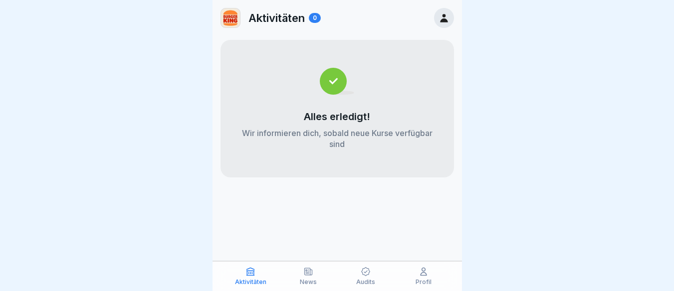
click at [438, 15] on icon at bounding box center [443, 17] width 11 height 11
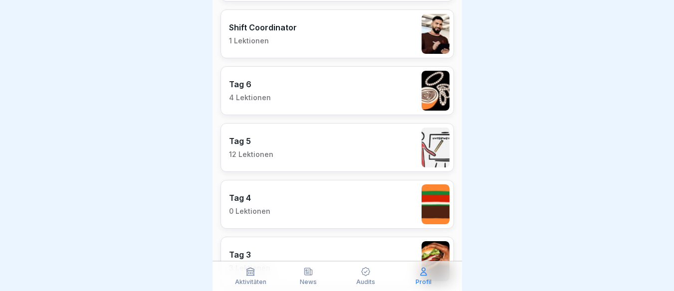
scroll to position [810, 0]
click at [244, 88] on p "Tag 6" at bounding box center [250, 84] width 42 height 10
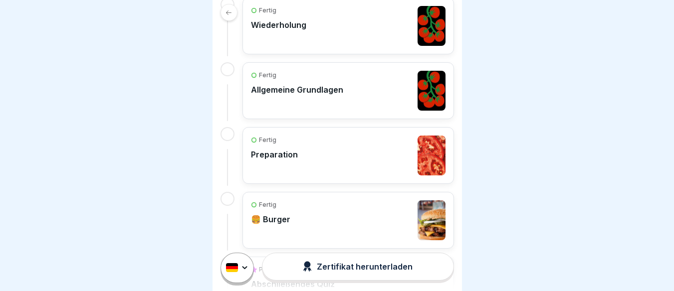
scroll to position [274, 0]
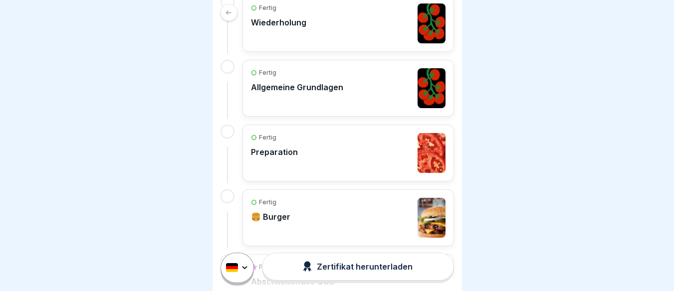
click at [234, 16] on div at bounding box center [228, 12] width 17 height 17
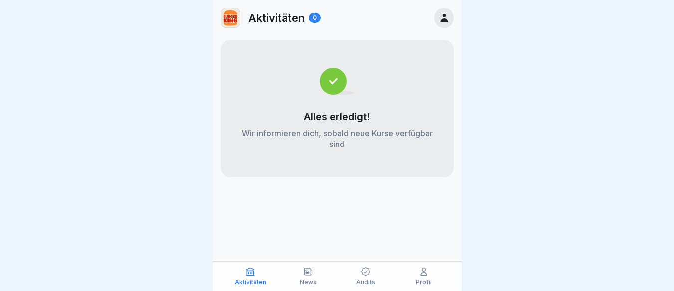
drag, startPoint x: 445, startPoint y: 25, endPoint x: 440, endPoint y: 22, distance: 5.7
click at [445, 24] on div at bounding box center [444, 18] width 20 height 20
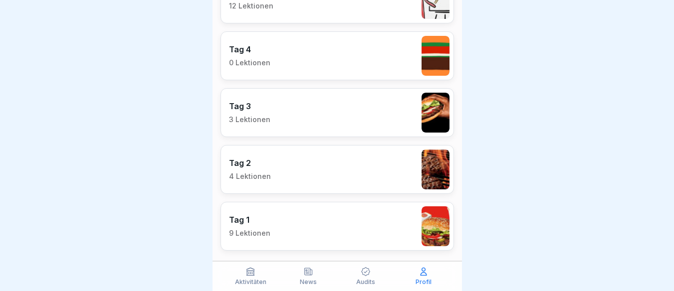
scroll to position [968, 0]
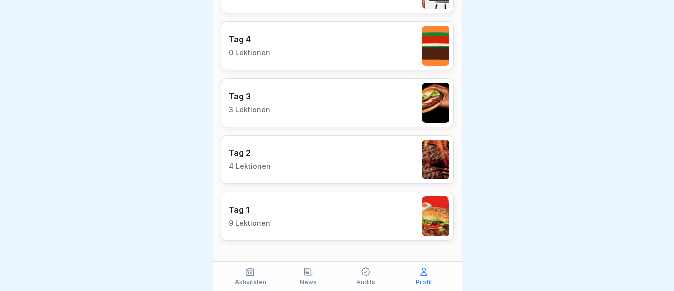
click at [289, 165] on div "Tag 2 4 Lektionen" at bounding box center [336, 159] width 233 height 49
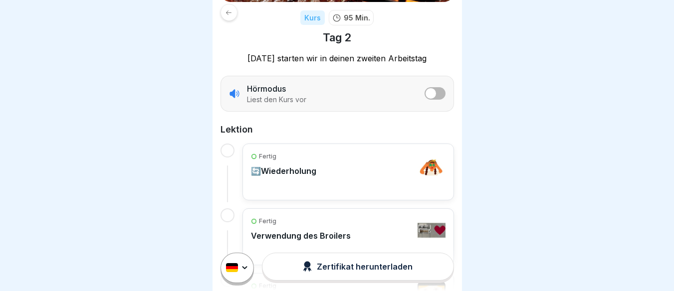
scroll to position [133, 0]
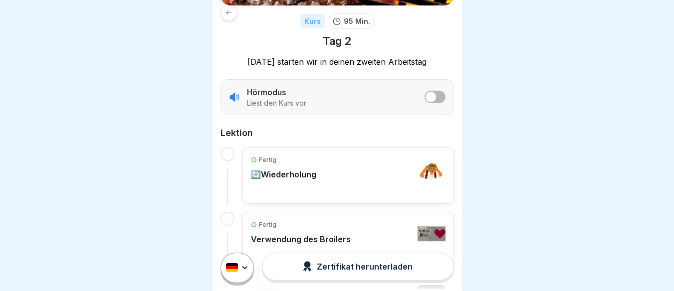
click at [231, 20] on div at bounding box center [228, 12] width 17 height 17
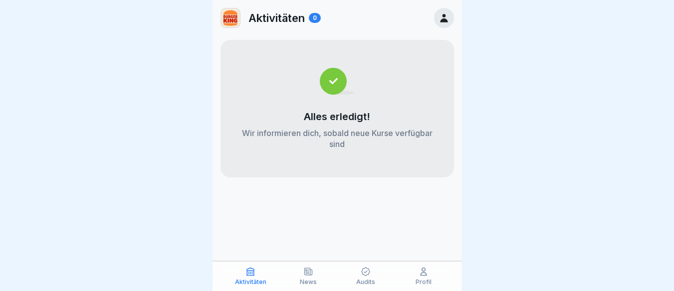
click at [447, 22] on icon at bounding box center [443, 18] width 7 height 8
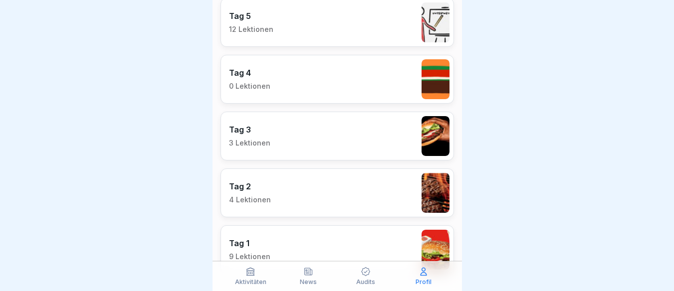
scroll to position [968, 0]
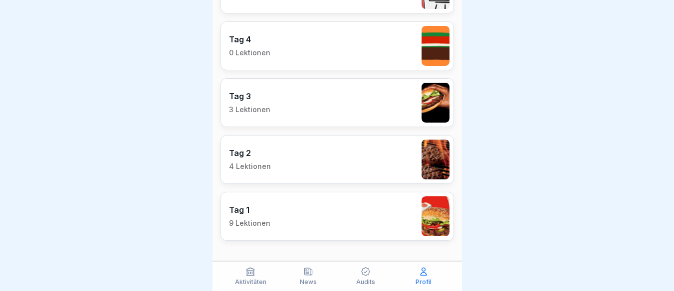
click at [286, 201] on div "Tag 1 9 Lektionen" at bounding box center [336, 216] width 233 height 49
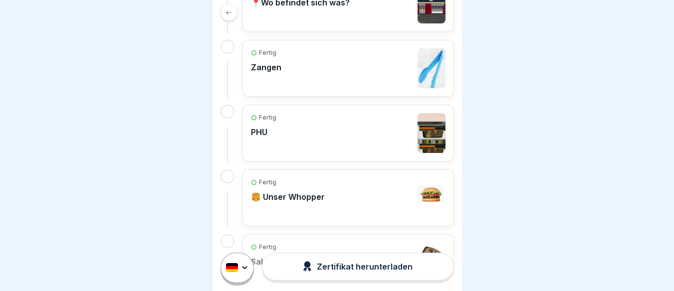
scroll to position [586, 0]
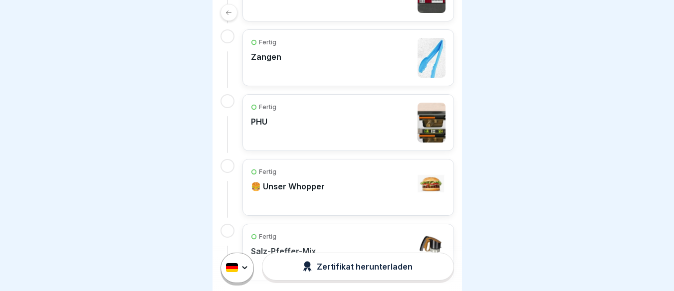
click at [282, 124] on div "Fertig PHU" at bounding box center [348, 123] width 194 height 40
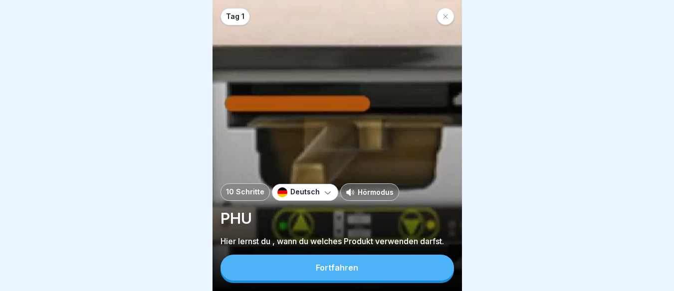
scroll to position [7, 0]
click at [286, 277] on button "Fortfahren" at bounding box center [336, 268] width 233 height 26
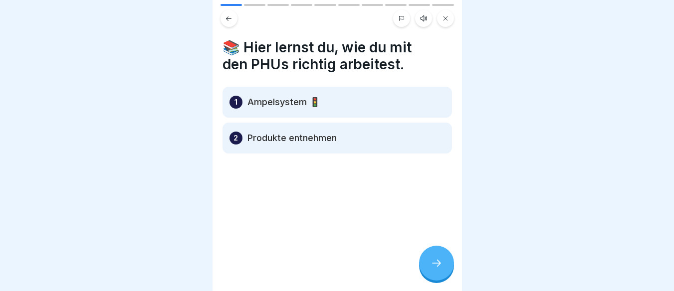
click at [428, 267] on div at bounding box center [436, 263] width 35 height 35
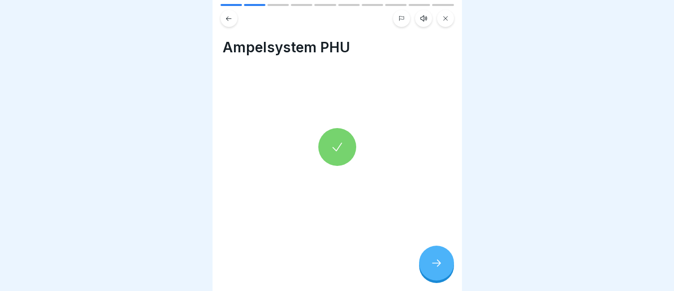
click at [428, 267] on div at bounding box center [436, 263] width 35 height 35
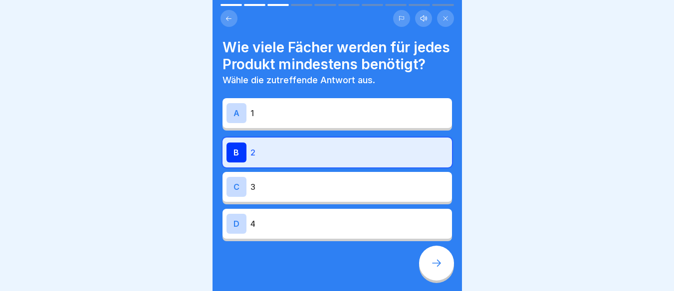
click at [428, 267] on div at bounding box center [436, 263] width 35 height 35
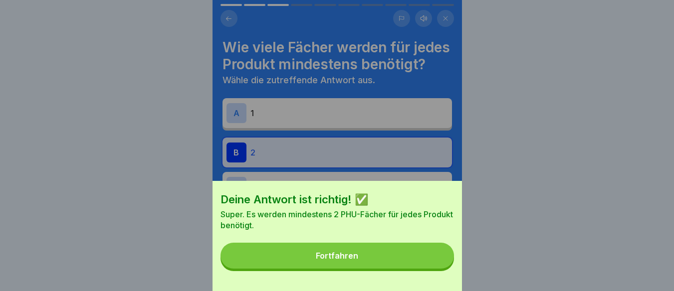
click at [428, 267] on button "Fortfahren" at bounding box center [336, 256] width 233 height 26
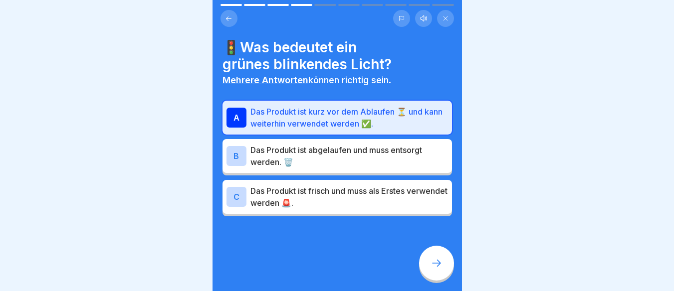
click at [428, 267] on div at bounding box center [436, 263] width 35 height 35
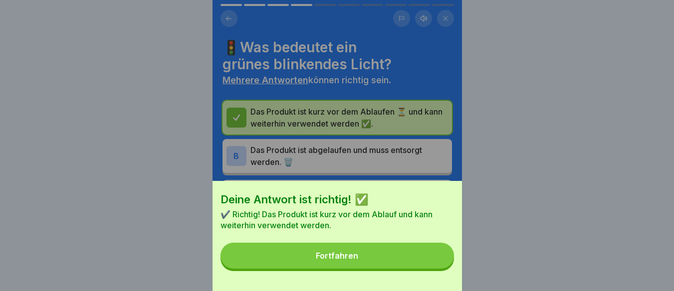
click at [428, 267] on button "Fortfahren" at bounding box center [336, 256] width 233 height 26
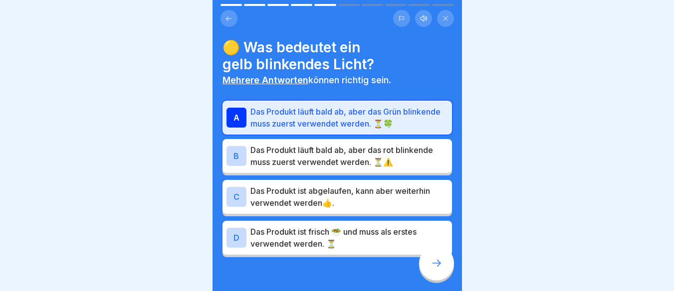
click at [428, 267] on div at bounding box center [436, 263] width 35 height 35
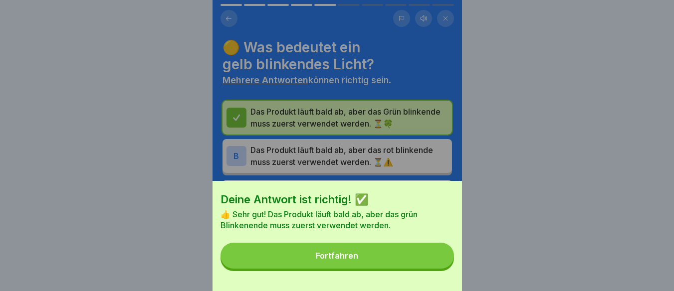
click at [428, 267] on button "Fortfahren" at bounding box center [336, 256] width 233 height 26
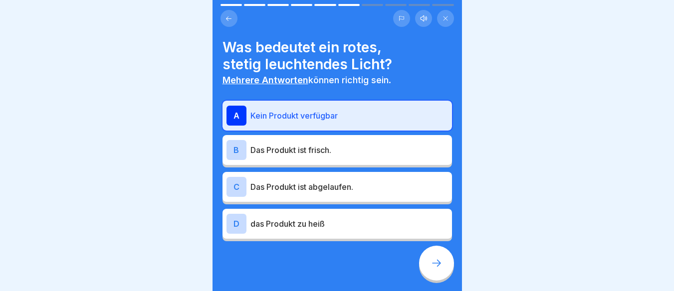
click at [428, 267] on div at bounding box center [436, 263] width 35 height 35
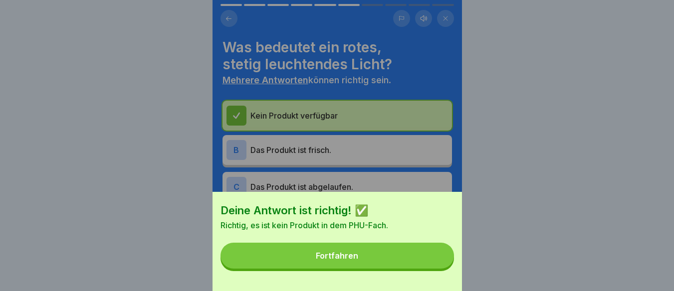
click at [428, 267] on button "Fortfahren" at bounding box center [336, 256] width 233 height 26
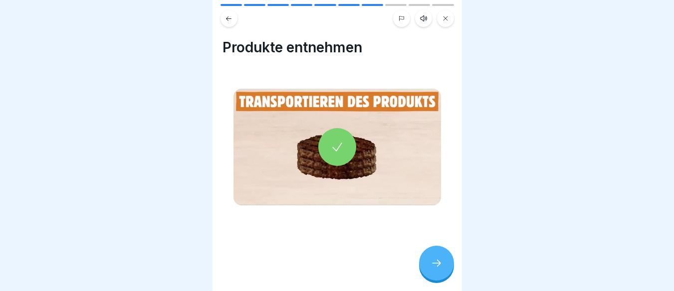
click at [428, 267] on div at bounding box center [436, 263] width 35 height 35
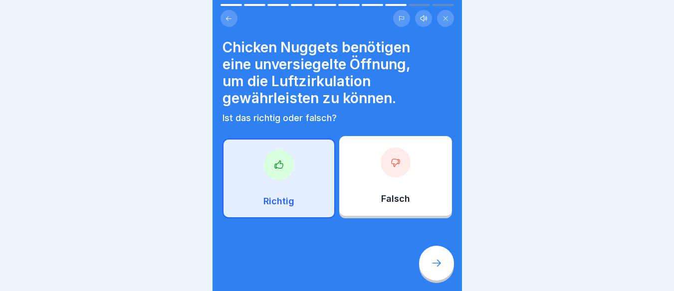
click at [428, 267] on div at bounding box center [436, 263] width 35 height 35
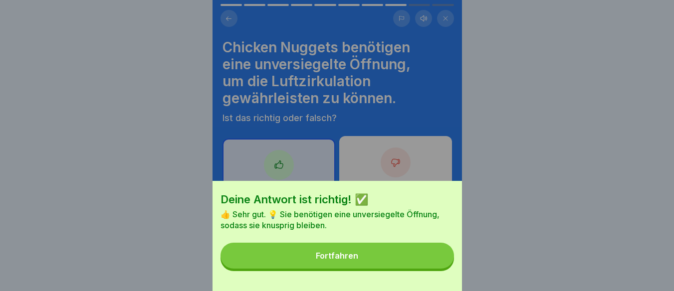
click at [428, 267] on button "Fortfahren" at bounding box center [336, 256] width 233 height 26
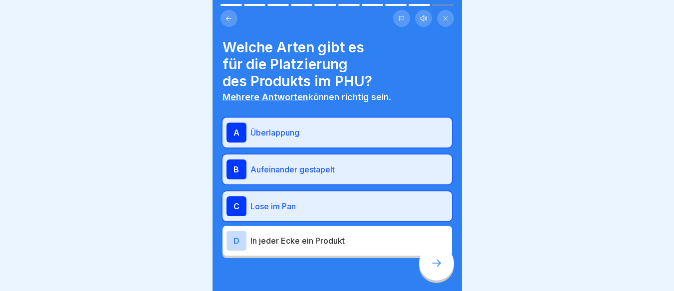
click at [428, 267] on div at bounding box center [436, 263] width 35 height 35
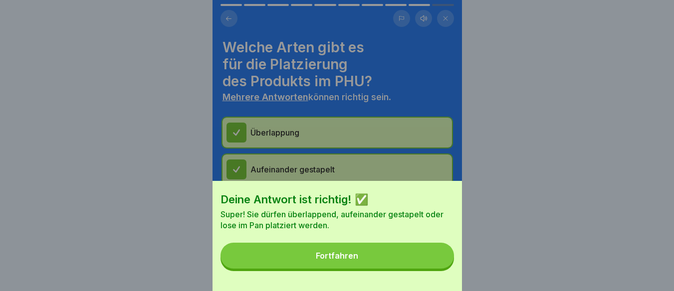
click at [428, 267] on button "Fortfahren" at bounding box center [336, 256] width 233 height 26
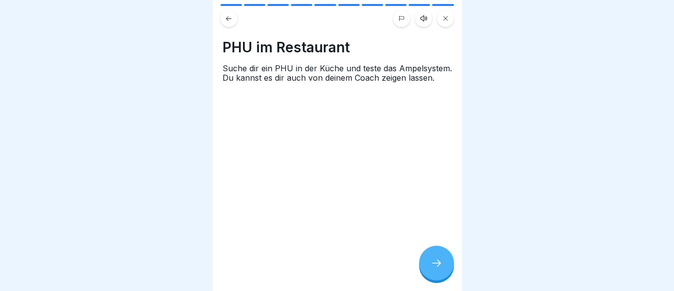
click at [428, 267] on div at bounding box center [436, 263] width 35 height 35
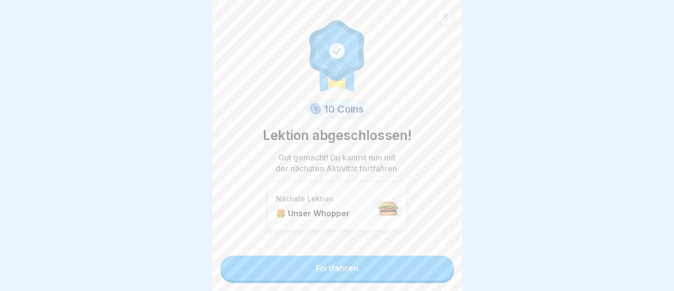
click at [428, 267] on link "Fortfahren" at bounding box center [336, 268] width 233 height 25
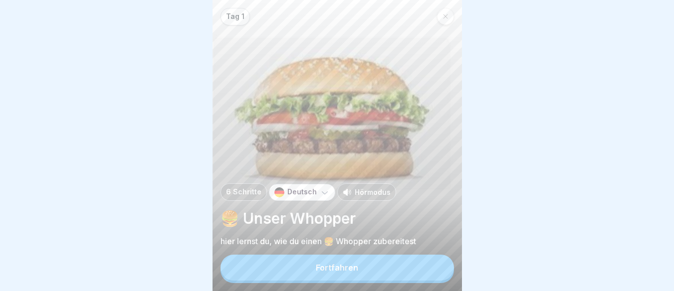
click at [438, 20] on div at bounding box center [445, 16] width 17 height 17
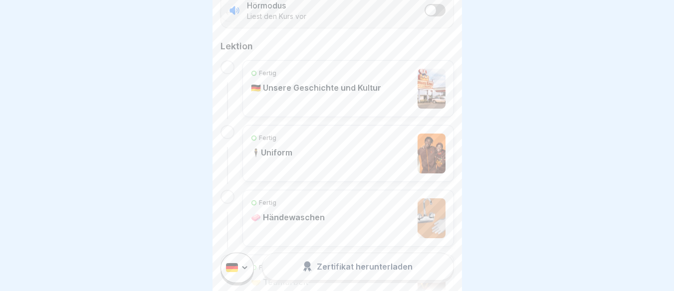
scroll to position [231, 0]
click at [299, 110] on div "Fertig 🇩🇪 Unsere Geschichte und Kultur" at bounding box center [347, 88] width 211 height 57
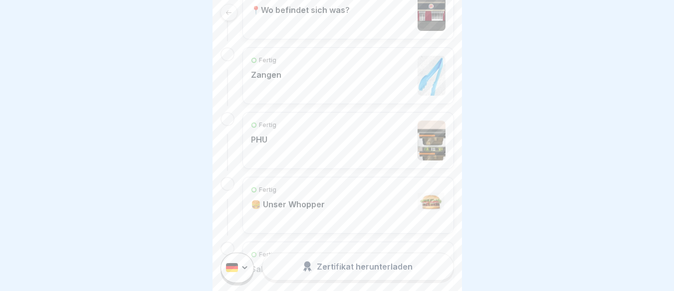
scroll to position [555, 0]
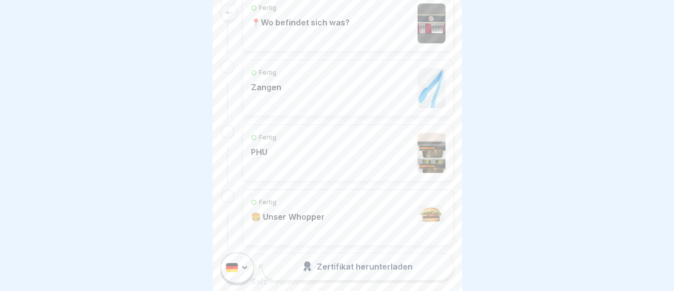
click at [292, 148] on div "Fertig PHU" at bounding box center [348, 153] width 194 height 40
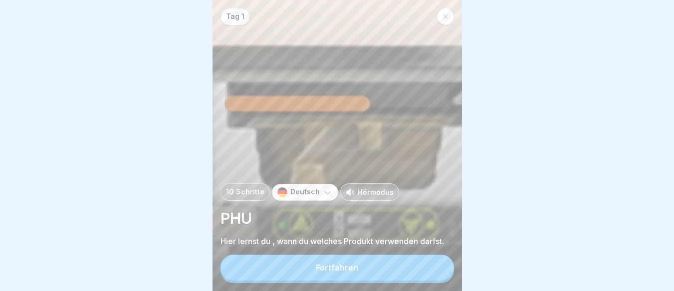
scroll to position [7, 0]
click at [302, 269] on button "Fortfahren" at bounding box center [336, 268] width 233 height 26
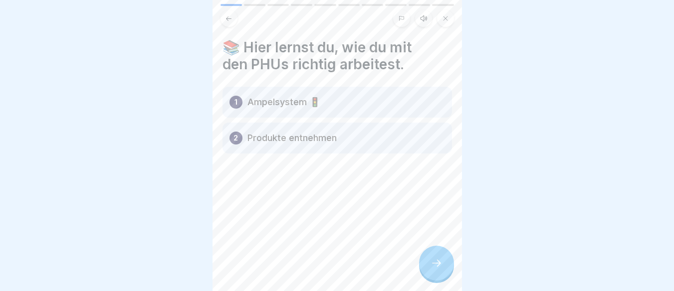
click at [438, 270] on div at bounding box center [436, 263] width 35 height 35
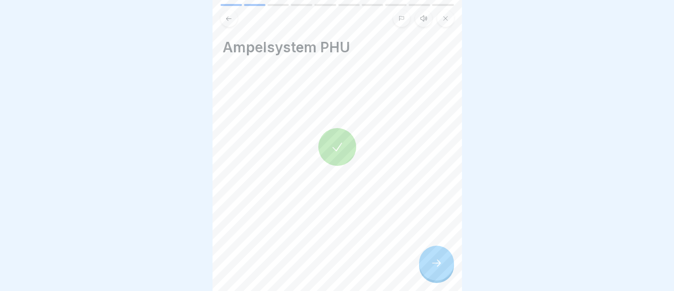
click at [437, 270] on div at bounding box center [436, 263] width 35 height 35
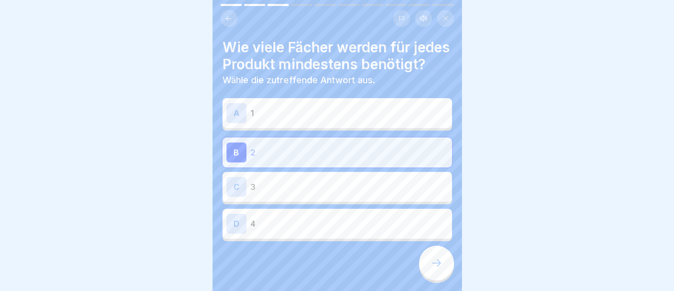
click at [437, 270] on div at bounding box center [436, 263] width 35 height 35
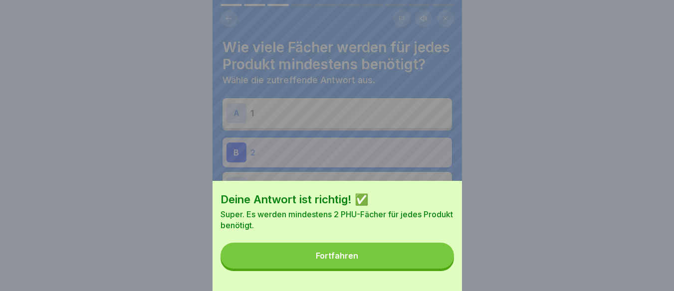
click at [437, 269] on button "Fortfahren" at bounding box center [336, 256] width 233 height 26
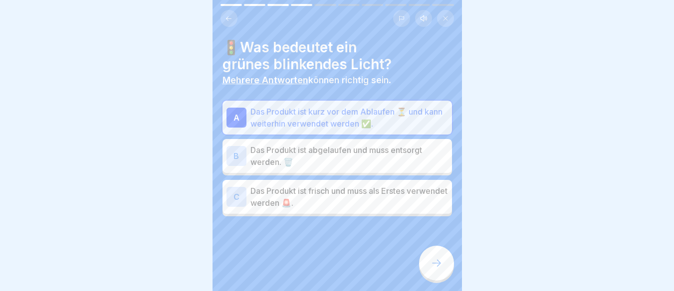
click at [437, 270] on div at bounding box center [436, 263] width 35 height 35
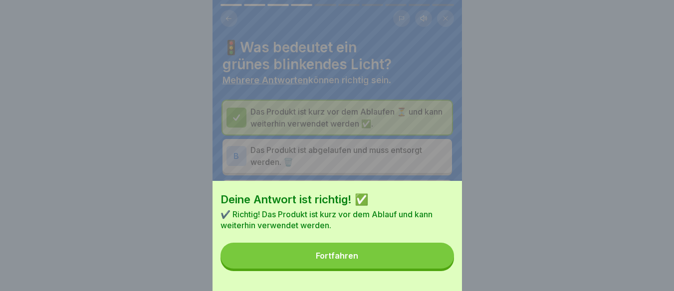
click at [437, 269] on button "Fortfahren" at bounding box center [336, 256] width 233 height 26
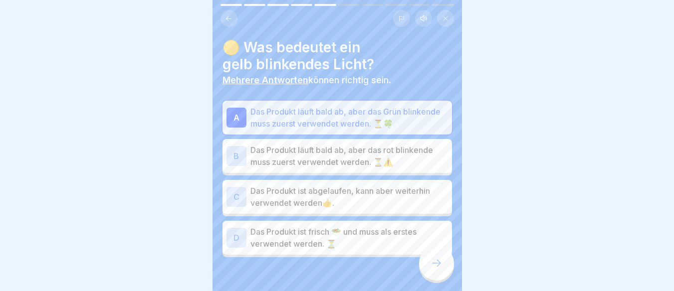
click at [437, 270] on div at bounding box center [436, 263] width 35 height 35
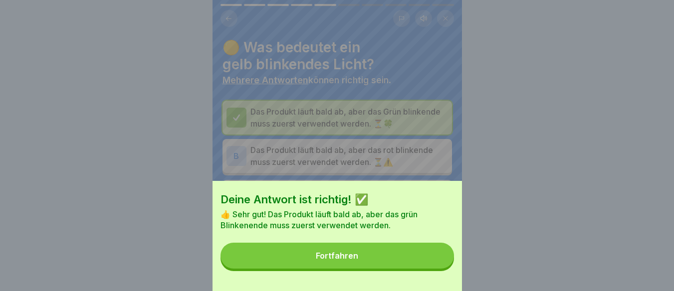
click at [437, 269] on button "Fortfahren" at bounding box center [336, 256] width 233 height 26
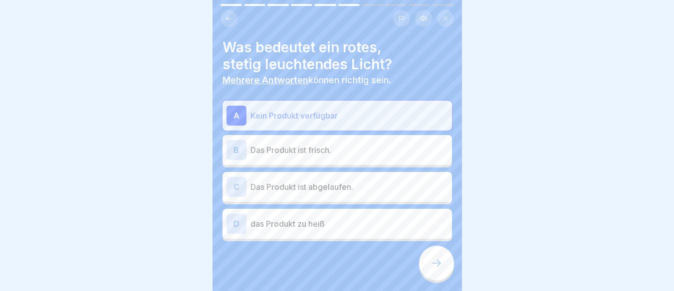
click at [437, 270] on div at bounding box center [436, 263] width 35 height 35
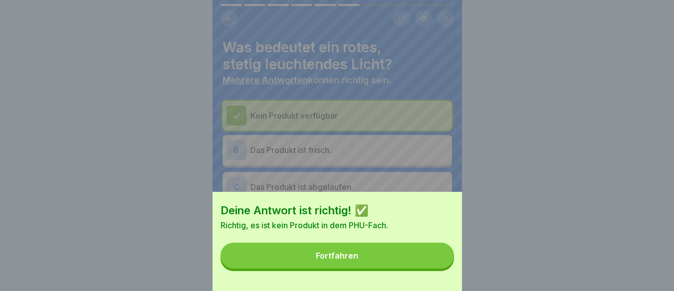
click at [437, 269] on button "Fortfahren" at bounding box center [336, 256] width 233 height 26
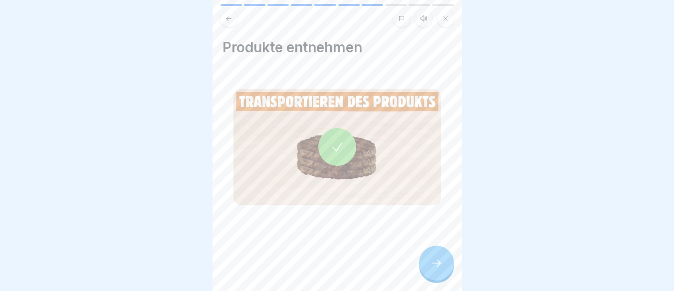
click at [437, 270] on div at bounding box center [436, 263] width 35 height 35
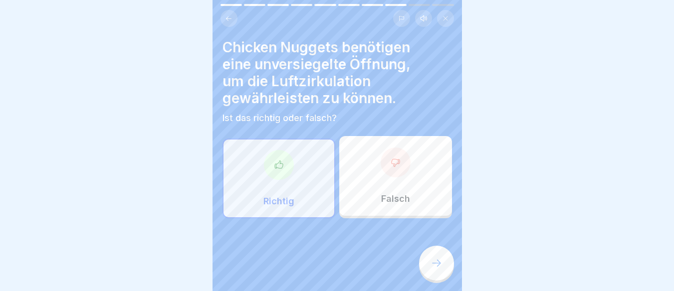
click at [437, 270] on div at bounding box center [436, 263] width 35 height 35
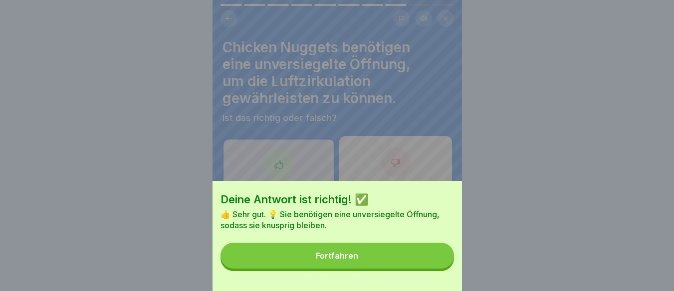
click at [437, 269] on button "Fortfahren" at bounding box center [336, 256] width 233 height 26
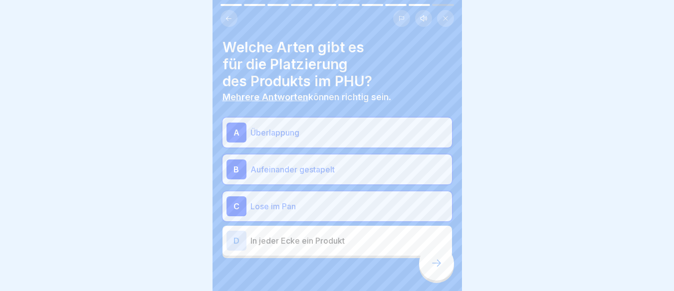
click at [437, 270] on div at bounding box center [436, 263] width 35 height 35
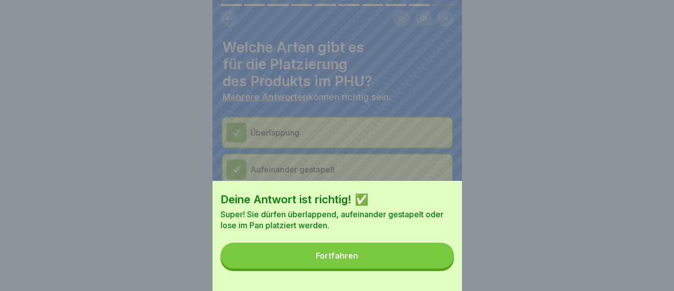
click at [437, 269] on button "Fortfahren" at bounding box center [336, 256] width 233 height 26
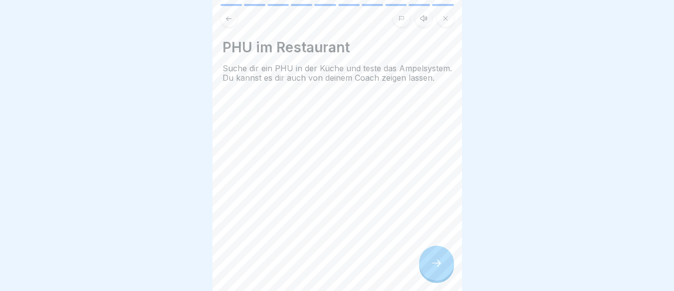
click at [437, 270] on div at bounding box center [436, 263] width 35 height 35
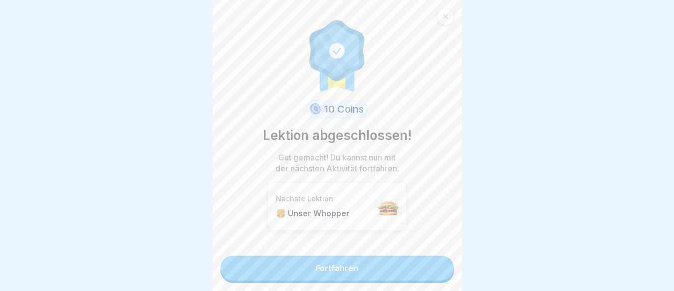
click at [437, 270] on link "Fortfahren" at bounding box center [336, 268] width 233 height 25
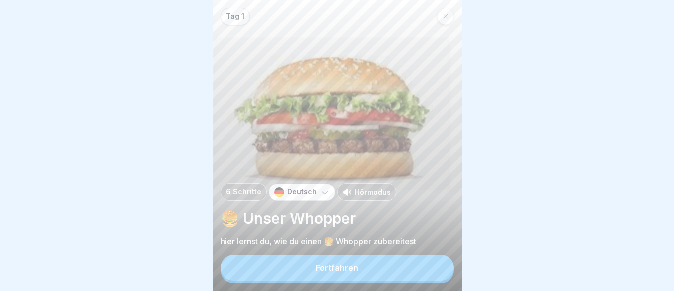
scroll to position [7, 0]
click at [421, 269] on button "Fortfahren" at bounding box center [336, 268] width 233 height 26
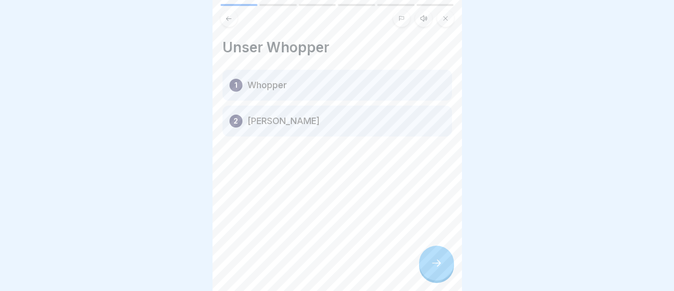
click at [428, 270] on div at bounding box center [436, 263] width 35 height 35
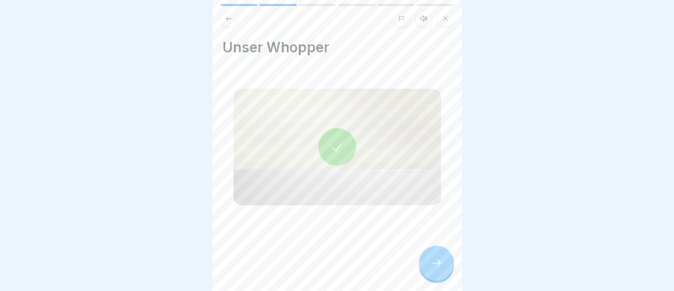
click at [428, 270] on div at bounding box center [436, 263] width 35 height 35
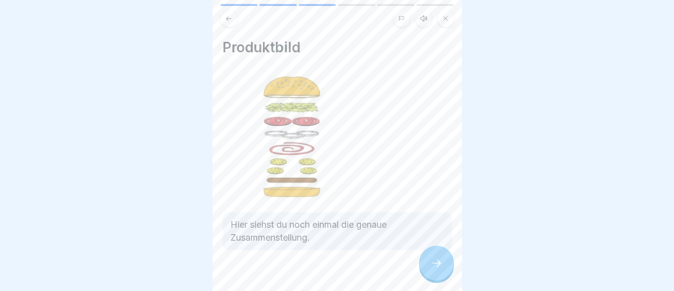
click at [428, 270] on div at bounding box center [436, 263] width 35 height 35
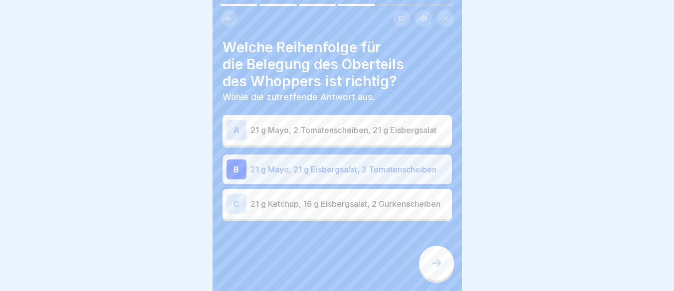
click at [428, 270] on div at bounding box center [436, 263] width 35 height 35
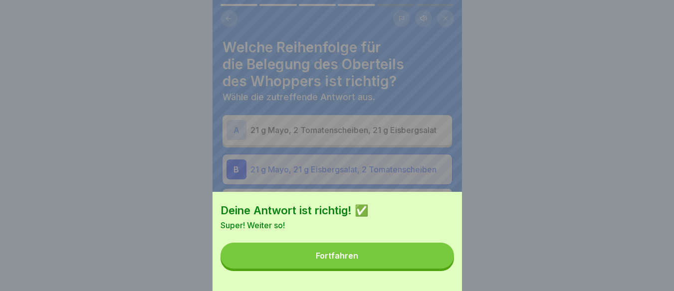
click at [428, 269] on button "Fortfahren" at bounding box center [336, 256] width 233 height 26
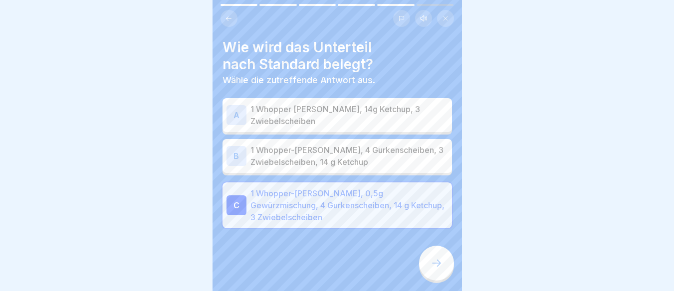
click at [428, 270] on div at bounding box center [436, 263] width 35 height 35
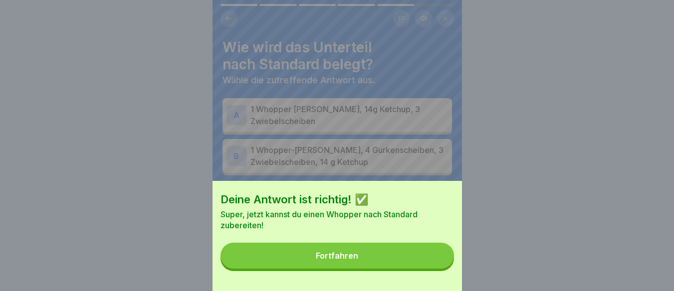
click at [428, 269] on button "Fortfahren" at bounding box center [336, 256] width 233 height 26
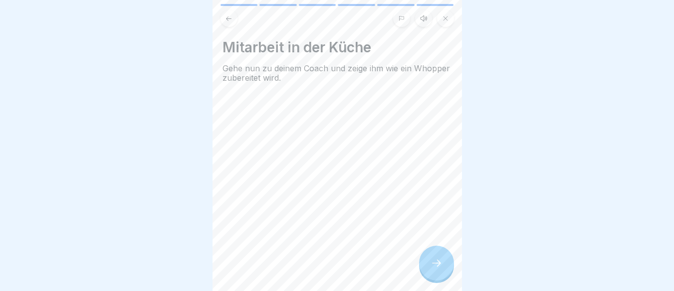
click at [428, 270] on div at bounding box center [436, 263] width 35 height 35
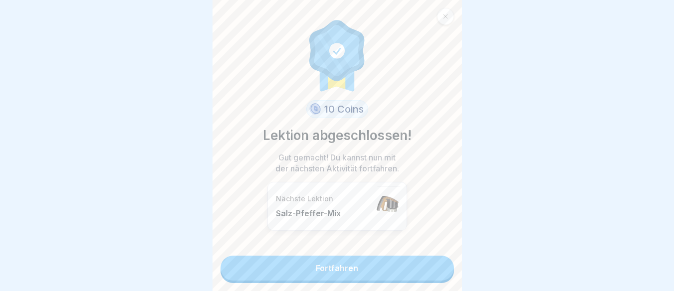
click at [428, 270] on link "Fortfahren" at bounding box center [336, 268] width 233 height 25
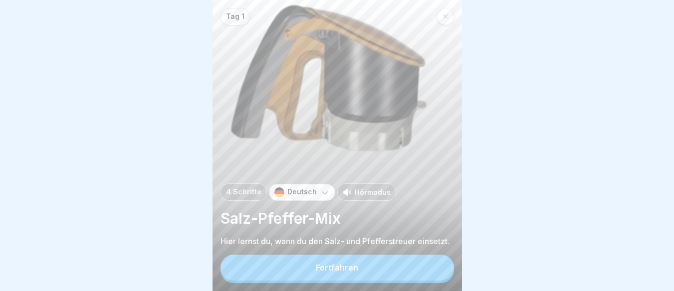
click at [428, 270] on button "Fortfahren" at bounding box center [336, 268] width 233 height 26
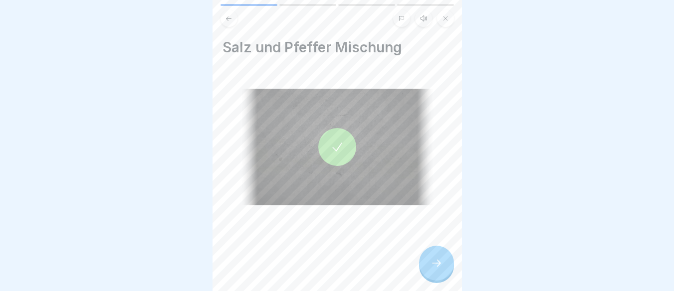
click at [428, 270] on div at bounding box center [436, 263] width 35 height 35
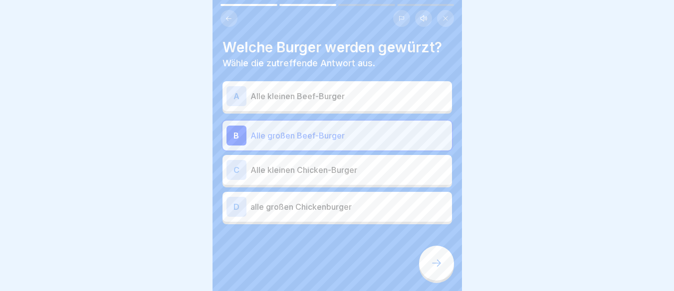
click at [428, 270] on div at bounding box center [436, 263] width 35 height 35
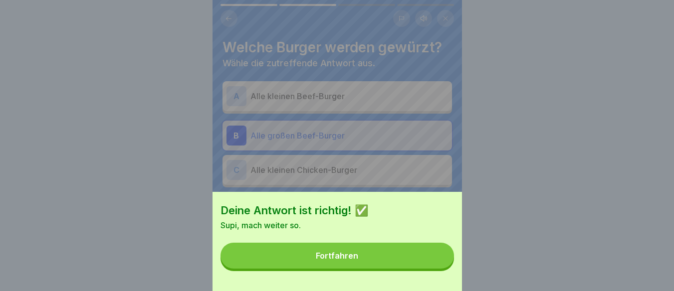
click at [428, 269] on button "Fortfahren" at bounding box center [336, 256] width 233 height 26
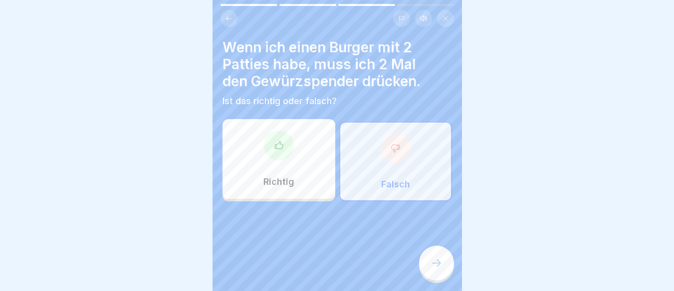
click at [428, 270] on div at bounding box center [436, 263] width 35 height 35
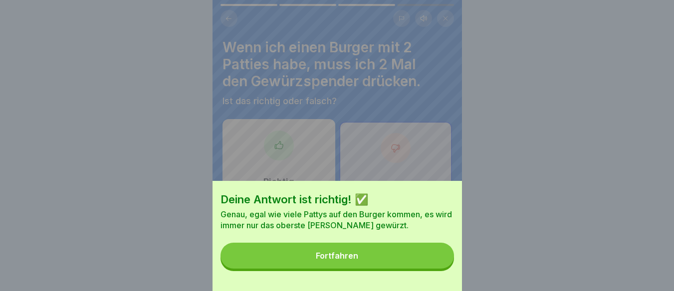
click at [428, 269] on button "Fortfahren" at bounding box center [336, 256] width 233 height 26
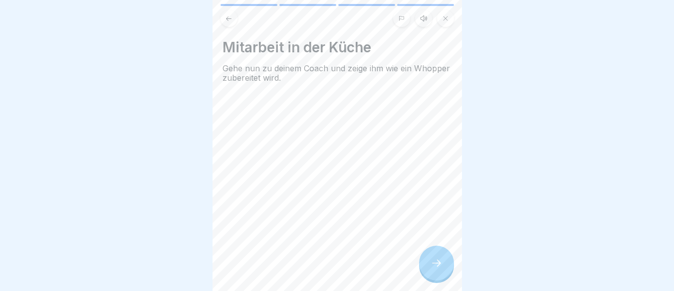
click at [428, 270] on div at bounding box center [436, 263] width 35 height 35
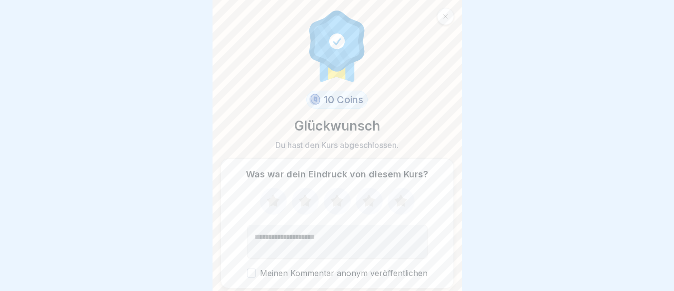
click at [428, 270] on div "Was war dein Eindruck von diesem Kurs? Meinen Kommentar anonym veröffentlichen" at bounding box center [336, 224] width 233 height 130
click at [447, 20] on div at bounding box center [445, 16] width 17 height 17
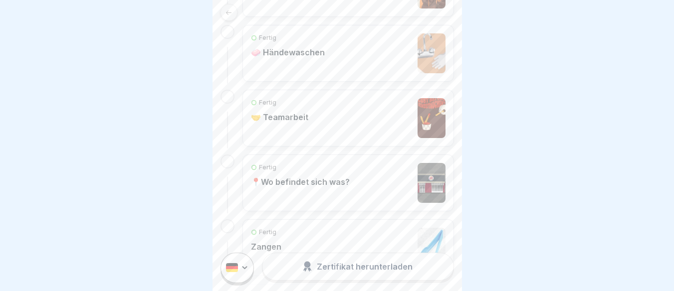
scroll to position [393, 0]
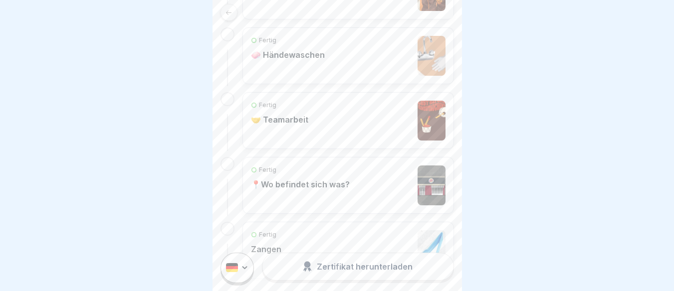
click at [343, 145] on div "Fertig 🤝 Teamarbeit" at bounding box center [347, 120] width 211 height 57
click at [342, 127] on div "Fertig 🤝 Teamarbeit" at bounding box center [348, 121] width 194 height 40
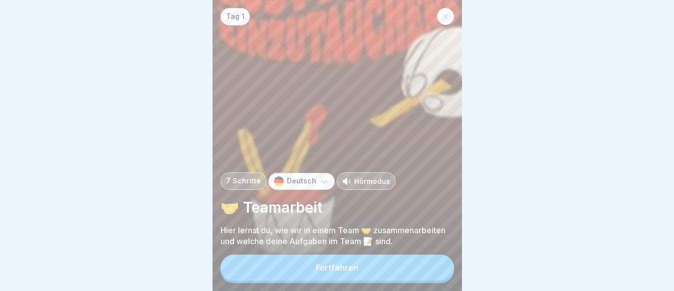
click at [387, 278] on button "Fortfahren" at bounding box center [336, 268] width 233 height 26
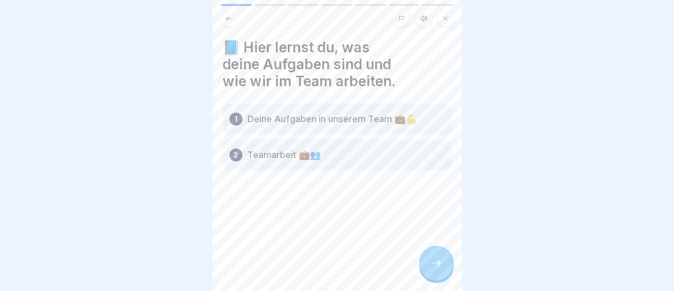
click at [234, 24] on button at bounding box center [228, 18] width 17 height 17
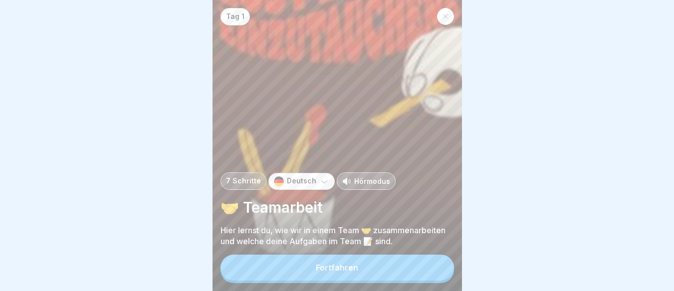
click at [446, 21] on div at bounding box center [445, 16] width 17 height 17
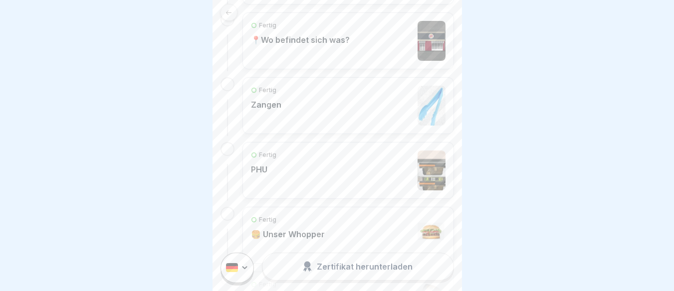
scroll to position [536, 0]
click at [373, 109] on div "Fertig Zangen" at bounding box center [348, 108] width 194 height 40
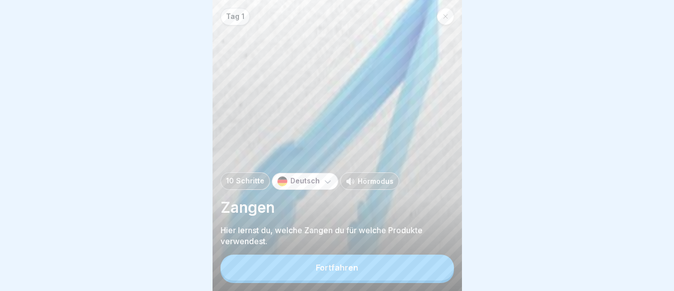
click at [378, 281] on button "Fortfahren" at bounding box center [336, 268] width 233 height 26
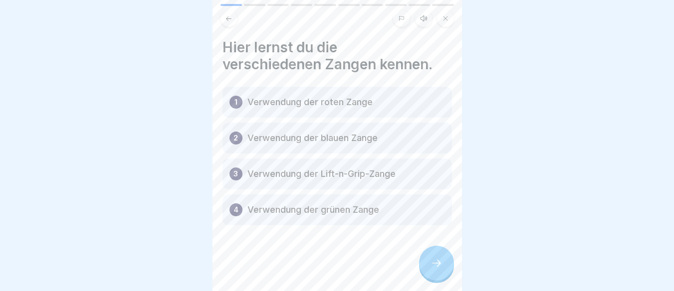
click at [447, 21] on icon at bounding box center [445, 18] width 6 height 6
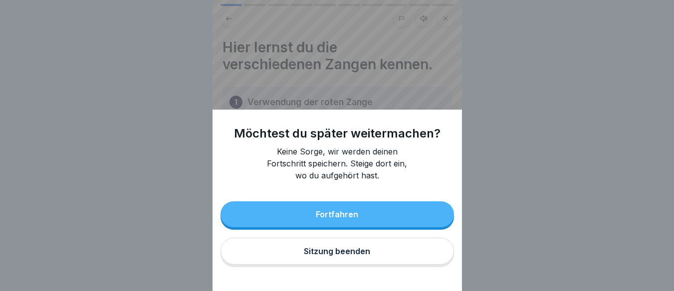
click at [363, 222] on button "Fortfahren" at bounding box center [336, 214] width 233 height 26
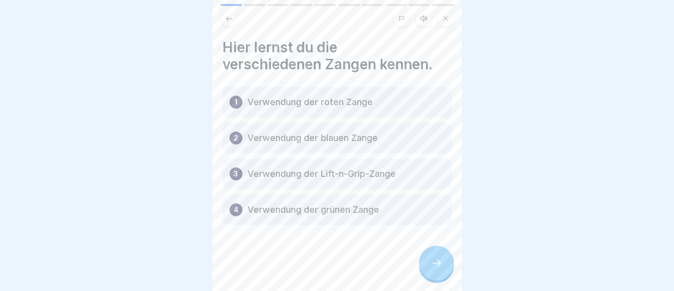
click at [430, 269] on icon at bounding box center [436, 263] width 12 height 12
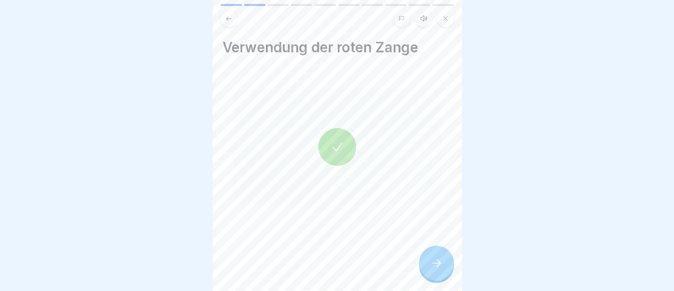
click at [449, 24] on button at bounding box center [445, 18] width 17 height 17
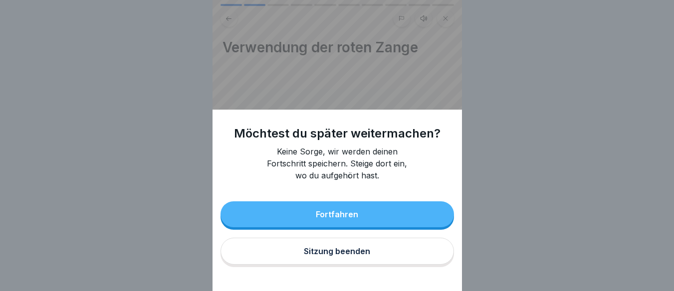
click at [384, 249] on button "Sitzung beenden" at bounding box center [336, 251] width 233 height 27
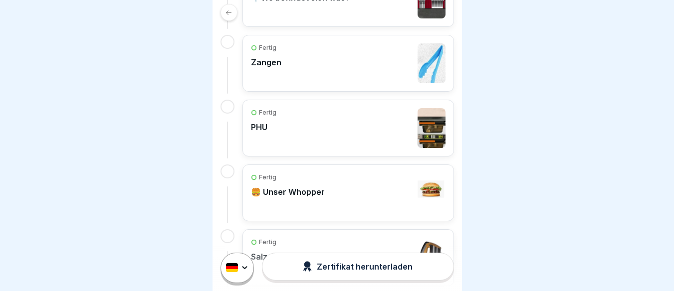
scroll to position [568, 0]
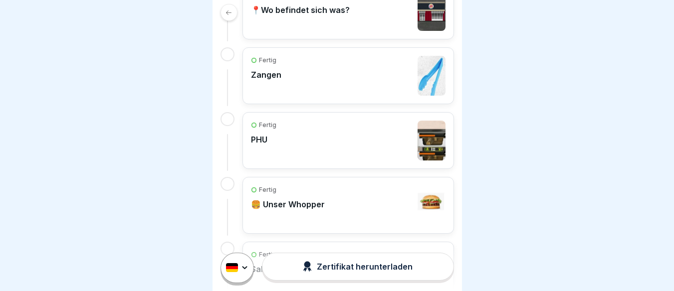
click at [337, 201] on div "Fertig 🍔 Unser Whopper" at bounding box center [348, 205] width 194 height 40
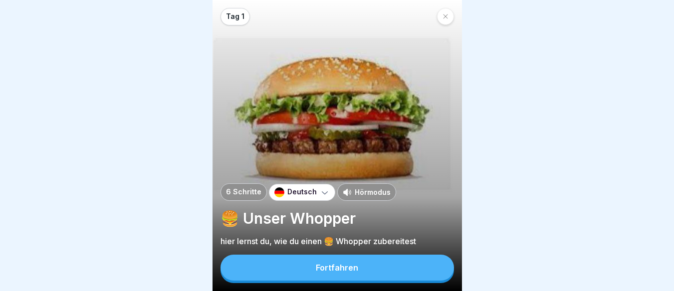
click at [302, 273] on button "Fortfahren" at bounding box center [336, 268] width 233 height 26
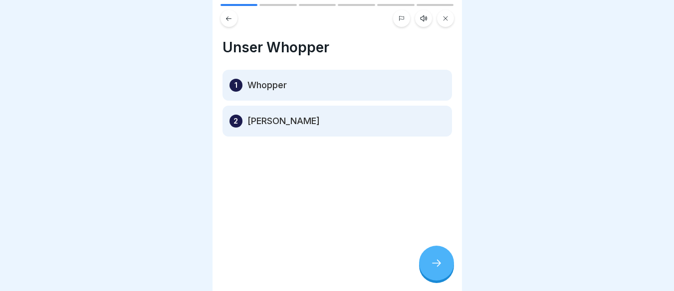
click at [444, 15] on button at bounding box center [445, 18] width 17 height 17
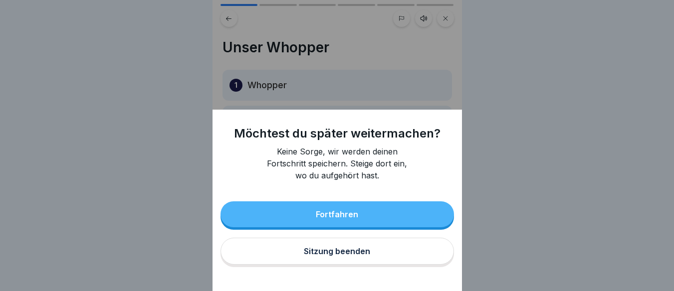
click at [346, 256] on div "Sitzung beenden" at bounding box center [337, 251] width 66 height 9
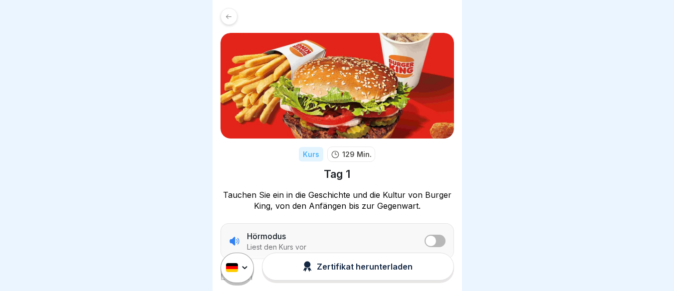
click at [227, 18] on icon at bounding box center [228, 16] width 7 height 7
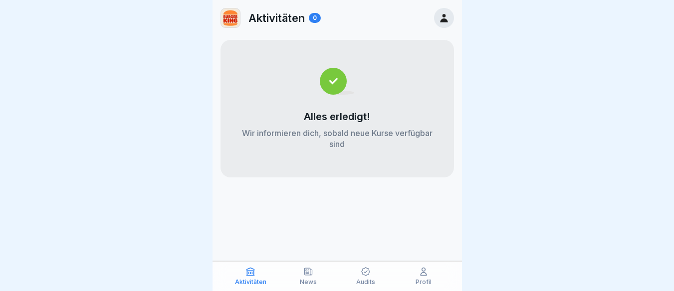
click at [437, 17] on div at bounding box center [444, 18] width 20 height 20
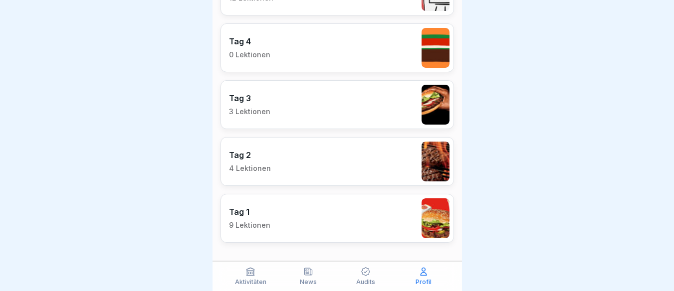
scroll to position [968, 0]
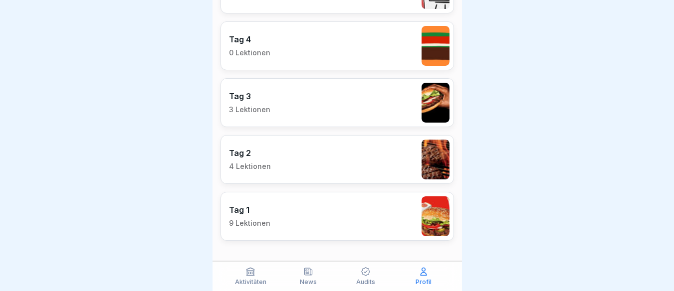
click at [260, 148] on p "Tag 2" at bounding box center [250, 153] width 42 height 10
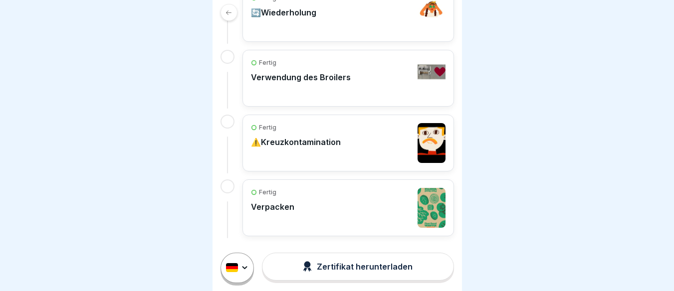
scroll to position [7, 0]
click at [296, 137] on p "⚠️Kreuzkontamination" at bounding box center [296, 142] width 90 height 10
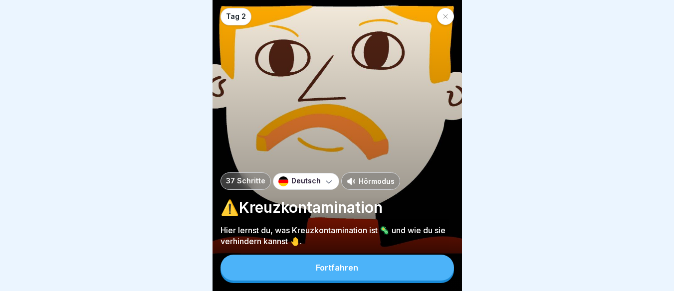
click at [286, 268] on button "Fortfahren" at bounding box center [336, 268] width 233 height 26
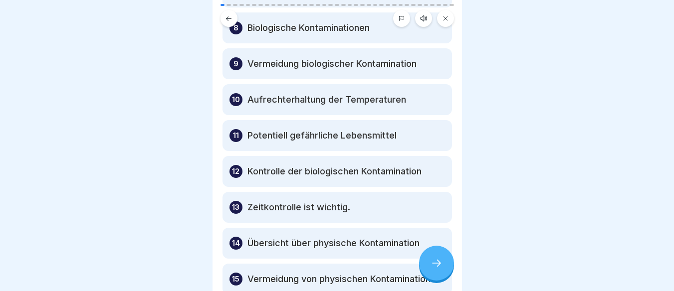
scroll to position [324, 0]
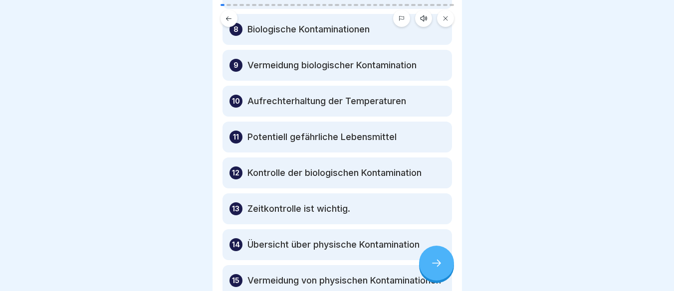
click at [447, 24] on button at bounding box center [445, 18] width 17 height 17
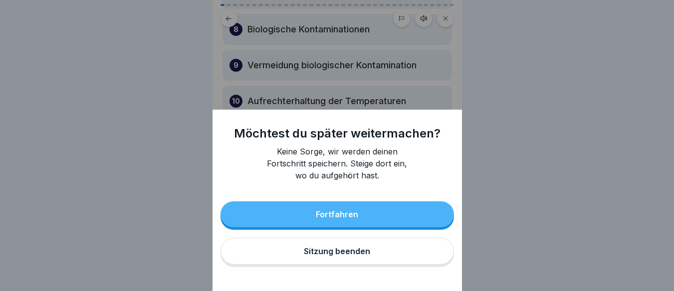
click at [310, 256] on div "Sitzung beenden" at bounding box center [337, 251] width 66 height 9
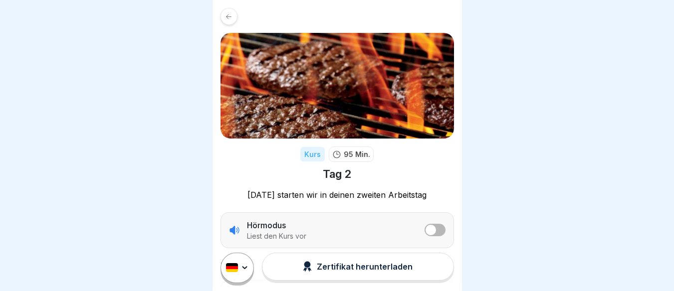
click at [229, 18] on icon at bounding box center [228, 16] width 7 height 7
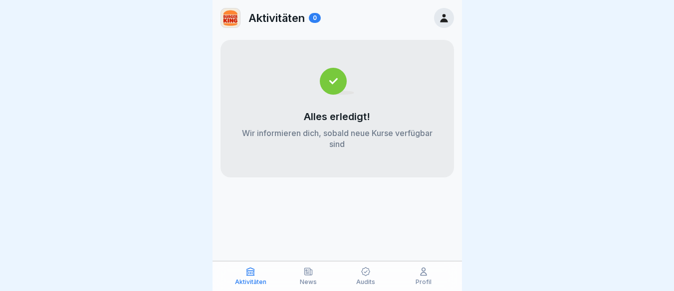
click at [445, 17] on icon at bounding box center [443, 17] width 11 height 11
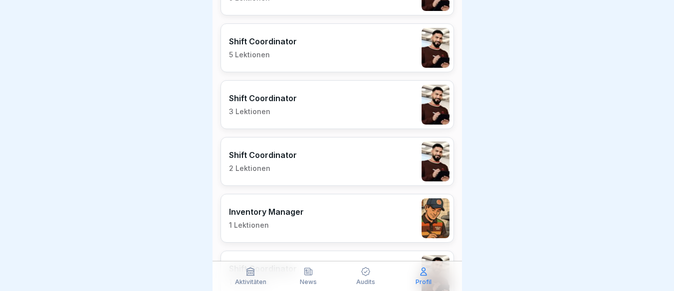
scroll to position [573, 0]
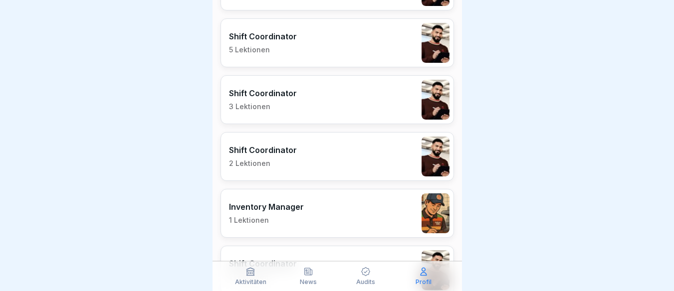
click at [318, 159] on div "Shift Coordinator 2 Lektionen" at bounding box center [336, 156] width 233 height 49
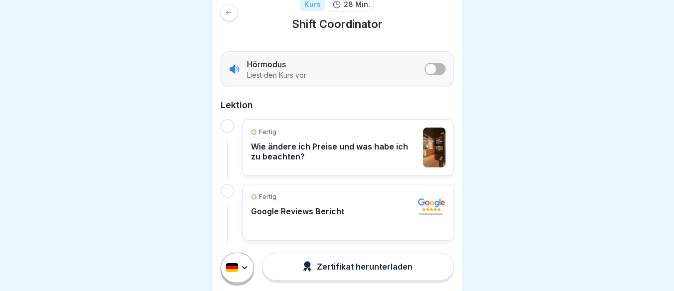
scroll to position [130, 0]
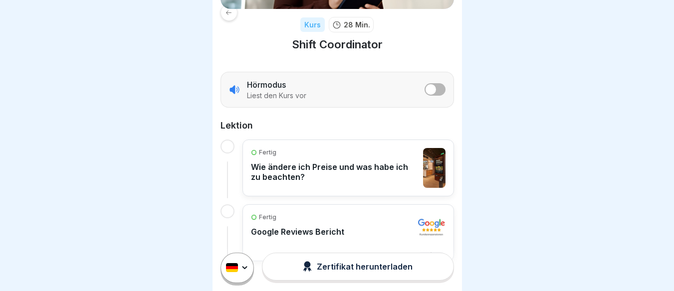
click at [222, 19] on link at bounding box center [336, 12] width 233 height 17
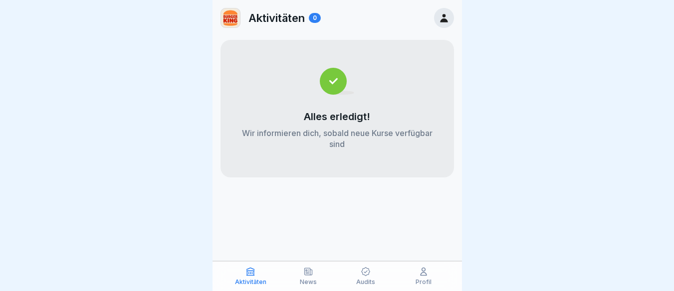
click at [433, 20] on div "Aktivitäten 0" at bounding box center [336, 18] width 249 height 36
click at [438, 20] on icon at bounding box center [443, 17] width 11 height 11
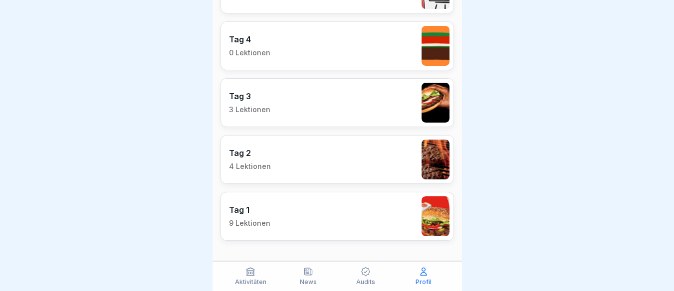
scroll to position [7, 0]
click at [267, 150] on p "Tag 2" at bounding box center [250, 153] width 42 height 10
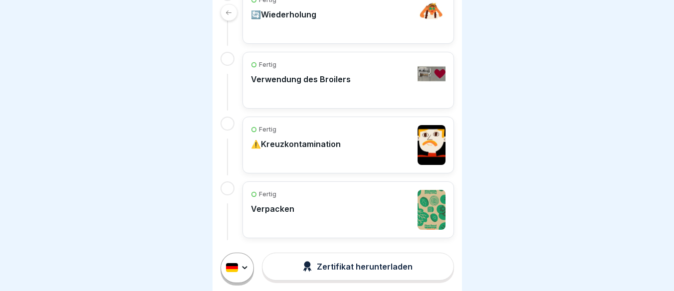
scroll to position [295, 0]
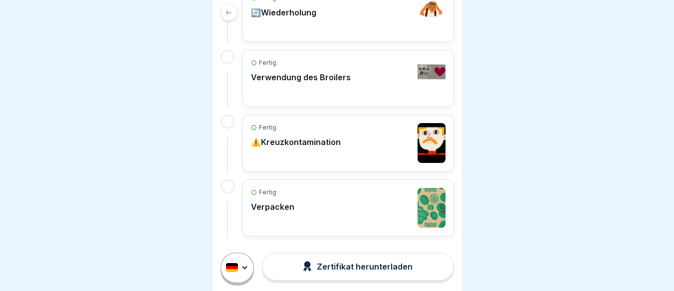
click at [232, 13] on div at bounding box center [228, 12] width 17 height 17
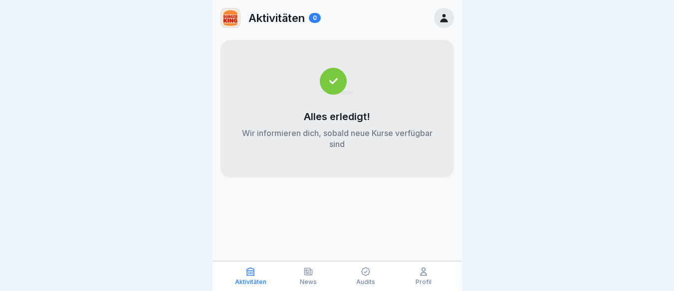
click at [444, 19] on icon at bounding box center [443, 18] width 7 height 8
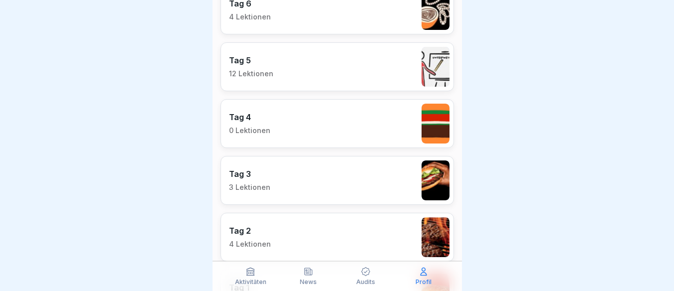
scroll to position [897, 0]
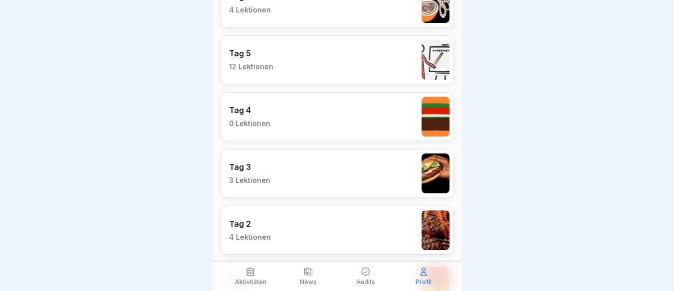
click at [258, 177] on p "3 Lektionen" at bounding box center [249, 180] width 41 height 9
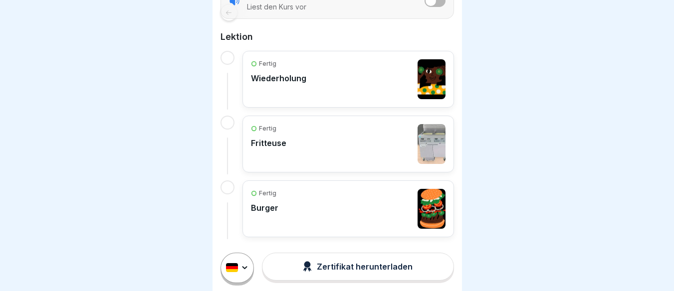
scroll to position [230, 0]
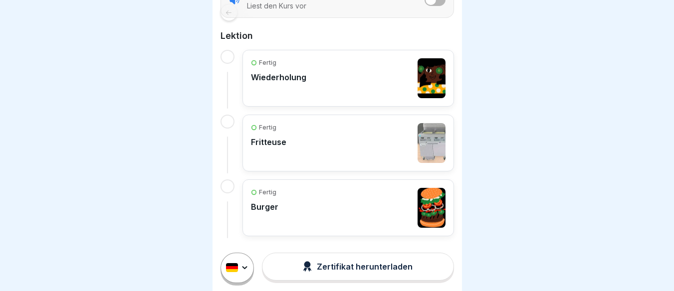
click at [289, 144] on div "Fertig Fritteuse" at bounding box center [348, 143] width 194 height 40
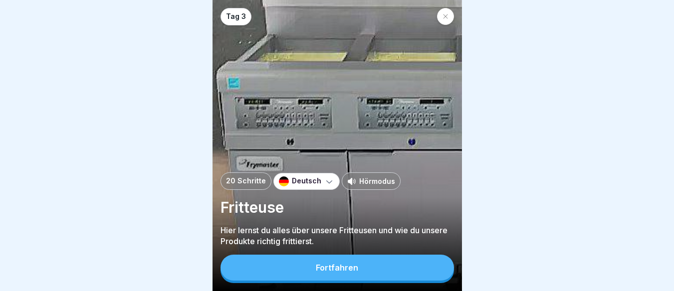
scroll to position [7, 0]
drag, startPoint x: 302, startPoint y: 256, endPoint x: 301, endPoint y: 263, distance: 7.1
click at [302, 260] on button "Fortfahren" at bounding box center [336, 268] width 233 height 26
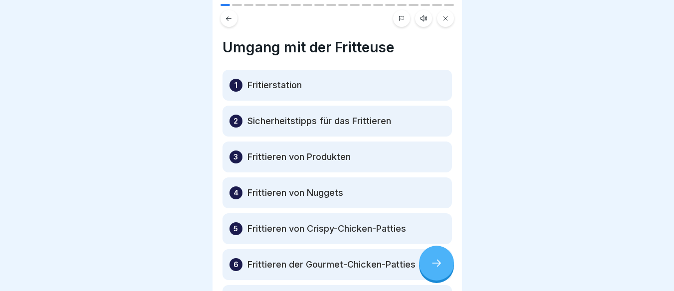
click at [445, 270] on div at bounding box center [436, 263] width 35 height 35
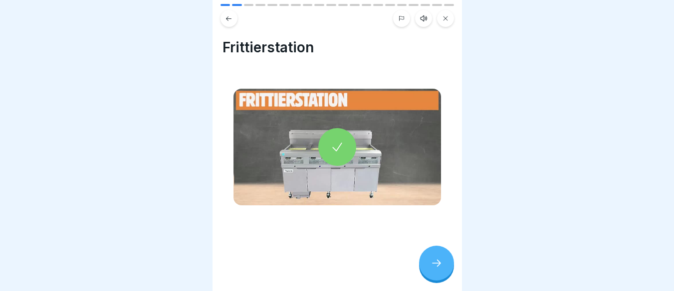
click at [442, 267] on icon at bounding box center [436, 263] width 12 height 12
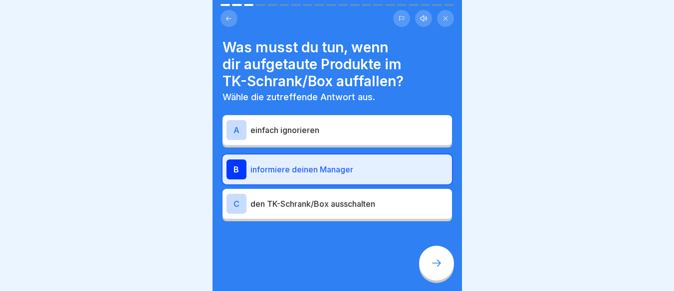
click at [441, 266] on icon at bounding box center [436, 263] width 12 height 12
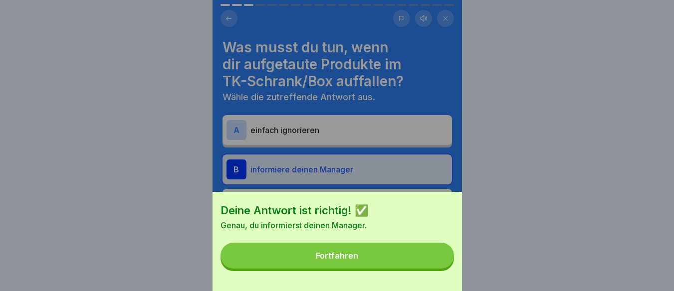
click at [441, 266] on button "Fortfahren" at bounding box center [336, 256] width 233 height 26
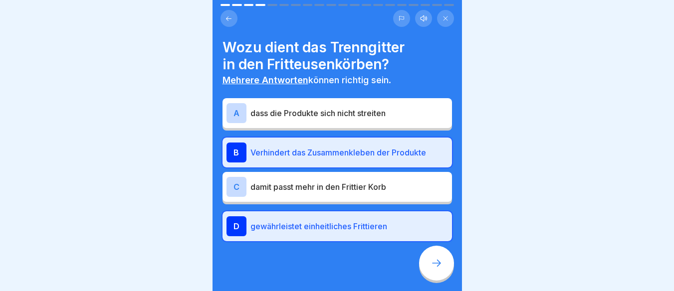
click at [441, 266] on icon at bounding box center [436, 263] width 12 height 12
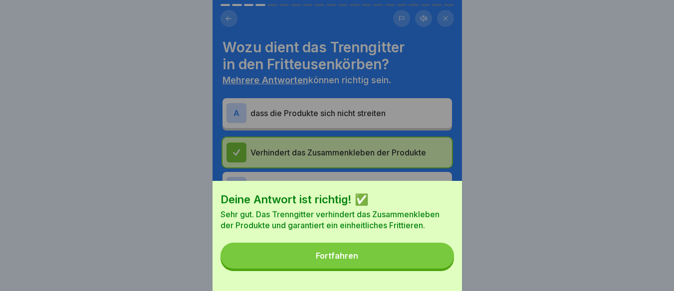
click at [441, 266] on button "Fortfahren" at bounding box center [336, 256] width 233 height 26
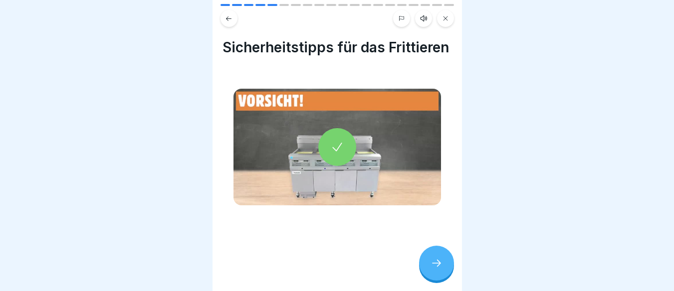
click at [441, 266] on icon at bounding box center [436, 263] width 12 height 12
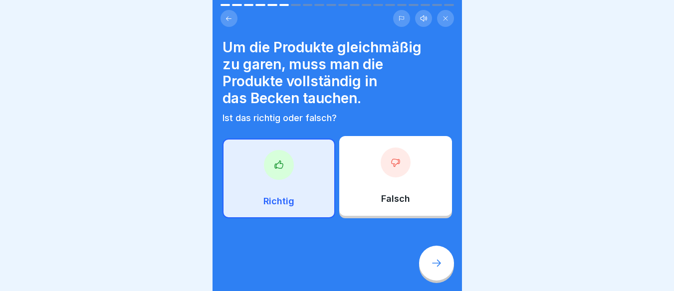
click at [441, 266] on icon at bounding box center [436, 263] width 12 height 12
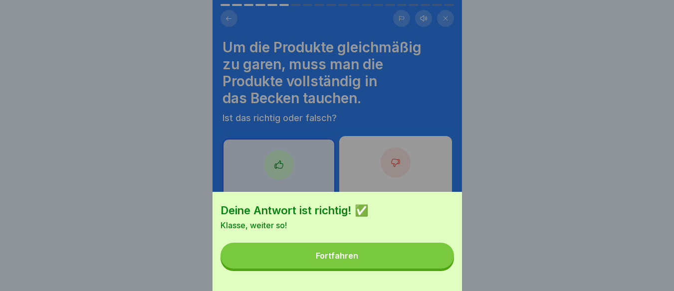
click at [441, 266] on button "Fortfahren" at bounding box center [336, 256] width 233 height 26
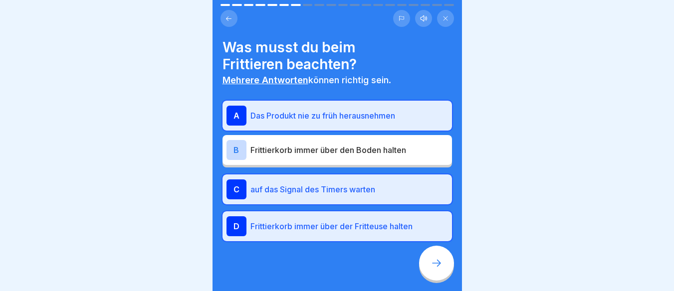
click at [441, 266] on icon at bounding box center [436, 263] width 12 height 12
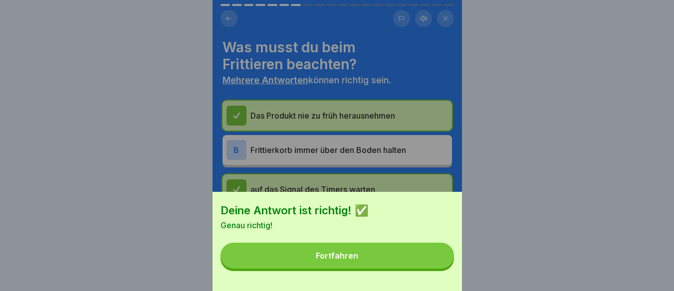
click at [441, 266] on button "Fortfahren" at bounding box center [336, 256] width 233 height 26
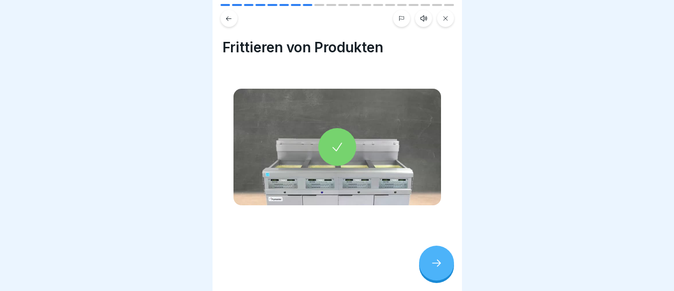
click at [441, 266] on icon at bounding box center [436, 263] width 12 height 12
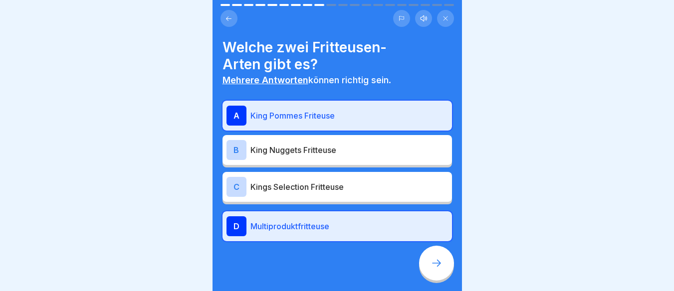
click at [441, 266] on icon at bounding box center [436, 263] width 12 height 12
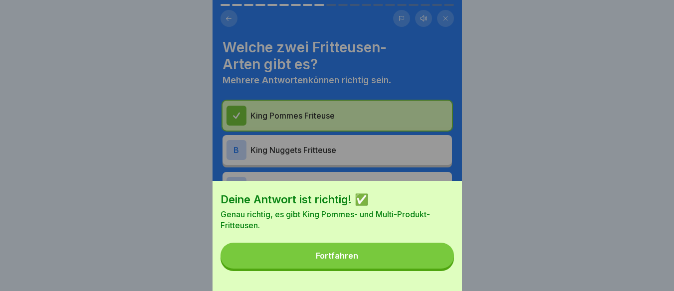
click at [441, 266] on button "Fortfahren" at bounding box center [336, 256] width 233 height 26
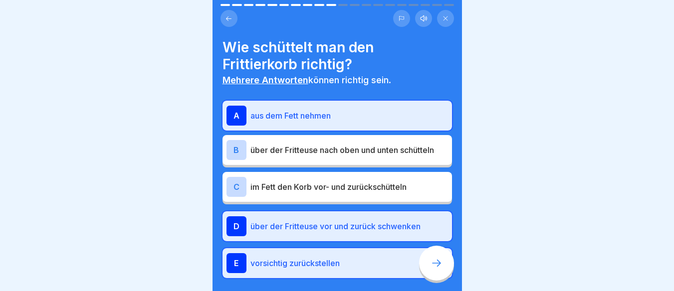
click at [441, 266] on icon at bounding box center [436, 263] width 12 height 12
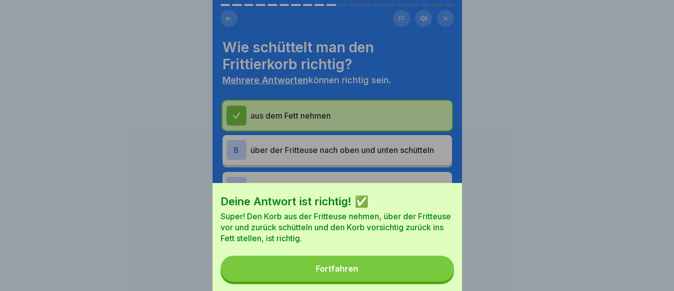
click at [441, 266] on button "Fortfahren" at bounding box center [336, 269] width 233 height 26
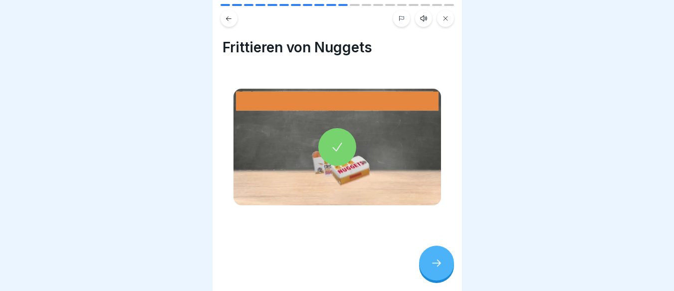
click at [441, 266] on icon at bounding box center [436, 263] width 12 height 12
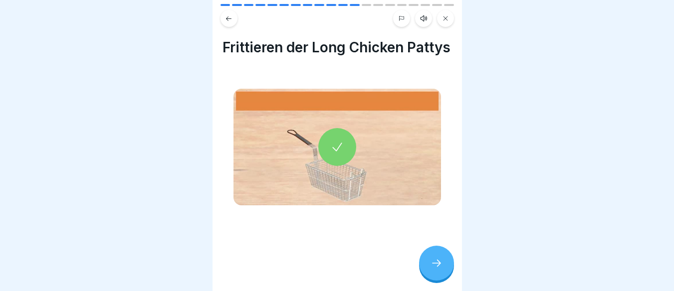
click at [441, 266] on icon at bounding box center [436, 263] width 12 height 12
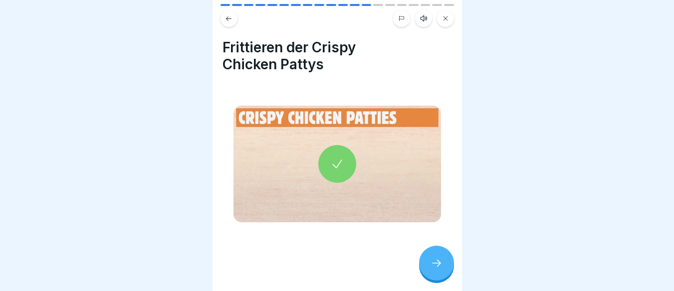
click at [227, 16] on icon at bounding box center [228, 18] width 5 height 4
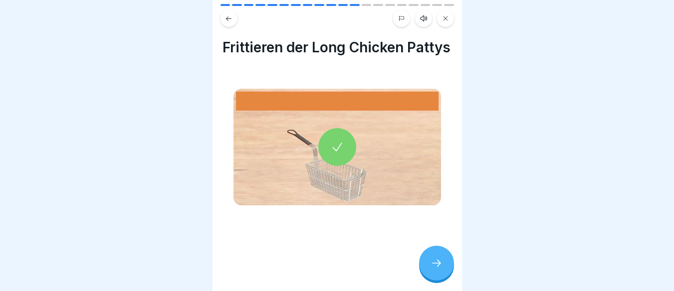
click at [338, 154] on icon at bounding box center [337, 147] width 14 height 14
click at [445, 14] on button at bounding box center [445, 18] width 17 height 17
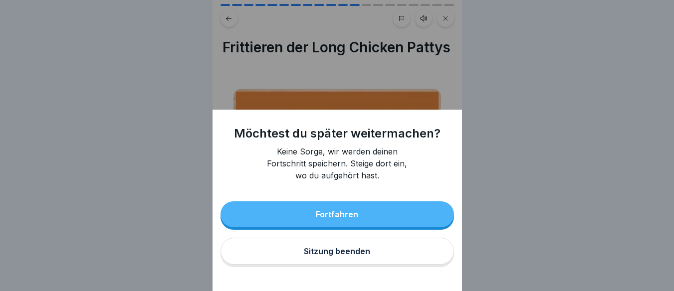
click at [358, 256] on div "Sitzung beenden" at bounding box center [337, 251] width 66 height 9
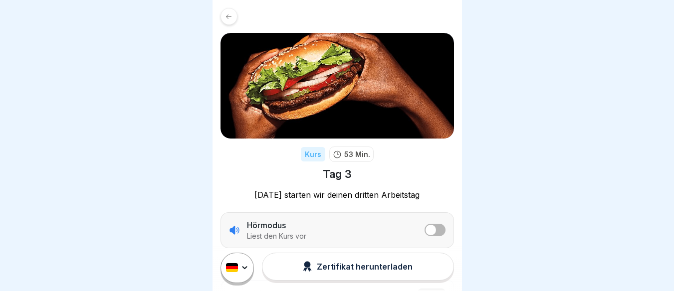
click at [229, 18] on icon at bounding box center [228, 16] width 7 height 7
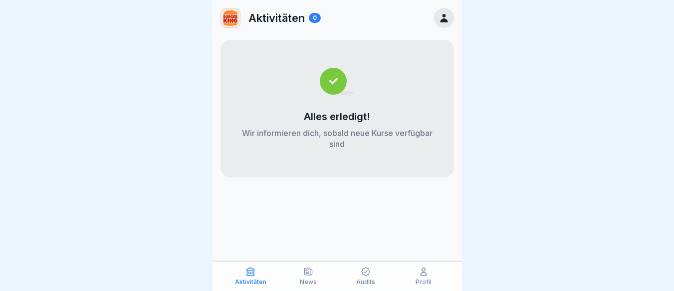
scroll to position [7, 0]
click at [311, 276] on icon at bounding box center [308, 272] width 10 height 10
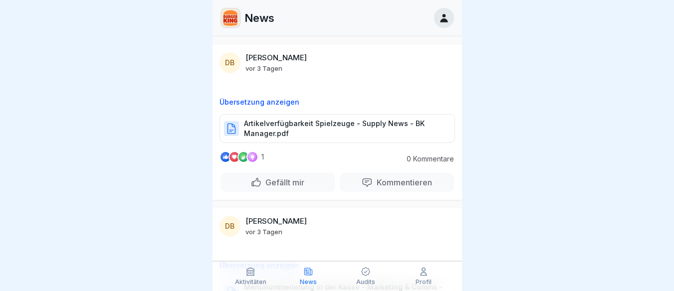
click at [296, 134] on p "Artikelverfügbarkeit Spielzeuge - Supply News - BK Manager.pdf" at bounding box center [344, 129] width 200 height 20
